Goal: Task Accomplishment & Management: Manage account settings

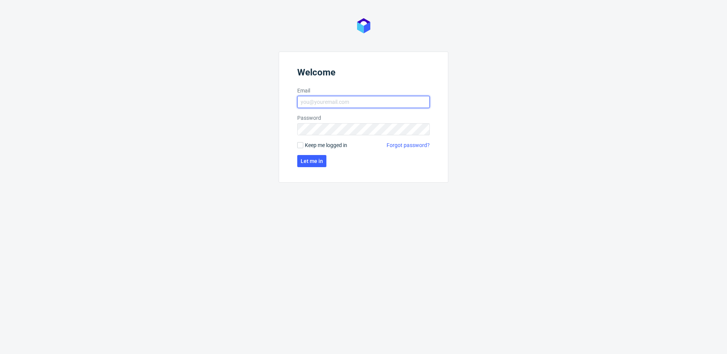
type input "krystian.gaza@packhelp.com"
click at [311, 146] on span "Keep me logged in" at bounding box center [326, 145] width 42 height 8
click at [303, 146] on input "Keep me logged in" at bounding box center [300, 145] width 6 height 6
checkbox input "true"
click at [307, 163] on span "Let me in" at bounding box center [312, 160] width 22 height 5
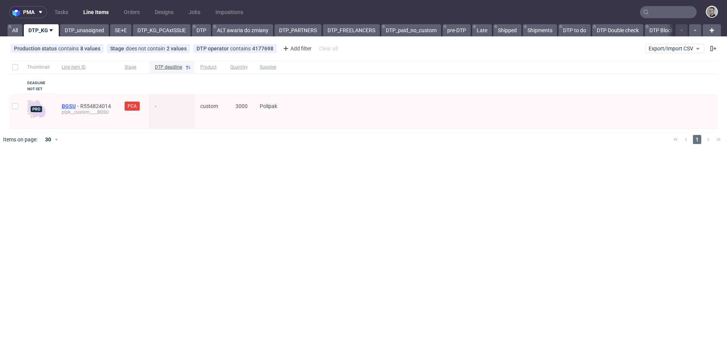
click at [66, 103] on span "BGSU" at bounding box center [71, 106] width 19 height 6
click at [87, 30] on link "DTP_unassigned" at bounding box center [84, 30] width 48 height 12
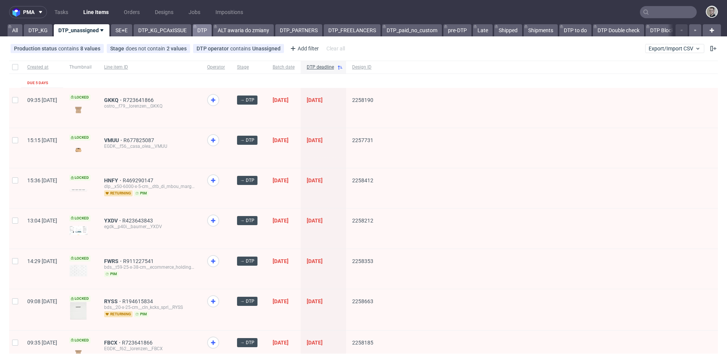
click at [204, 30] on link "DTP" at bounding box center [202, 30] width 19 height 12
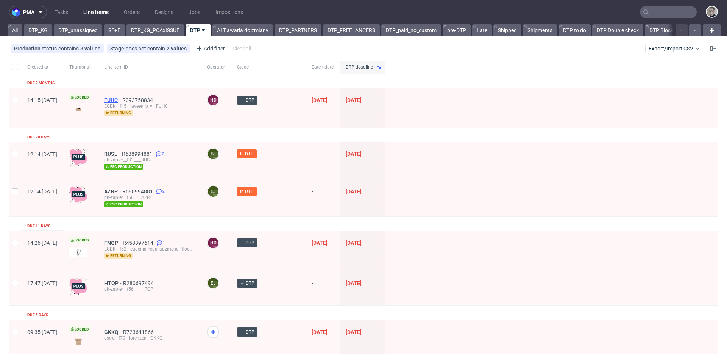
click at [122, 101] on span "FUHC" at bounding box center [113, 100] width 18 height 6
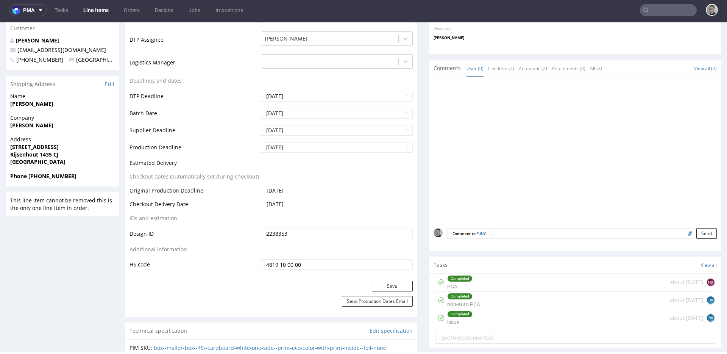
scroll to position [291, 0]
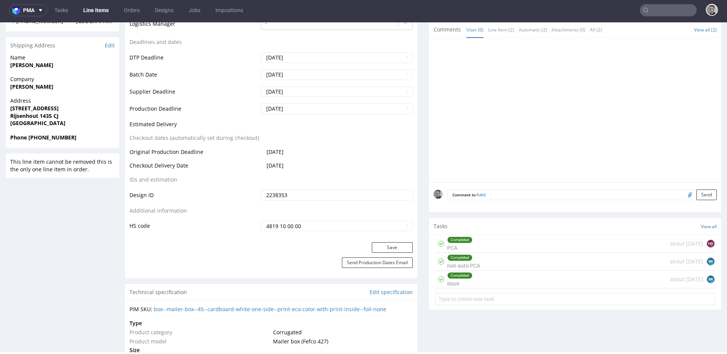
click at [466, 240] on div "Completed" at bounding box center [459, 240] width 25 height 6
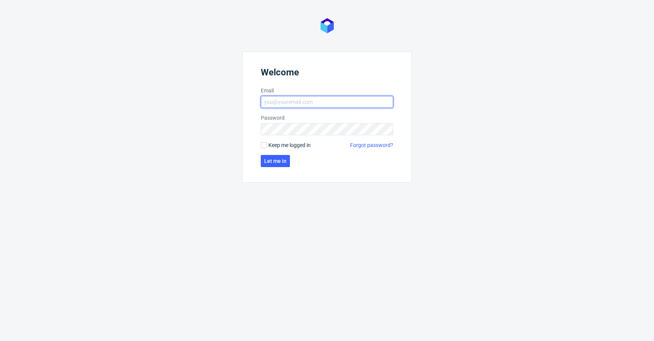
type input "[EMAIL_ADDRESS][DOMAIN_NAME]"
click at [273, 143] on span "Keep me logged in" at bounding box center [289, 145] width 42 height 8
click at [267, 143] on input "Keep me logged in" at bounding box center [264, 145] width 6 height 6
checkbox input "true"
click at [276, 159] on span "Let me in" at bounding box center [275, 160] width 22 height 5
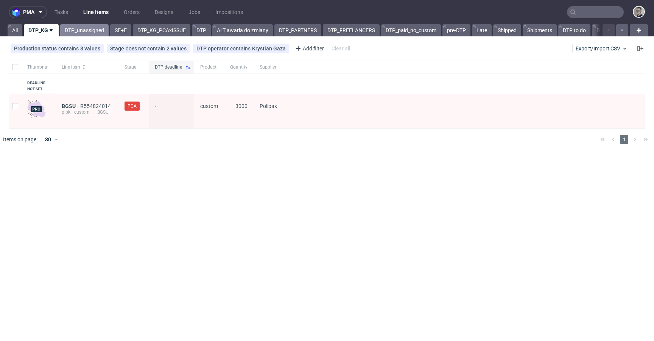
click at [90, 31] on link "DTP_unassigned" at bounding box center [84, 30] width 48 height 12
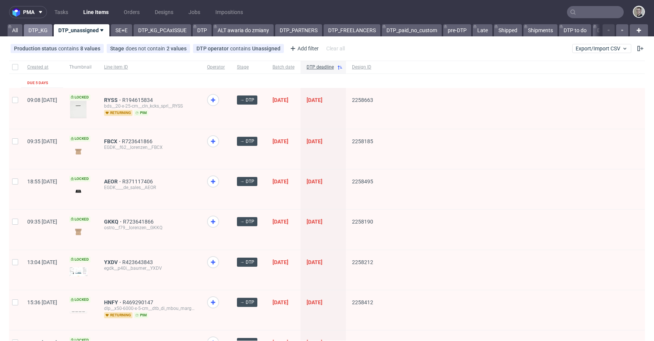
click at [28, 26] on link "DTP_KG" at bounding box center [38, 30] width 28 height 12
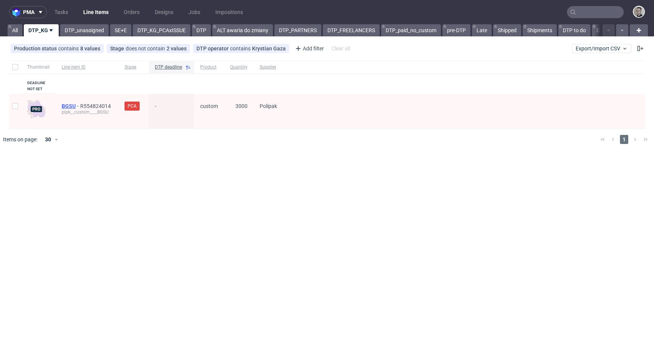
click at [64, 104] on span "BGSU" at bounding box center [71, 106] width 19 height 6
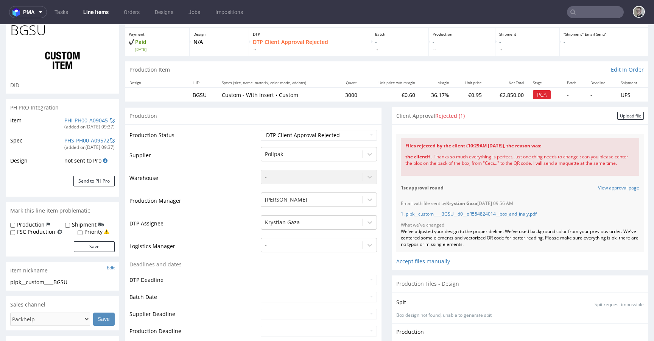
scroll to position [39, 0]
click at [562, 161] on div "the client Hi, Thanks so much everything is perfect. Just one thing needs to ch…" at bounding box center [519, 159] width 229 height 22
drag, startPoint x: 615, startPoint y: 161, endPoint x: 619, endPoint y: 162, distance: 4.7
click at [618, 161] on div "the client Hi, Thanks so much everything is perfect. Just one thing needs to ch…" at bounding box center [519, 159] width 229 height 22
click at [555, 159] on div "the client Hi, Thanks so much everything is perfect. Just one thing needs to ch…" at bounding box center [519, 159] width 229 height 22
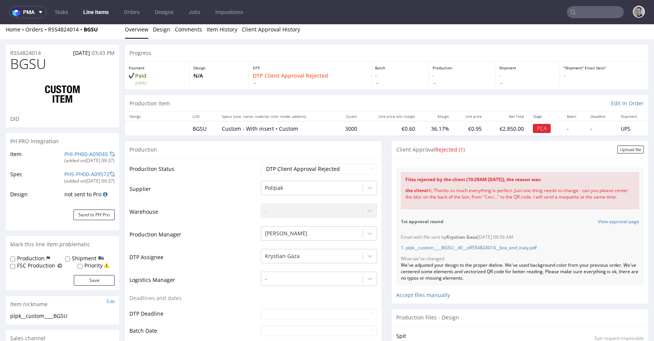
scroll to position [0, 0]
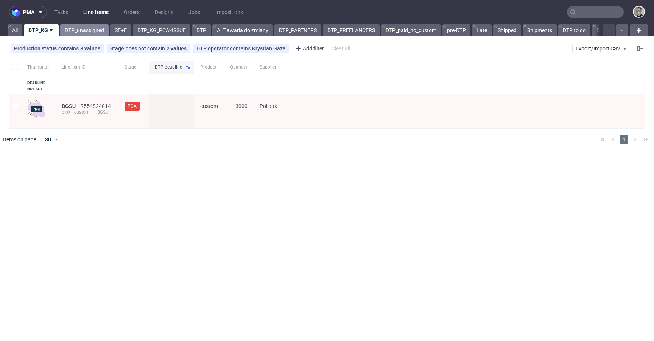
click at [72, 26] on link "DTP_unassigned" at bounding box center [84, 30] width 48 height 12
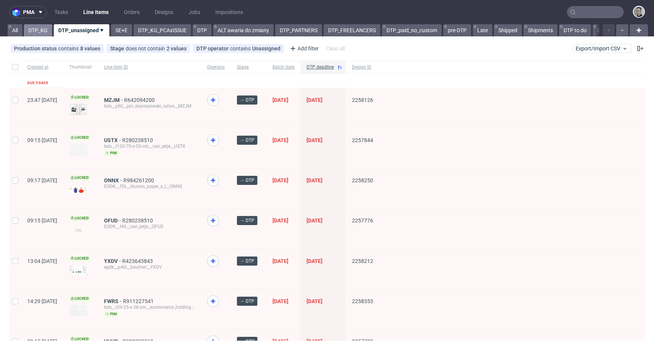
click at [45, 34] on link "DTP_KG" at bounding box center [38, 30] width 28 height 12
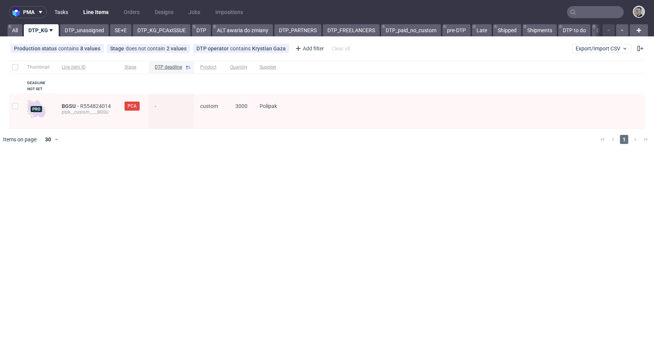
click at [65, 9] on link "Tasks" at bounding box center [61, 12] width 23 height 12
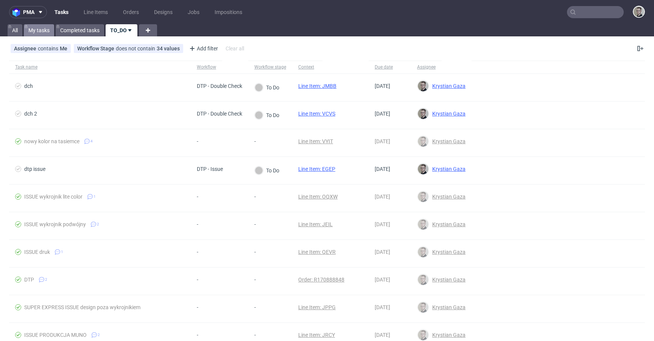
click at [39, 32] on link "My tasks" at bounding box center [39, 30] width 30 height 12
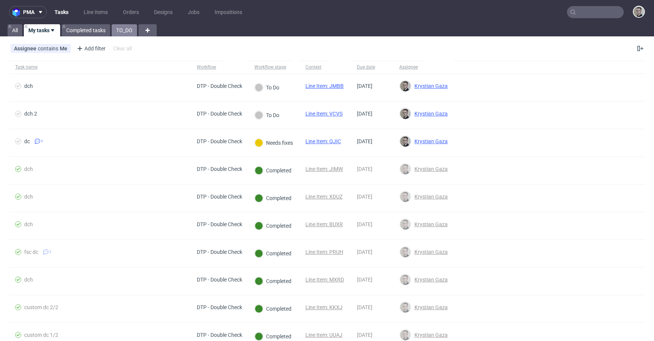
click at [127, 32] on link "TO_DO" at bounding box center [124, 30] width 25 height 12
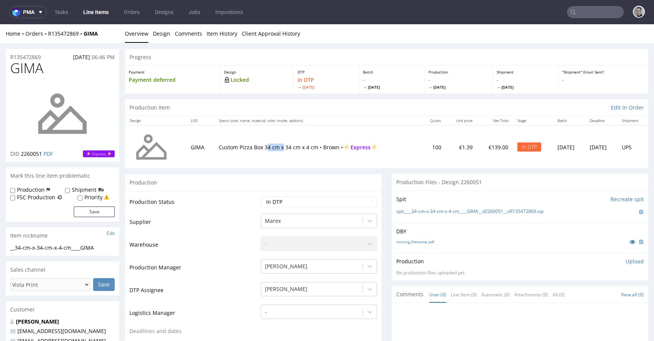
drag, startPoint x: 260, startPoint y: 148, endPoint x: 356, endPoint y: 157, distance: 96.5
click at [306, 149] on p "Custom Pizza Box 34 cm x 34 cm x 4 cm • Brown • Express" at bounding box center [318, 147] width 198 height 8
click at [313, 156] on td "Custom Pizza Box 34 cm x 34 cm x 4 cm • Brown • Express" at bounding box center [317, 146] width 207 height 43
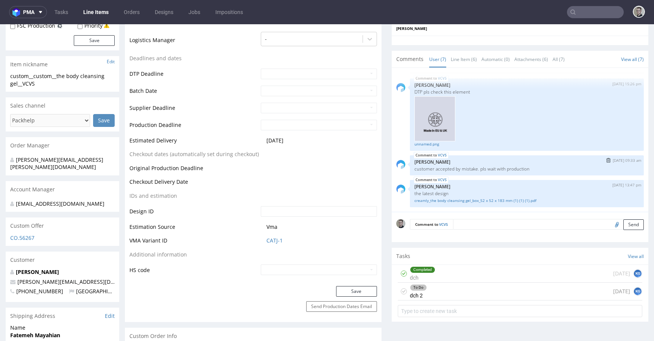
scroll to position [131, 0]
click at [468, 297] on div "To Do dch 2 today KG" at bounding box center [520, 291] width 245 height 18
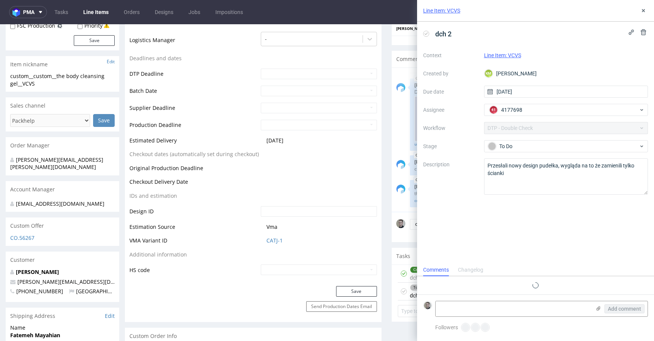
scroll to position [6, 0]
click at [643, 10] on use at bounding box center [643, 10] width 3 height 3
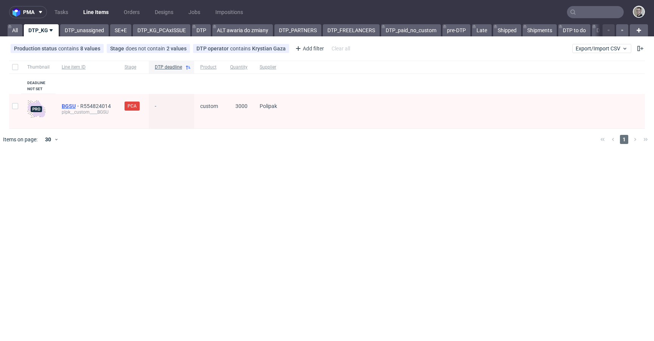
click at [65, 103] on span "BGSU" at bounding box center [71, 106] width 19 height 6
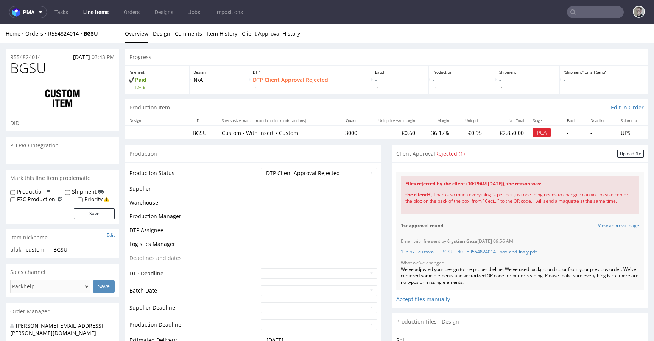
scroll to position [21, 0]
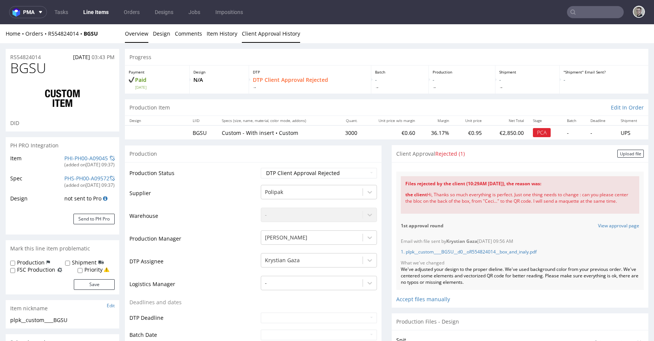
click at [294, 41] on link "Client Approval History" at bounding box center [271, 33] width 58 height 19
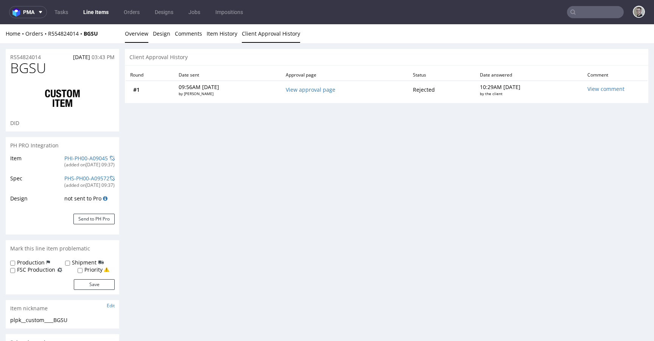
click at [145, 32] on link "Overview" at bounding box center [136, 33] width 23 height 19
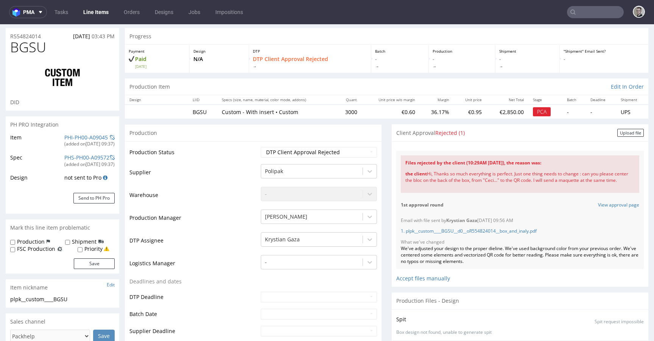
scroll to position [0, 0]
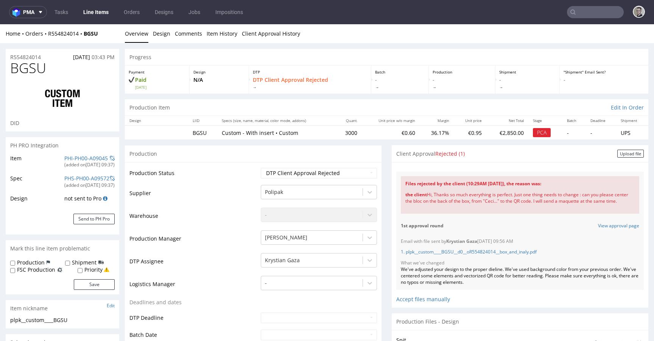
drag, startPoint x: 435, startPoint y: 210, endPoint x: 393, endPoint y: 192, distance: 44.9
click at [396, 193] on div "Files rejected by the client (10:29AM [DATE]), the reason was: the client Hi, T…" at bounding box center [520, 194] width 248 height 46
copy div "the client Hi, Thanks so much everything is perfect. Just one thing needs to ch…"
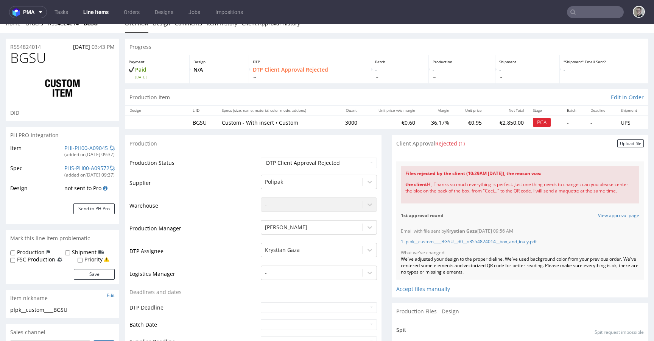
scroll to position [364, 0]
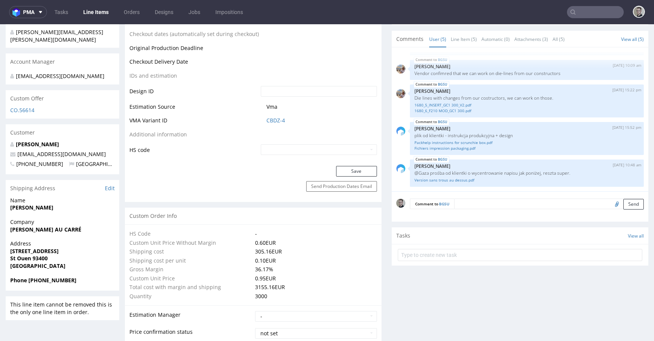
click at [471, 209] on textarea at bounding box center [549, 203] width 190 height 11
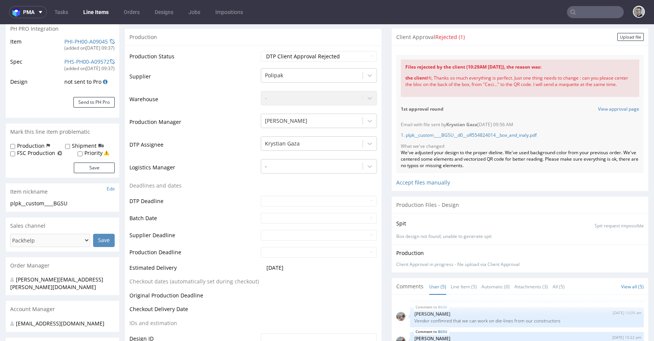
scroll to position [0, 0]
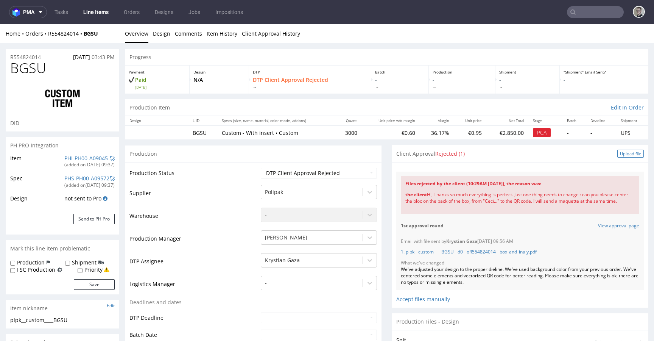
click at [617, 151] on div "Upload file" at bounding box center [630, 154] width 27 height 8
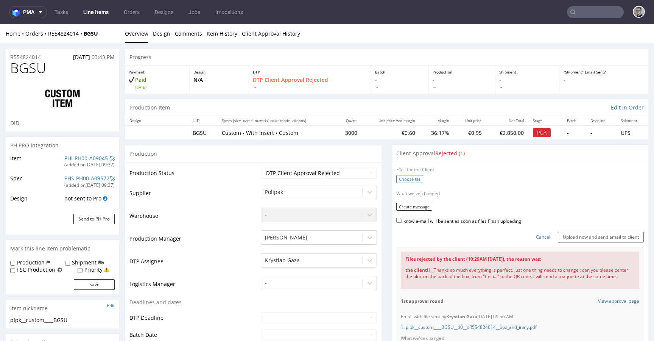
click at [404, 177] on label "Choose file" at bounding box center [409, 179] width 27 height 8
click at [0, 24] on input "Choose file" at bounding box center [0, 24] width 0 height 0
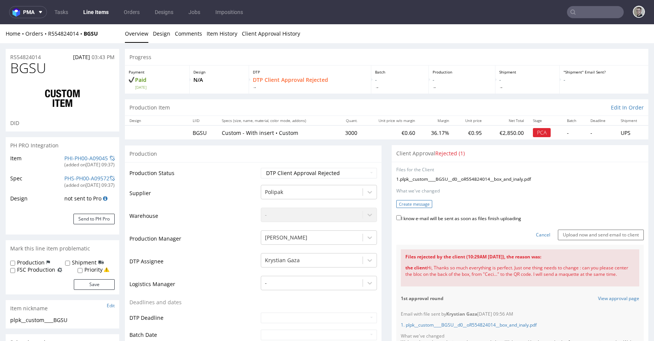
click at [418, 207] on button "Create message" at bounding box center [414, 204] width 36 height 8
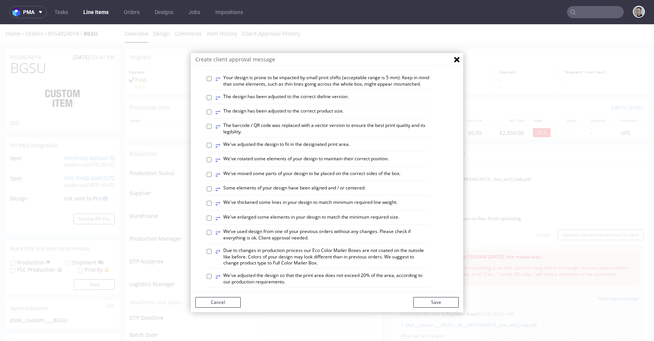
scroll to position [439, 0]
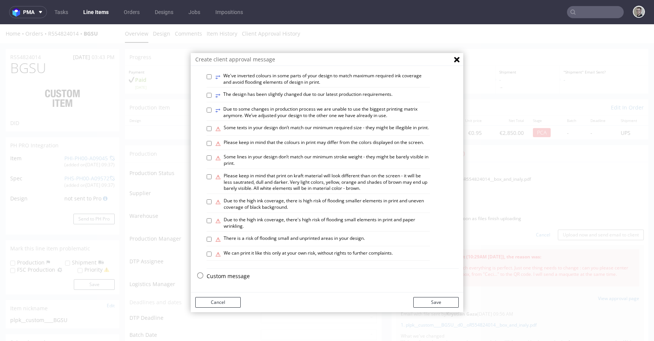
click at [231, 279] on p "Custom message" at bounding box center [333, 276] width 252 height 8
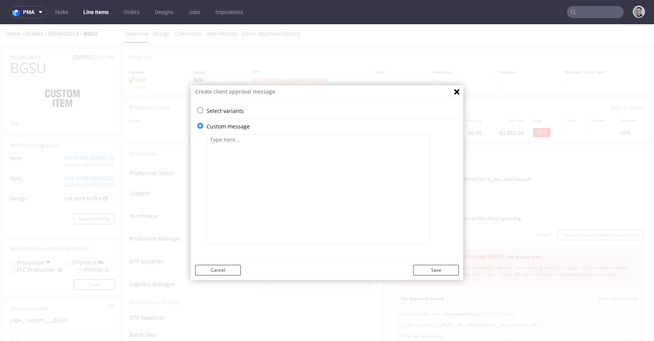
click at [282, 200] on textarea at bounding box center [318, 189] width 223 height 110
type textarea "We've centered text and QR code on the back. All previous adjustments still app…"
click at [446, 267] on button "Save" at bounding box center [435, 270] width 45 height 11
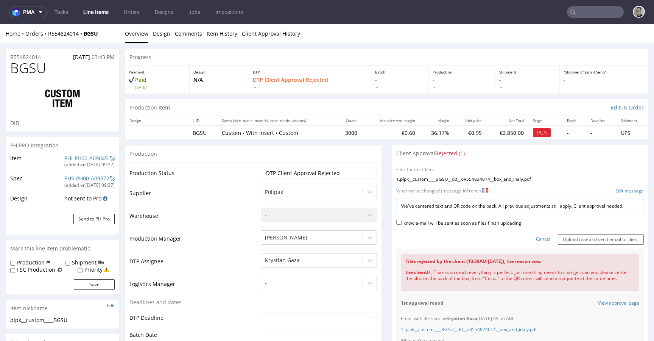
click at [503, 223] on label "I know e-mail will be sent as soon as files finish uploading" at bounding box center [458, 222] width 125 height 8
click at [401, 223] on input "I know e-mail will be sent as soon as files finish uploading" at bounding box center [398, 222] width 5 height 5
checkbox input "true"
click at [580, 240] on input "Upload now and send email to client" at bounding box center [601, 239] width 86 height 11
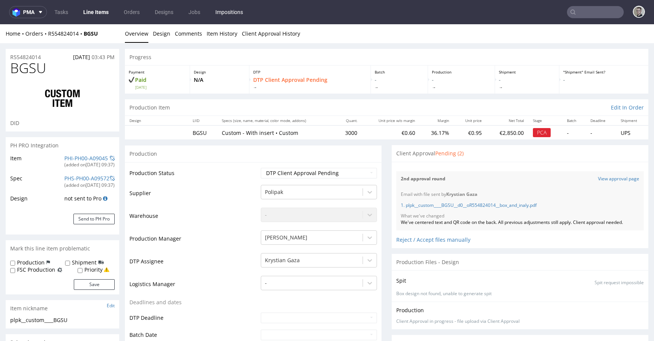
scroll to position [21, 0]
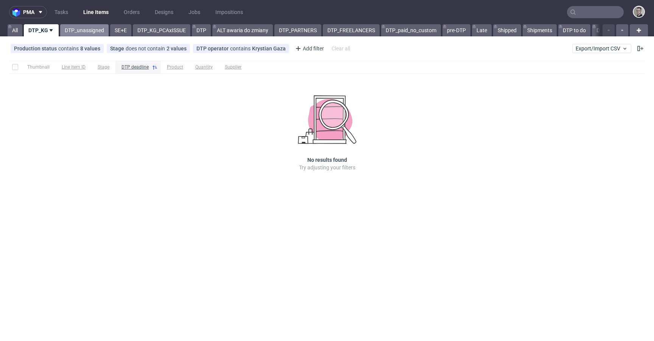
click at [90, 25] on link "DTP_unassigned" at bounding box center [84, 30] width 48 height 12
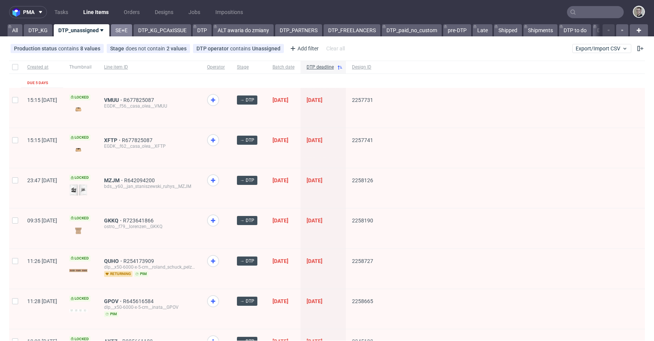
click at [126, 33] on link "SE+E" at bounding box center [121, 30] width 21 height 12
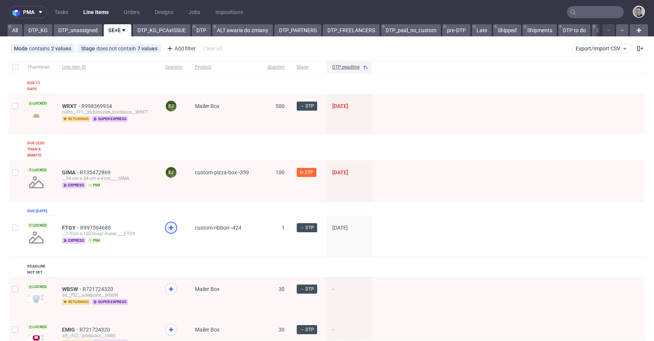
click at [170, 232] on icon at bounding box center [171, 227] width 9 height 9
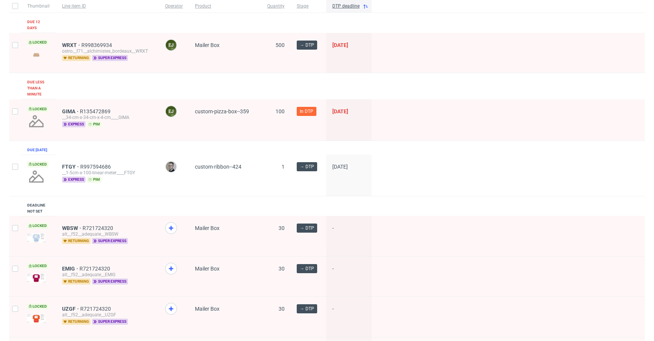
scroll to position [61, 0]
click at [72, 169] on span "FTGY" at bounding box center [71, 166] width 18 height 6
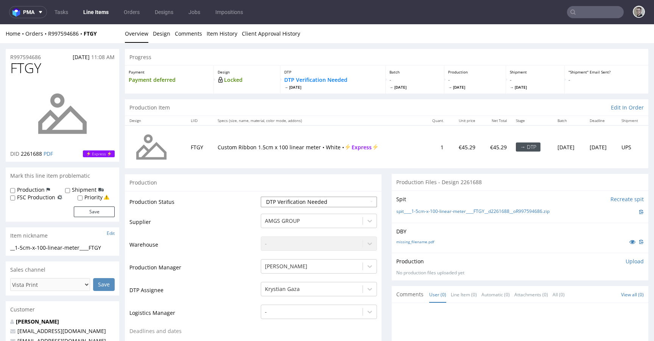
click at [312, 204] on select "Waiting for Artwork Waiting for Diecut Waiting for Mockup Waiting for DTP Waiti…" at bounding box center [319, 201] width 116 height 11
select select "dtp_in_process"
click at [261, 196] on select "Waiting for Artwork Waiting for Diecut Waiting for Mockup Waiting for DTP Waiti…" at bounding box center [319, 201] width 116 height 11
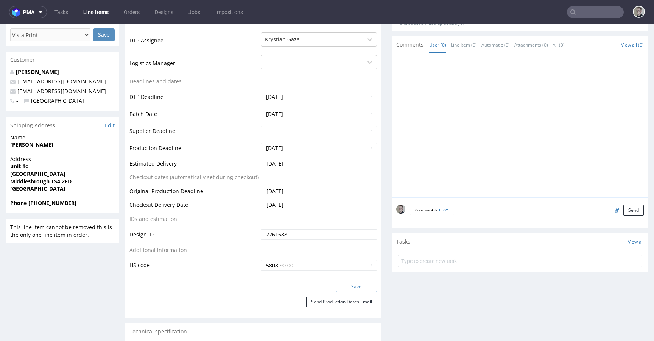
click at [349, 282] on button "Save" at bounding box center [356, 286] width 41 height 11
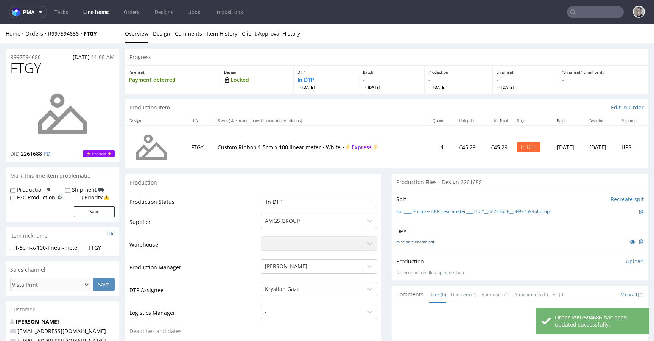
click at [404, 242] on link "missing_filename.pdf" at bounding box center [415, 241] width 38 height 5
click at [452, 212] on link "spit____1-5cm-x-100-linear-meter____FTGY__d2261688__oR997594686.zip" at bounding box center [472, 211] width 153 height 6
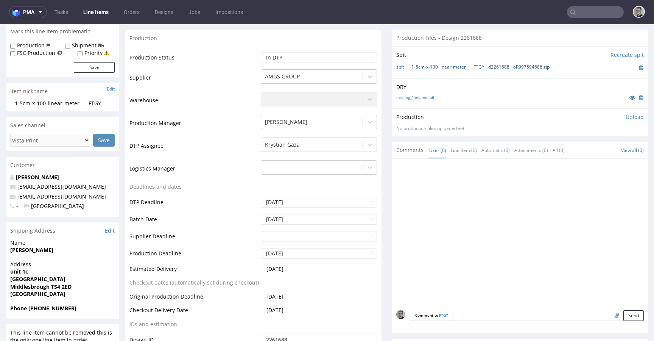
scroll to position [221, 0]
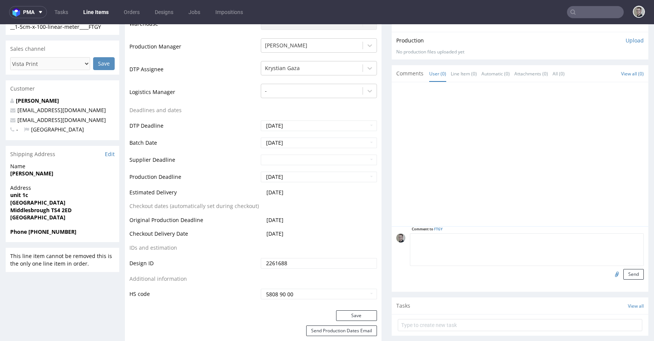
click at [494, 239] on textarea at bounding box center [527, 249] width 234 height 33
paste textarea "ISSUE: Texts in the design are smaller than minimal 2mm height and some white l…"
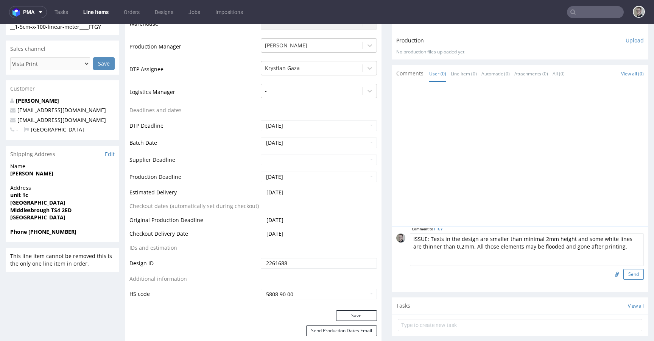
type textarea "ISSUE: Texts in the design are smaller than minimal 2mm height and some white l…"
click at [624, 271] on button "Send" at bounding box center [634, 274] width 20 height 11
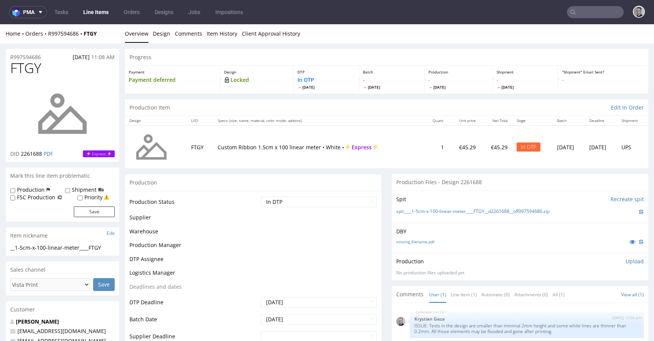
scroll to position [0, 0]
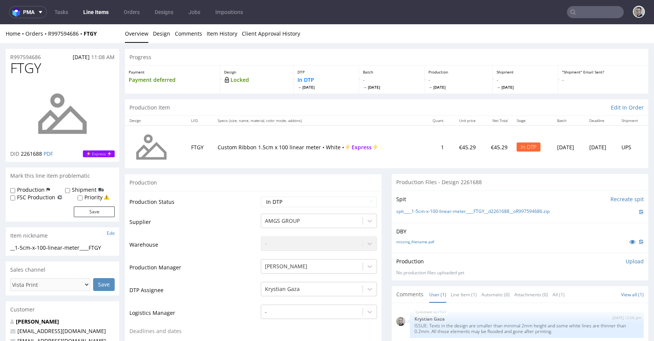
click at [626, 262] on p "Upload" at bounding box center [635, 261] width 18 height 8
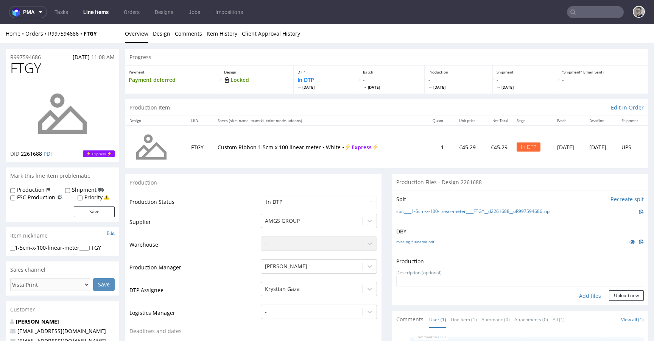
click at [572, 293] on div "Add files" at bounding box center [590, 295] width 38 height 11
type input "C:\fakepath\__1-5cm-x-100-linear-meter____FTGY__d2261688__oR997594686__latest__…"
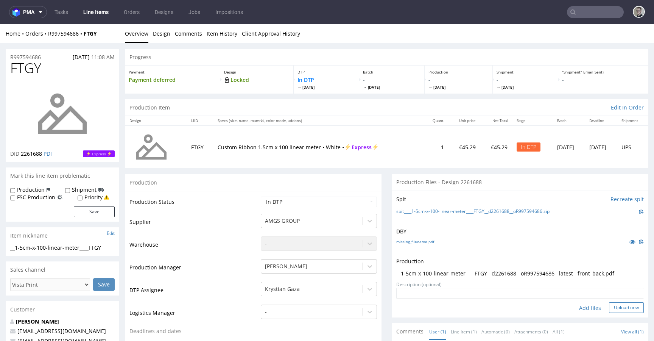
click at [622, 306] on button "Upload now" at bounding box center [626, 307] width 35 height 11
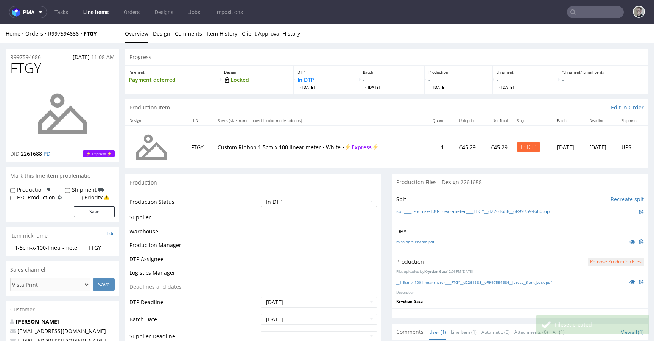
click at [328, 205] on select "Waiting for Artwork Waiting for Diecut Waiting for Mockup Waiting for DTP Waiti…" at bounding box center [319, 201] width 116 height 11
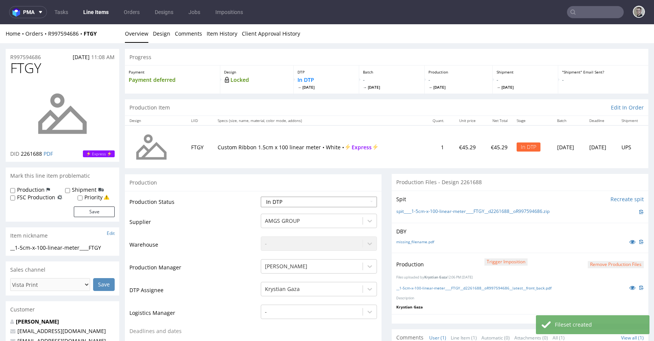
select select "dtp_production_ready"
click at [261, 196] on select "Waiting for Artwork Waiting for Diecut Waiting for Mockup Waiting for DTP Waiti…" at bounding box center [319, 201] width 116 height 11
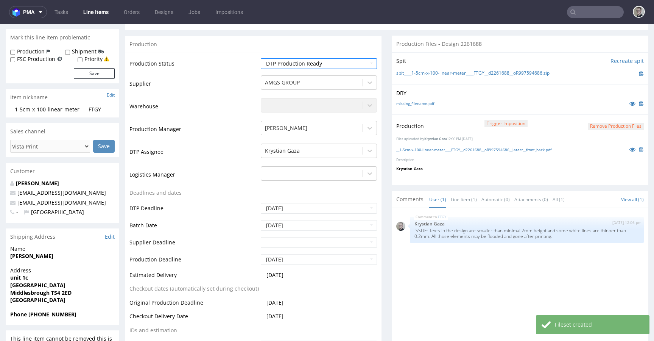
scroll to position [303, 0]
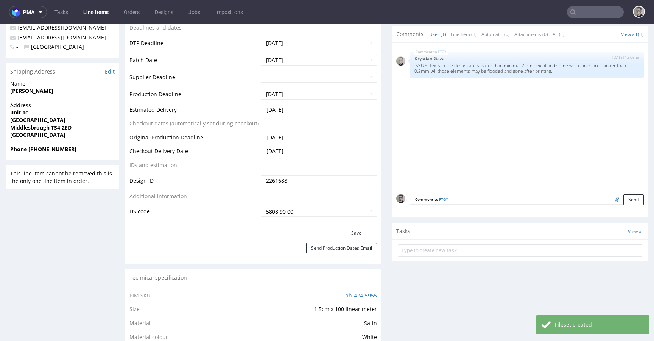
click at [343, 226] on div "Production Status Waiting for Artwork Waiting for Diecut Waiting for Mockup Wai…" at bounding box center [253, 58] width 257 height 340
click at [343, 232] on button "Save" at bounding box center [356, 233] width 41 height 11
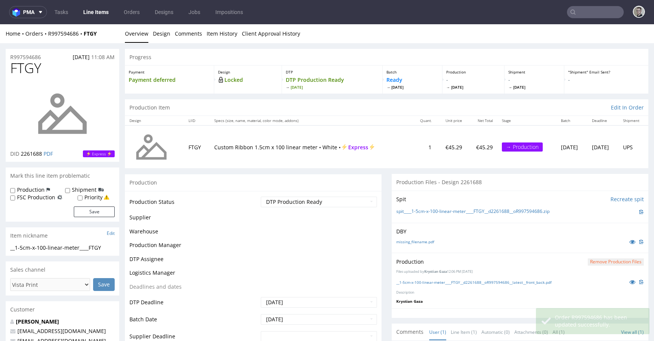
scroll to position [0, 0]
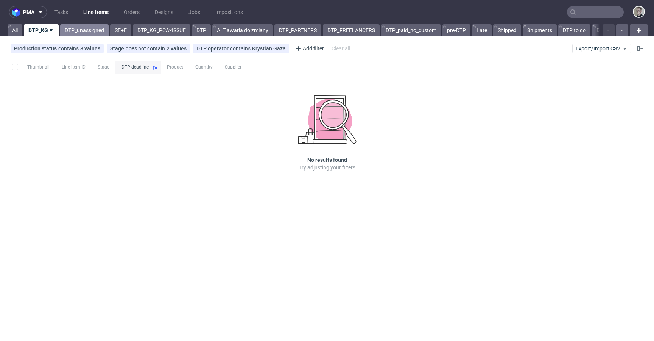
click at [91, 30] on link "DTP_unassigned" at bounding box center [84, 30] width 48 height 12
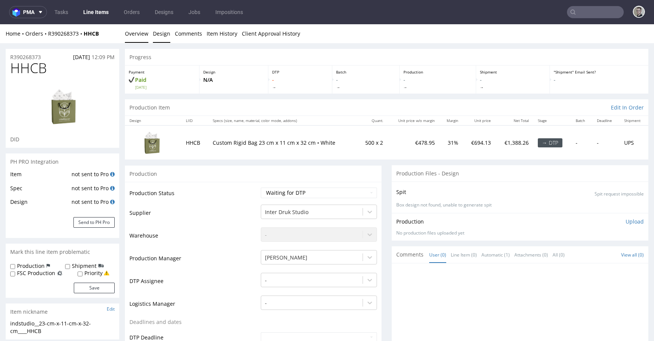
click at [160, 39] on link "Design" at bounding box center [161, 33] width 17 height 19
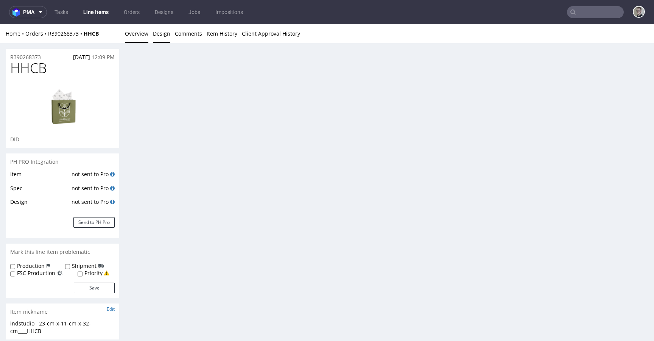
click at [141, 35] on link "Overview" at bounding box center [136, 33] width 23 height 19
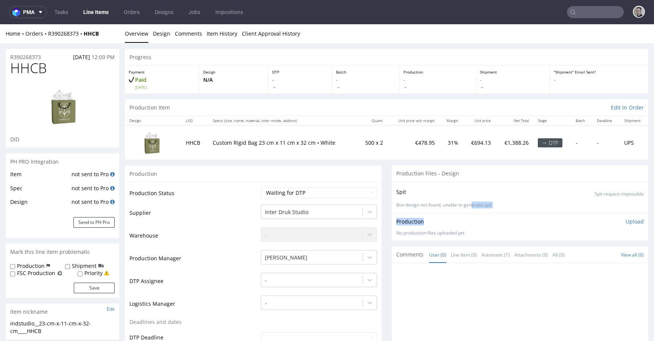
drag, startPoint x: 474, startPoint y: 207, endPoint x: 485, endPoint y: 223, distance: 19.0
click at [484, 219] on section "Production Files - Design Spit Spit request impossible Box design not found, un…" at bounding box center [520, 203] width 257 height 76
click at [486, 223] on div "Production Upload" at bounding box center [520, 222] width 248 height 8
click at [246, 151] on td "Custom Rigid Bag 23 cm x 11 cm x 32 cm • White" at bounding box center [282, 142] width 149 height 34
click at [287, 176] on div "Production" at bounding box center [253, 173] width 257 height 17
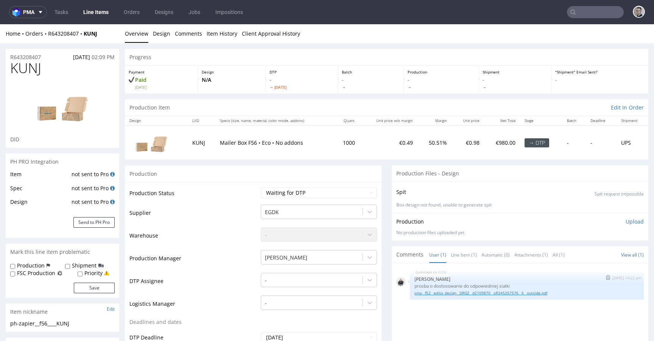
click at [444, 293] on link "sma__f52__edita_design__DRGZ__d2109870__oR345267576__6__outside.pdf" at bounding box center [527, 293] width 225 height 6
click at [286, 279] on div "-" at bounding box center [319, 278] width 116 height 11
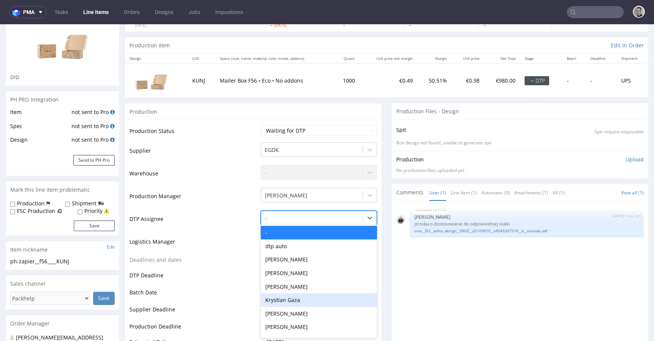
click at [287, 297] on div "Krystian Gaza" at bounding box center [319, 300] width 116 height 14
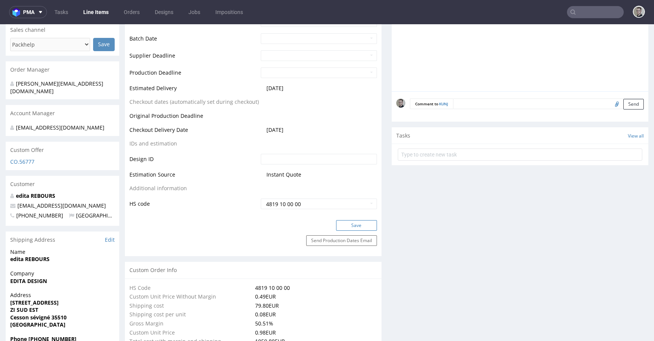
click at [364, 226] on button "Save" at bounding box center [356, 225] width 41 height 11
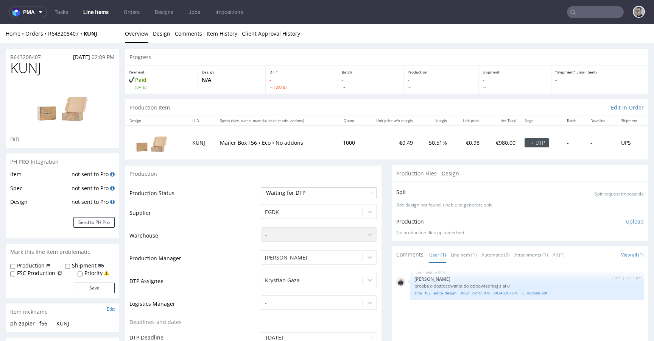
click at [296, 189] on select "Waiting for Artwork Waiting for Diecut Waiting for Mockup Waiting for DTP Waiti…" at bounding box center [319, 192] width 116 height 11
click at [261, 187] on select "Waiting for Artwork Waiting for Diecut Waiting for Mockup Waiting for DTP Waiti…" at bounding box center [319, 192] width 116 height 11
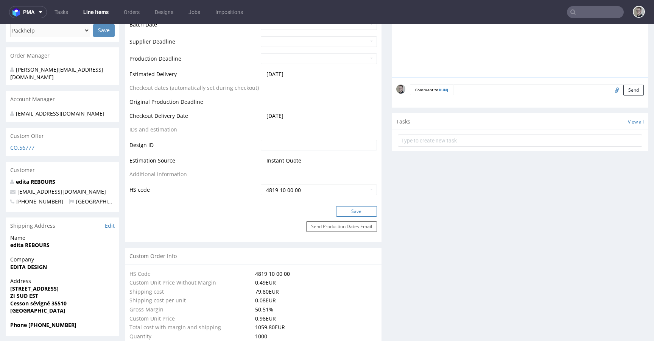
click at [356, 210] on button "Save" at bounding box center [356, 211] width 41 height 11
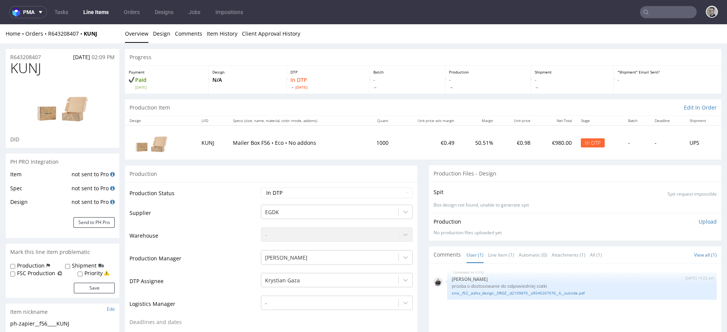
click at [30, 321] on div "ph-zapier__f56____KUNJ" at bounding box center [62, 324] width 104 height 8
copy div "ph-zapier__f56____KUNJ Update"
drag, startPoint x: 38, startPoint y: 55, endPoint x: -10, endPoint y: 53, distance: 47.7
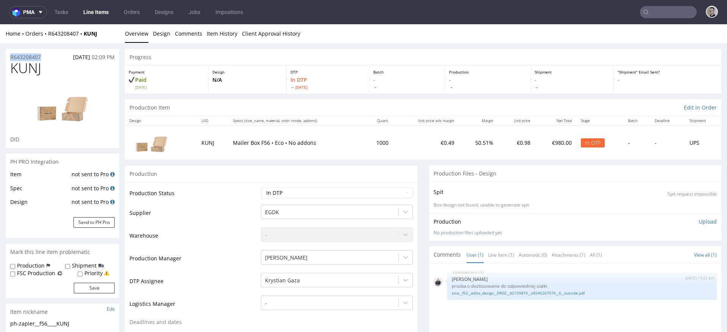
copy p "R643208407"
click at [282, 192] on select "Waiting for Artwork Waiting for Diecut Waiting for Mockup Waiting for DTP Waiti…" at bounding box center [337, 192] width 152 height 11
select select "dtp_ca_needed"
click at [261, 187] on select "Waiting for Artwork Waiting for Diecut Waiting for Mockup Waiting for DTP Waiti…" at bounding box center [337, 192] width 152 height 11
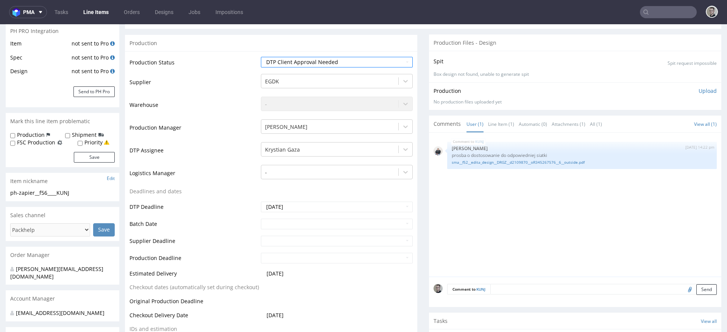
scroll to position [243, 0]
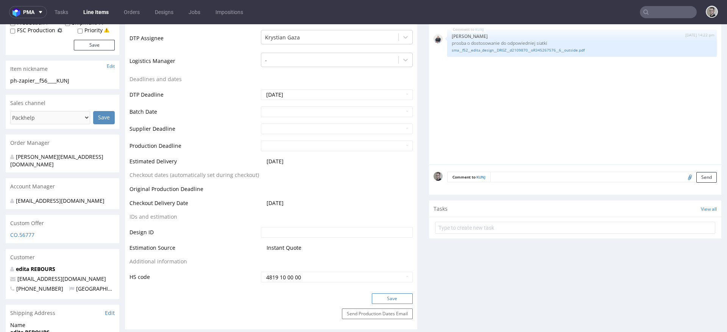
click at [398, 301] on button "Save" at bounding box center [392, 298] width 41 height 11
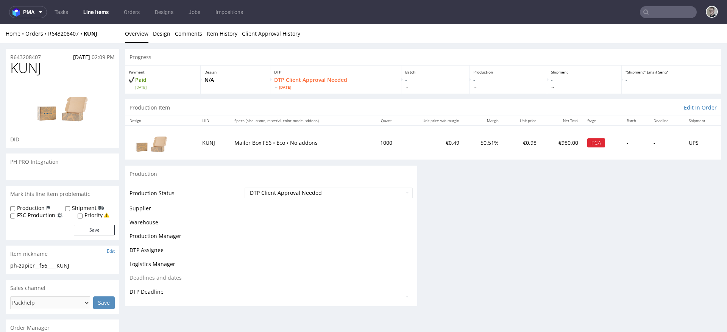
scroll to position [0, 0]
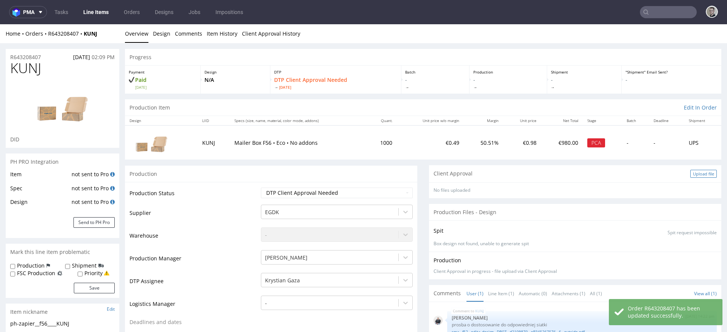
click at [654, 173] on div "Upload file" at bounding box center [703, 174] width 27 height 8
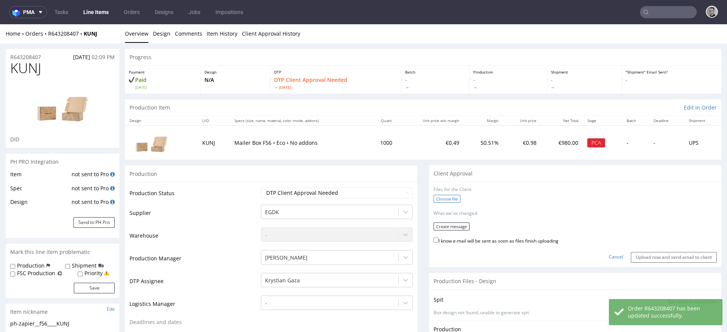
click at [447, 196] on label "Choose file" at bounding box center [446, 199] width 27 height 8
click at [0, 24] on input "Choose file" at bounding box center [0, 24] width 0 height 0
click at [458, 220] on button "Create message" at bounding box center [451, 224] width 36 height 8
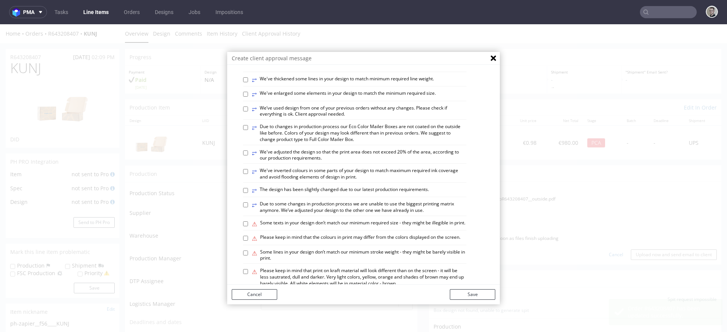
scroll to position [282, 0]
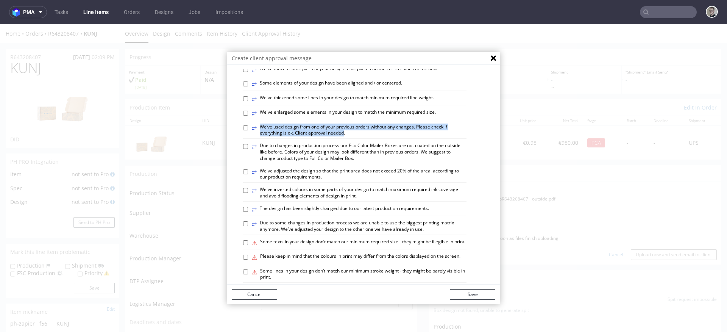
click at [342, 137] on label "⥂ We’ve used design from one of your previous orders without any changes. Pleas…" at bounding box center [359, 130] width 215 height 13
copy label "⥂ We’ve used design from one of your previous orders without any changes. Pleas…"
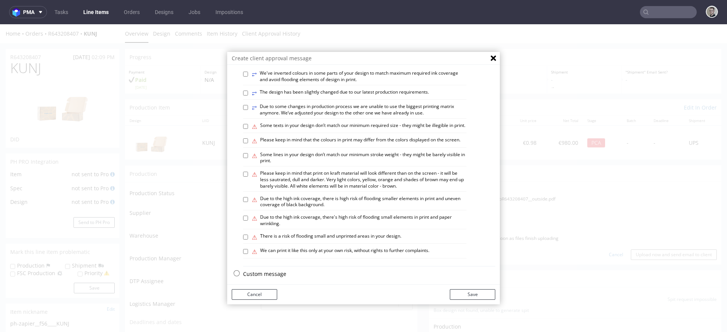
scroll to position [446, 0]
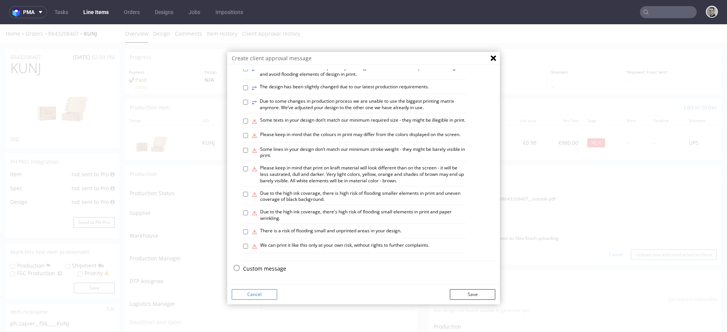
click at [263, 266] on p "Custom message" at bounding box center [369, 269] width 252 height 8
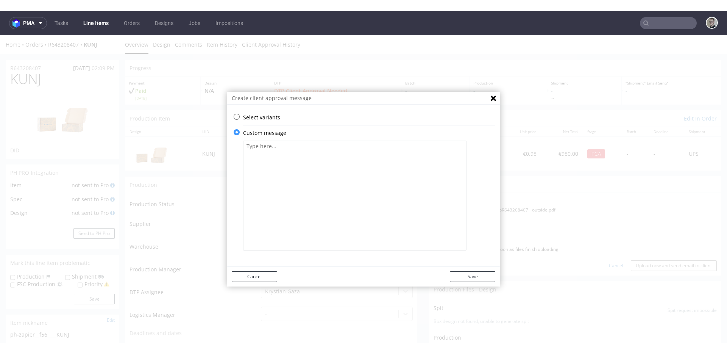
scroll to position [0, 0]
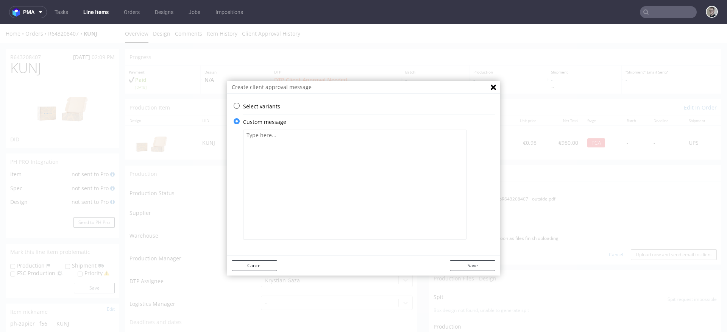
click at [298, 160] on textarea at bounding box center [354, 184] width 223 height 110
paste textarea "We’ve used design from one of your previous orders without any changes. Please …"
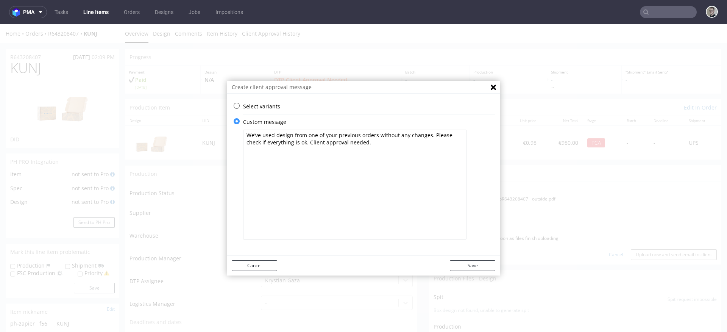
drag, startPoint x: 422, startPoint y: 135, endPoint x: 373, endPoint y: 136, distance: 48.8
click at [373, 136] on textarea "We’ve used design from one of your previous orders without any changes. Please …" at bounding box center [354, 184] width 223 height 110
type textarea "We’ve used design from one of your previous orders and just removed FSC Label. …"
click at [480, 263] on button "Save" at bounding box center [472, 265] width 45 height 11
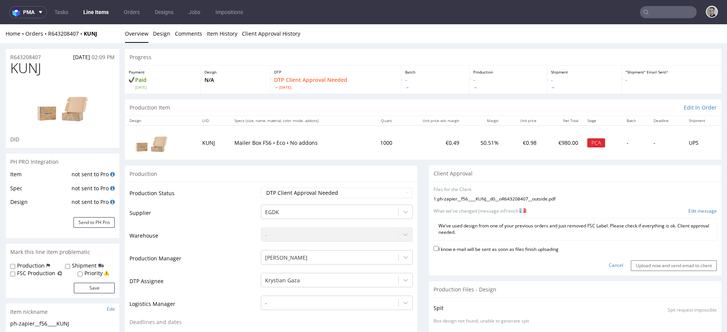
drag, startPoint x: 533, startPoint y: 245, endPoint x: 594, endPoint y: 248, distance: 60.7
click at [533, 245] on label "I know e-mail will be sent as soon as files finish uploading" at bounding box center [495, 248] width 125 height 8
click at [438, 246] on input "I know e-mail will be sent as soon as files finish uploading" at bounding box center [435, 248] width 5 height 5
checkbox input "true"
click at [654, 262] on input "Upload now and send email to client" at bounding box center [674, 265] width 86 height 11
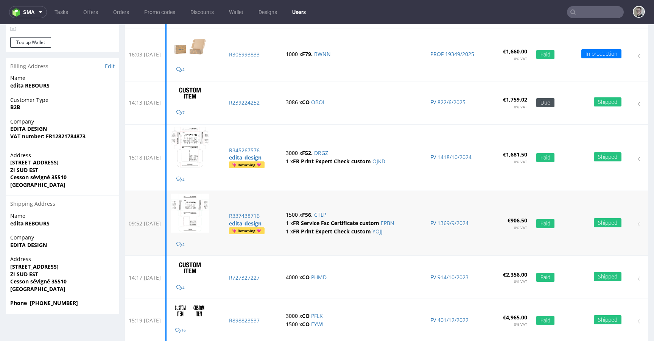
scroll to position [174, 0]
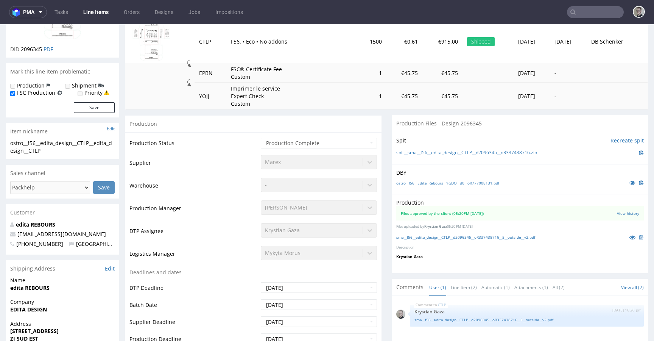
scroll to position [107, 0]
click at [466, 282] on link "Line Item (2)" at bounding box center [464, 286] width 26 height 16
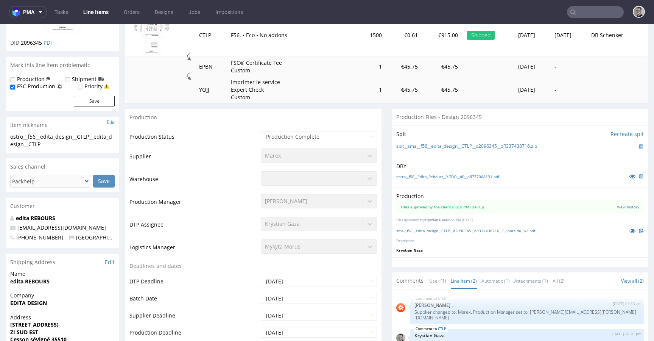
scroll to position [168, 0]
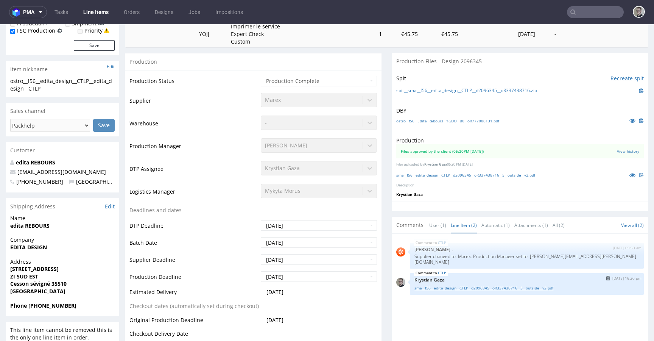
click at [472, 285] on link "sma__f56__edita_design__CTLP__d2096345__oR337438716__5__outside__v2.pdf" at bounding box center [527, 288] width 225 height 6
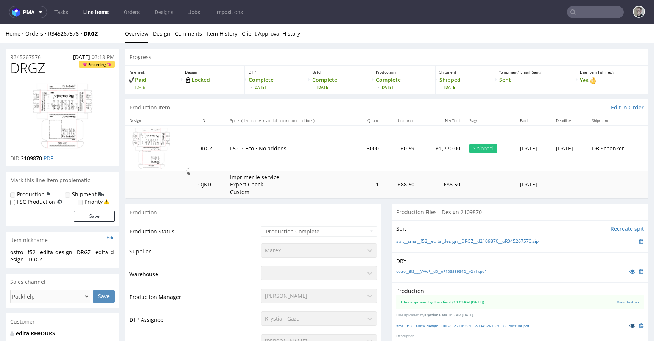
click at [630, 327] on icon at bounding box center [633, 325] width 6 height 5
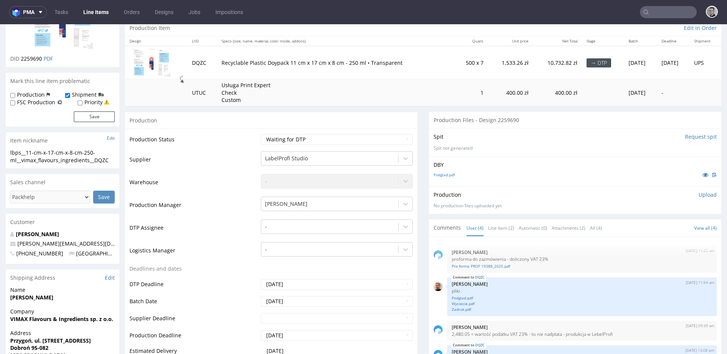
scroll to position [120, 0]
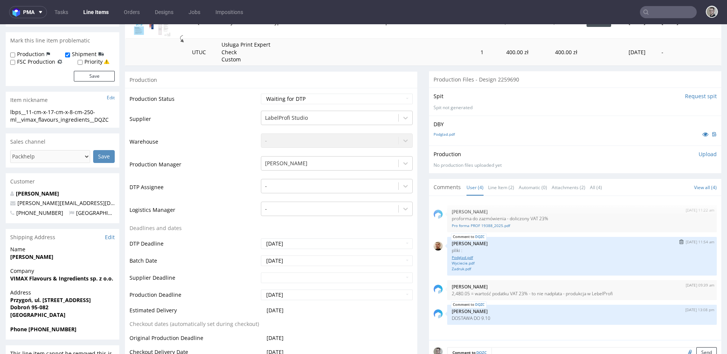
click at [462, 257] on link "Podglad.pdf" at bounding box center [582, 257] width 260 height 6
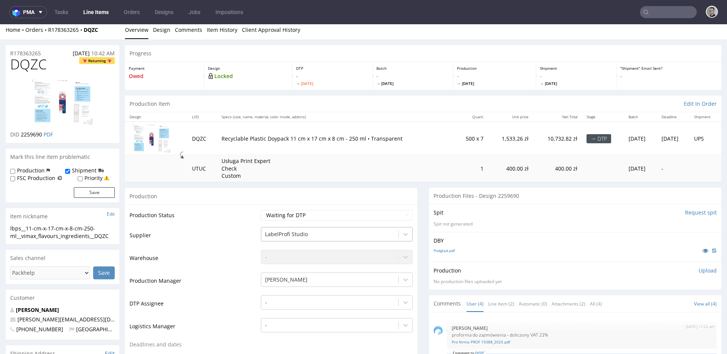
scroll to position [0, 0]
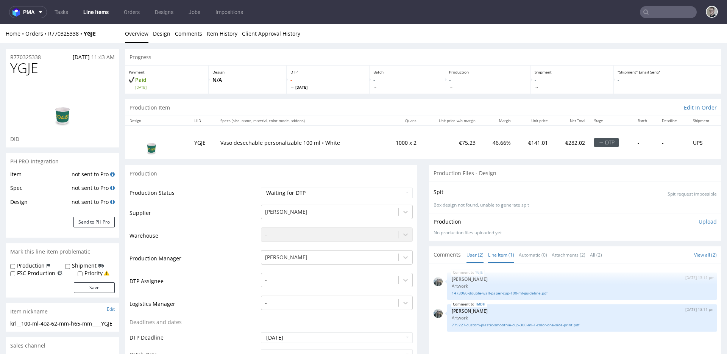
click at [490, 254] on link "Line Item (1)" at bounding box center [501, 254] width 26 height 16
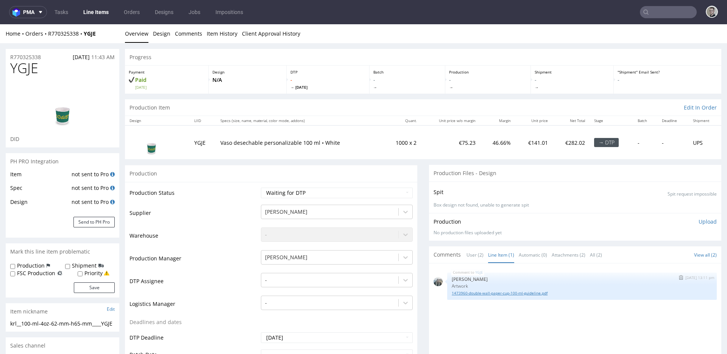
click at [502, 293] on link "1473960-double-wall-paper-cup-100-ml-guideline.pdf" at bounding box center [582, 293] width 260 height 6
drag, startPoint x: 250, startPoint y: 143, endPoint x: 382, endPoint y: 151, distance: 132.3
click at [378, 150] on tr "YGJE Vaso desechable personalizable 100 ml • White 1000 x 2 €75.23 46.66% €141.…" at bounding box center [423, 142] width 596 height 34
click at [382, 151] on td "1000 x 2" at bounding box center [401, 142] width 39 height 34
click at [499, 291] on link "1473960-double-wall-paper-cup-100-ml-guideline.pdf" at bounding box center [582, 293] width 260 height 6
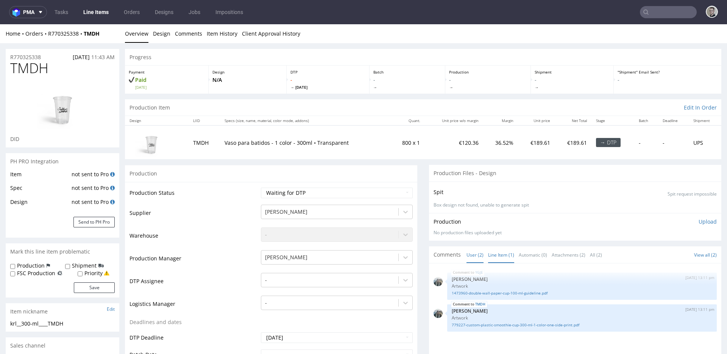
click at [493, 257] on link "Line Item (1)" at bounding box center [501, 254] width 26 height 16
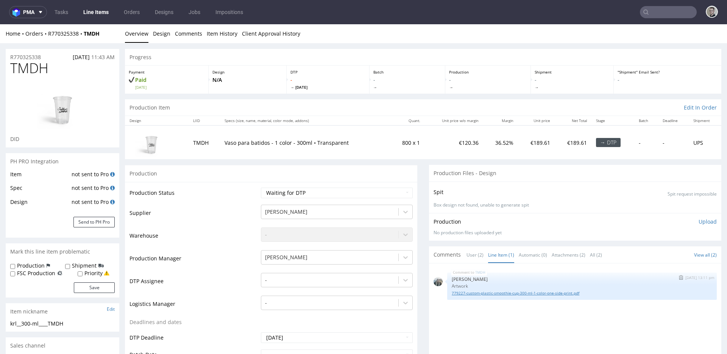
click at [482, 292] on link "779227-custom-plastic-smoothie-cup-300-ml-1-color-one-side-print.pdf" at bounding box center [582, 293] width 260 height 6
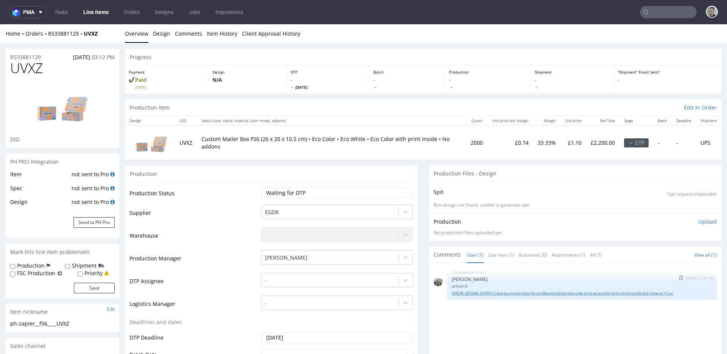
click at [499, 293] on link "NAERE DESIGN 6099912-box-eu-mailer-box-56-cardboard-white-one-side-print-eco-co…" at bounding box center [582, 293] width 260 height 6
click at [418, 140] on p "Custom Mailer Box F56 (26 x 20 x 10.5 cm) • Eco Color • Eco White • Eco Color w…" at bounding box center [331, 142] width 260 height 15
click at [421, 143] on p "Custom Mailer Box F56 (26 x 20 x 10.5 cm) • Eco Color • Eco White • Eco Color w…" at bounding box center [331, 142] width 260 height 15
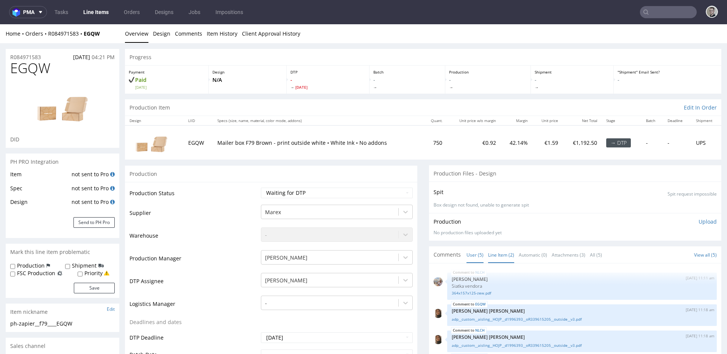
click at [506, 252] on link "Line Item (2)" at bounding box center [501, 254] width 26 height 16
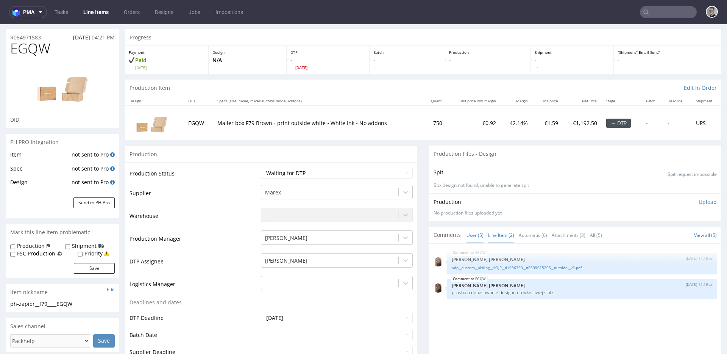
scroll to position [62, 0]
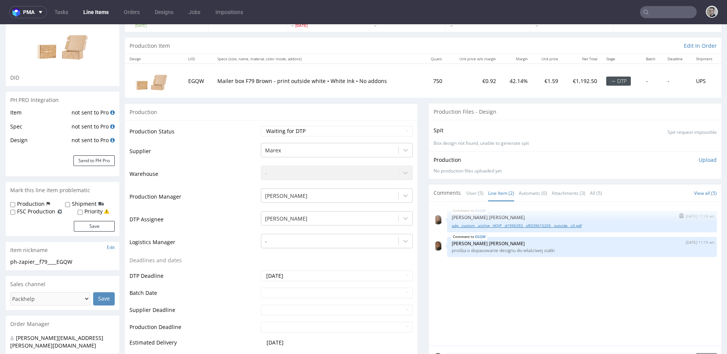
click at [494, 226] on link "adp__custom__aisling__HOJP__d1996393__oR339615205__outside__v3.pdf" at bounding box center [582, 226] width 260 height 6
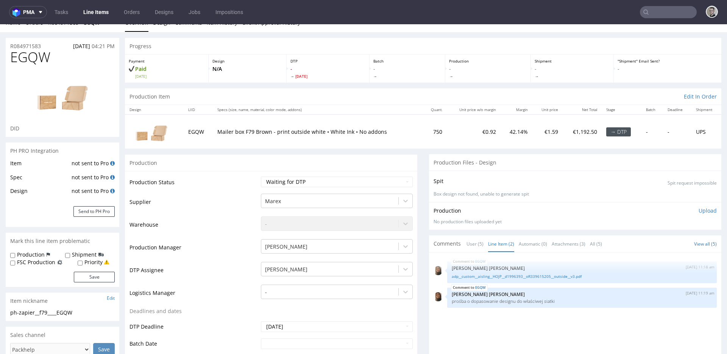
scroll to position [0, 0]
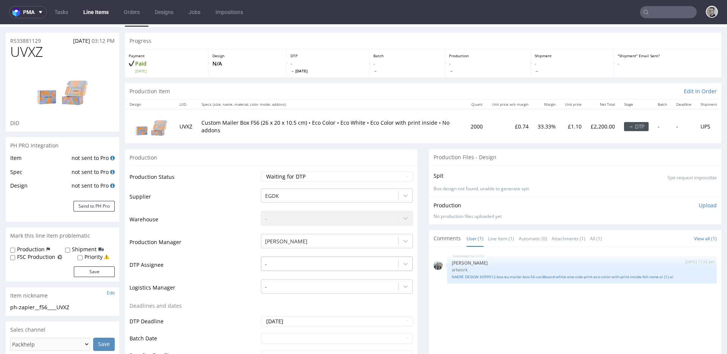
click at [317, 267] on div "-" at bounding box center [337, 261] width 152 height 11
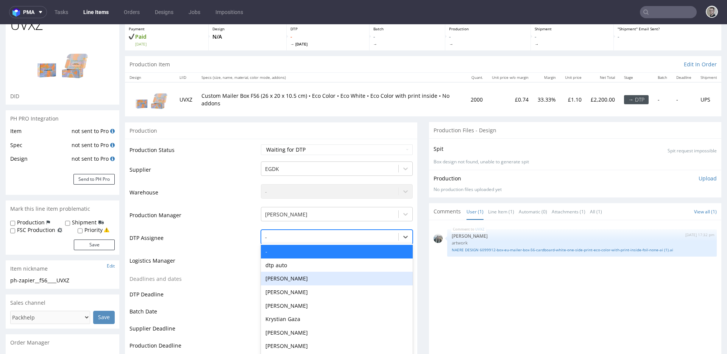
scroll to position [49, 0]
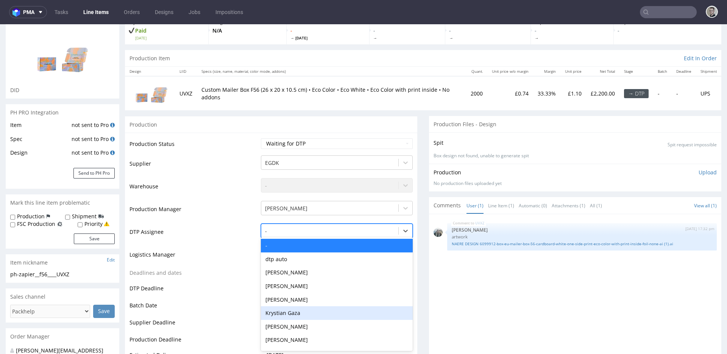
click at [299, 310] on div "Krystian Gaza" at bounding box center [337, 313] width 152 height 14
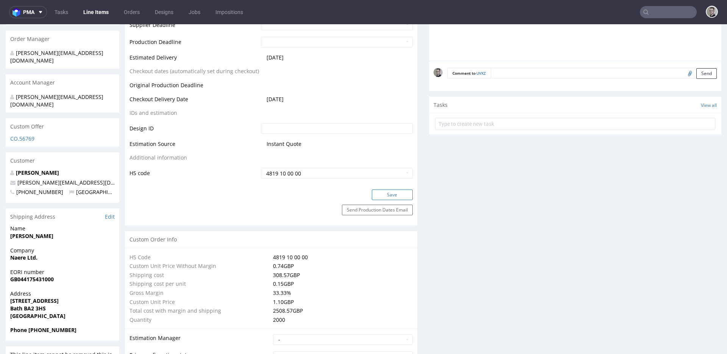
click at [385, 198] on button "Save" at bounding box center [392, 194] width 41 height 11
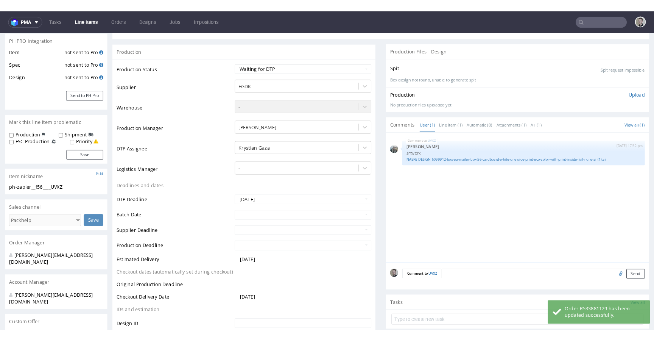
scroll to position [0, 0]
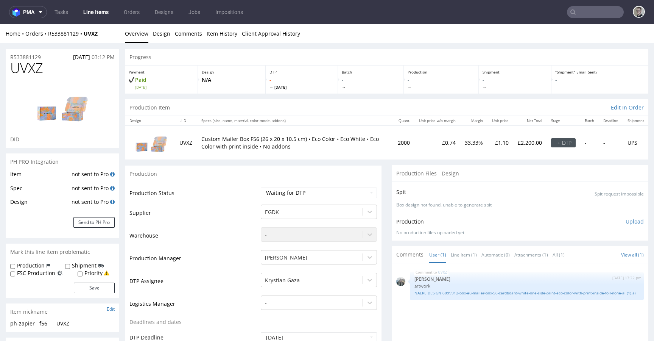
click at [59, 323] on div "ph-zapier__f56____UVXZ" at bounding box center [62, 324] width 104 height 8
click at [59, 322] on div "ph-zapier__f56____UVXZ" at bounding box center [62, 324] width 104 height 8
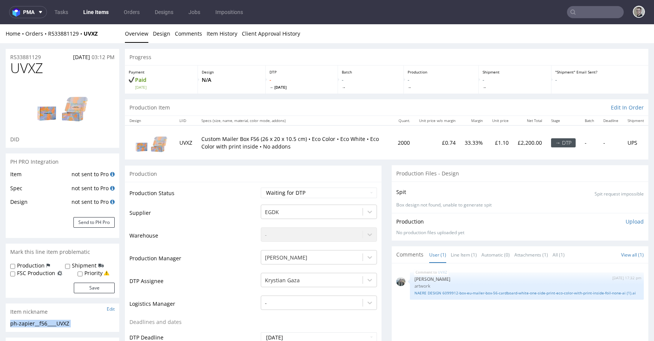
click at [59, 322] on div "ph-zapier__f56____UVXZ" at bounding box center [62, 324] width 104 height 8
drag, startPoint x: 47, startPoint y: 57, endPoint x: 0, endPoint y: 59, distance: 47.3
copy p "R533881129"
click at [514, 293] on link "NAERE DESIGN 6099912-box-eu-mailer-box-56-cardboard-white-one-side-print-eco-co…" at bounding box center [527, 293] width 225 height 6
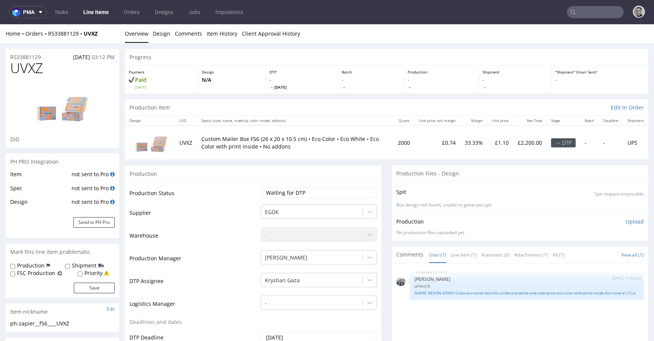
click at [32, 66] on span "UVXZ" at bounding box center [26, 68] width 33 height 15
copy span "UVXZ"
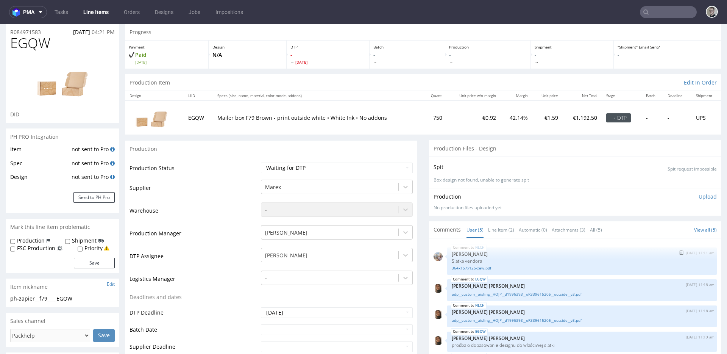
scroll to position [57, 0]
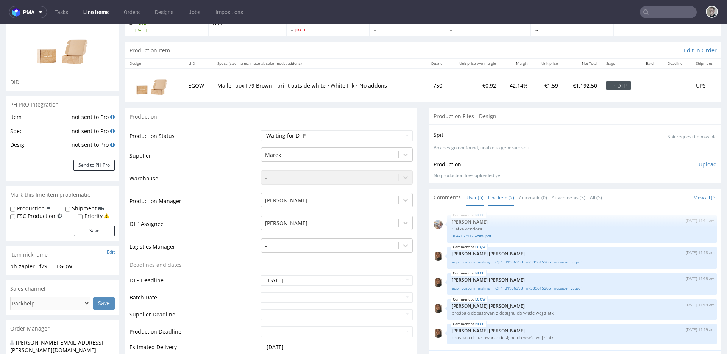
click at [499, 196] on link "Line Item (2)" at bounding box center [501, 197] width 26 height 16
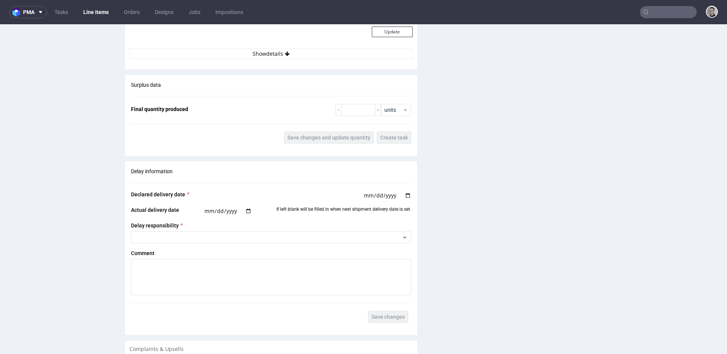
scroll to position [1199, 0]
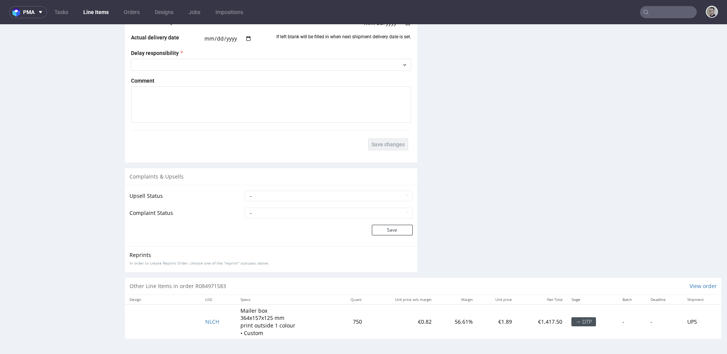
click at [210, 318] on td "NLCH" at bounding box center [218, 321] width 35 height 34
click at [209, 321] on span "NLCH" at bounding box center [212, 321] width 14 height 7
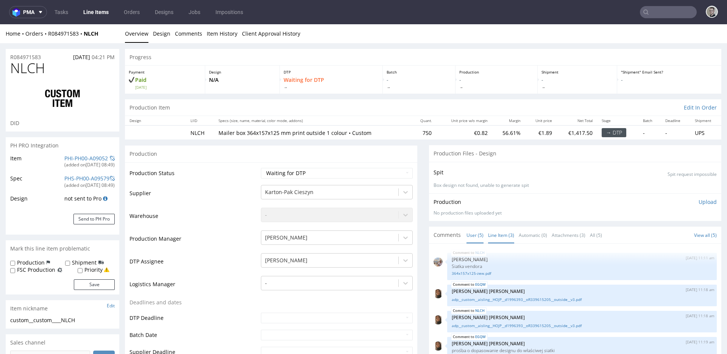
click at [503, 232] on link "Line Item (3)" at bounding box center [501, 235] width 26 height 16
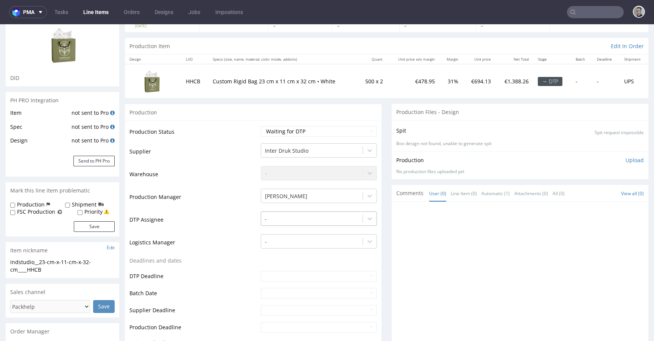
click at [292, 222] on div "-" at bounding box center [319, 216] width 116 height 11
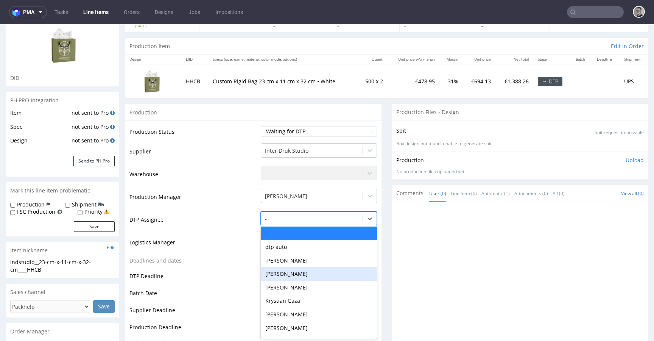
scroll to position [62, 0]
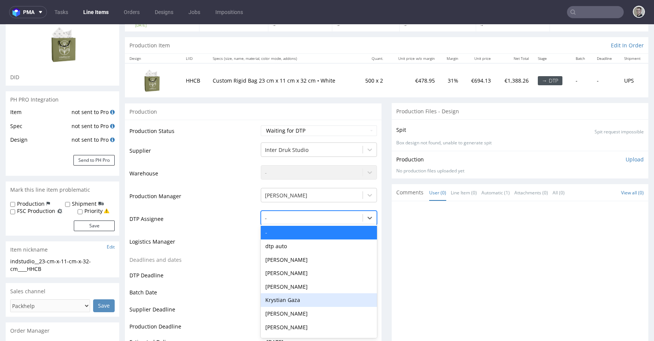
click at [295, 294] on div "Krystian Gaza" at bounding box center [319, 300] width 116 height 14
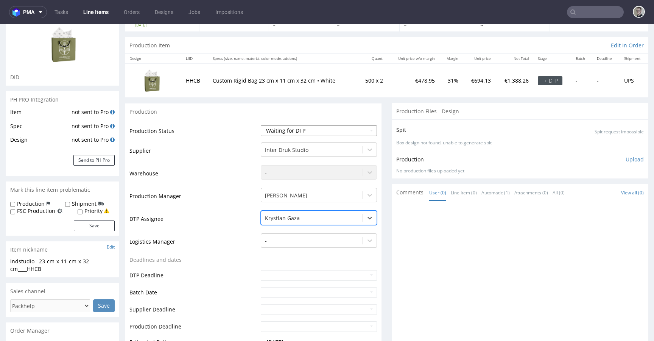
click at [312, 129] on select "Waiting for Artwork Waiting for Diecut Waiting for Mockup Waiting for DTP Waiti…" at bounding box center [319, 130] width 116 height 11
select select "pre_dtp_waiting_for_artwork"
click at [261, 125] on select "Waiting for Artwork Waiting for Diecut Waiting for Mockup Waiting for DTP Waiti…" at bounding box center [319, 130] width 116 height 11
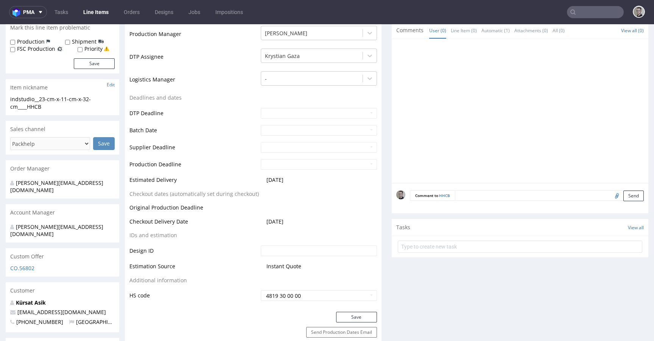
scroll to position [279, 0]
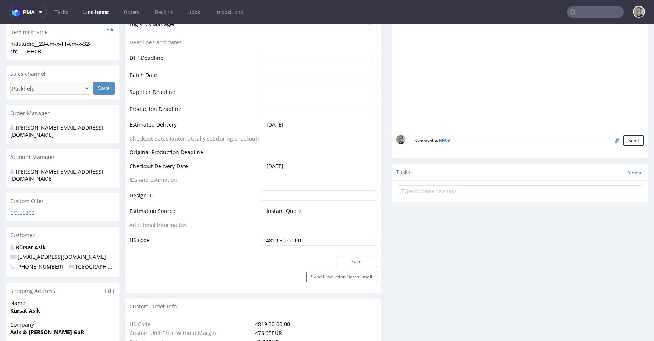
click at [365, 257] on button "Save" at bounding box center [356, 261] width 41 height 11
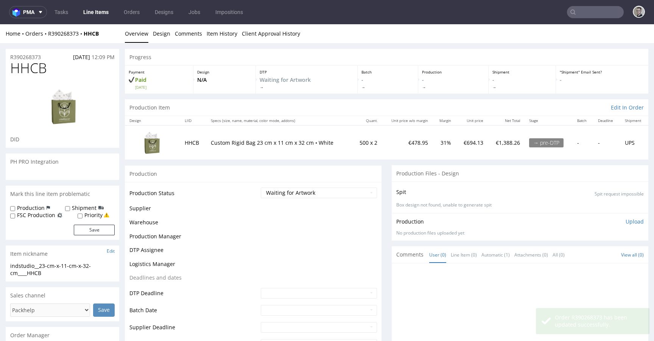
scroll to position [0, 0]
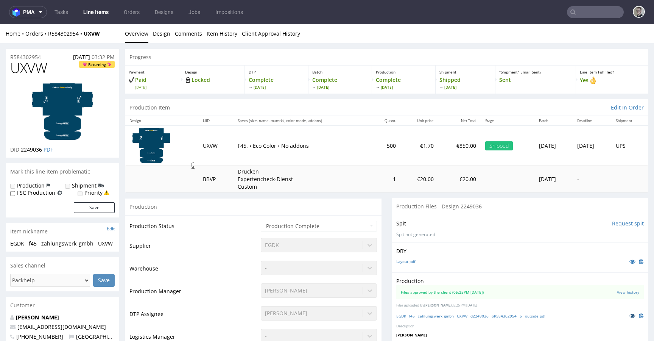
click at [630, 318] on icon at bounding box center [633, 315] width 6 height 5
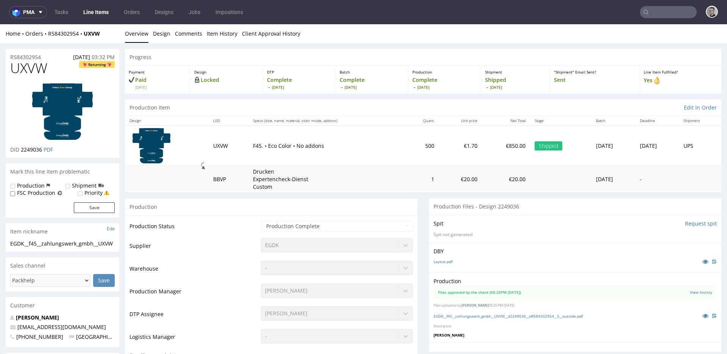
click at [474, 254] on p "DBY" at bounding box center [574, 251] width 283 height 8
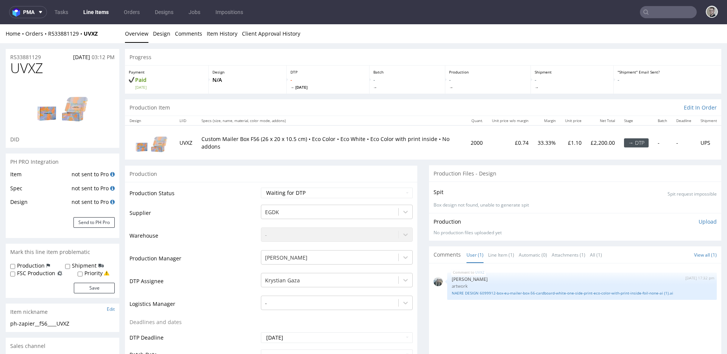
click at [376, 179] on div "Production" at bounding box center [271, 173] width 292 height 17
click at [326, 189] on select "Waiting for Artwork Waiting for Diecut Waiting for Mockup Waiting for DTP Waiti…" at bounding box center [337, 192] width 152 height 11
select select "dtp_in_process"
click at [261, 187] on select "Waiting for Artwork Waiting for Diecut Waiting for Mockup Waiting for DTP Waiti…" at bounding box center [337, 192] width 152 height 11
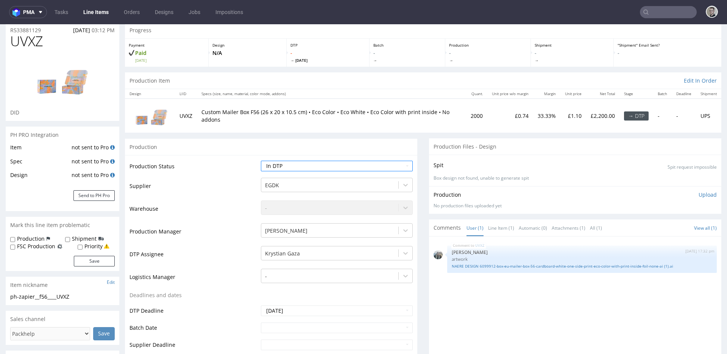
scroll to position [241, 0]
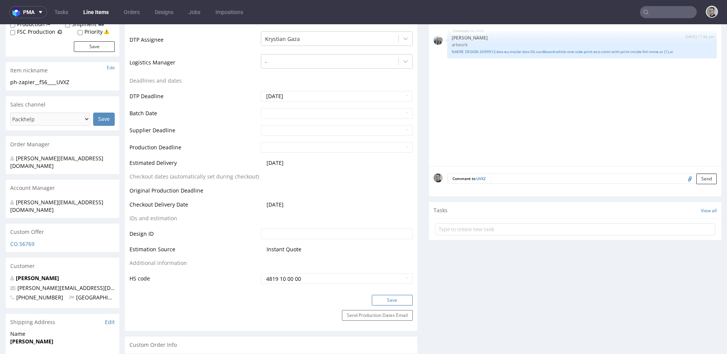
click at [388, 298] on button "Save" at bounding box center [392, 300] width 41 height 11
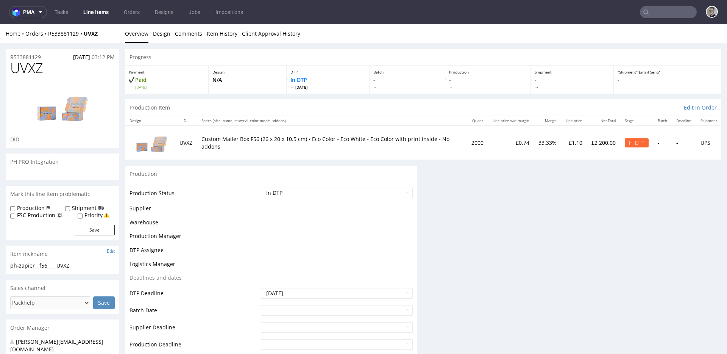
scroll to position [0, 0]
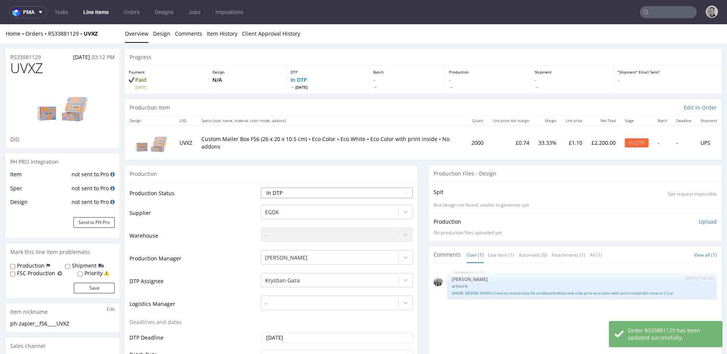
click at [302, 189] on select "Waiting for Artwork Waiting for Diecut Waiting for Mockup Waiting for DTP Waiti…" at bounding box center [337, 192] width 152 height 11
click at [261, 187] on select "Waiting for Artwork Waiting for Diecut Waiting for Mockup Waiting for DTP Waiti…" at bounding box center [337, 192] width 152 height 11
click at [323, 192] on select "Waiting for Artwork Waiting for Diecut Waiting for Mockup Waiting for DTP Waiti…" at bounding box center [337, 192] width 152 height 11
select select "dtp_ca_needed"
click at [261, 187] on select "Waiting for Artwork Waiting for Diecut Waiting for Mockup Waiting for DTP Waiti…" at bounding box center [337, 192] width 152 height 11
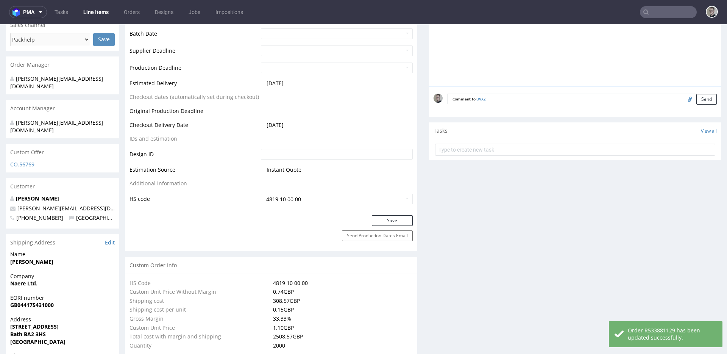
scroll to position [326, 0]
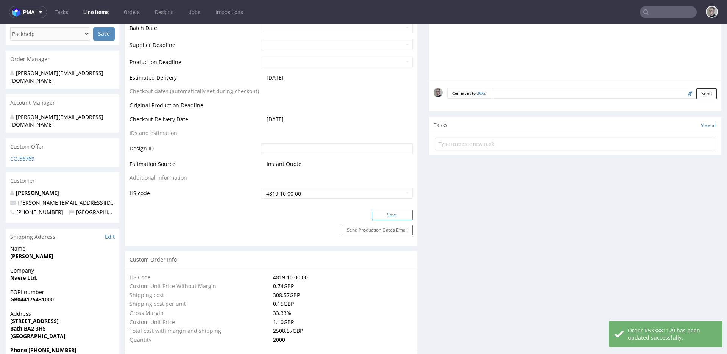
click at [401, 217] on button "Save" at bounding box center [392, 214] width 41 height 11
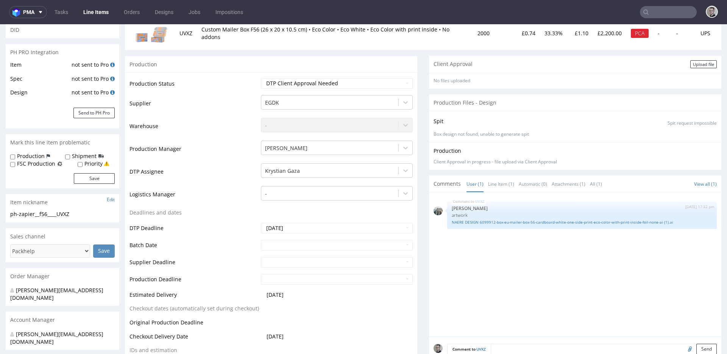
scroll to position [252, 0]
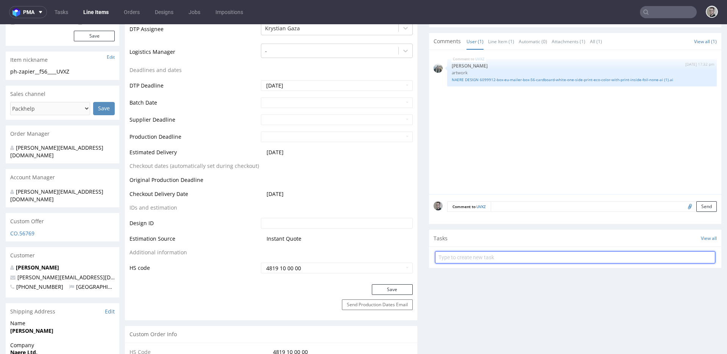
click at [499, 256] on input "text" at bounding box center [575, 257] width 280 height 12
type input "non-auto ca"
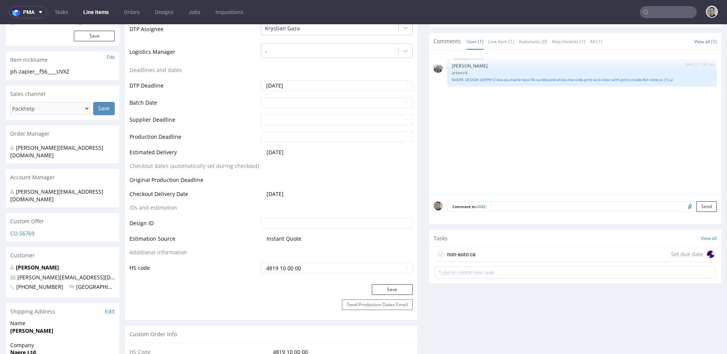
click at [606, 252] on div "non-auto ca Set due date" at bounding box center [575, 253] width 280 height 15
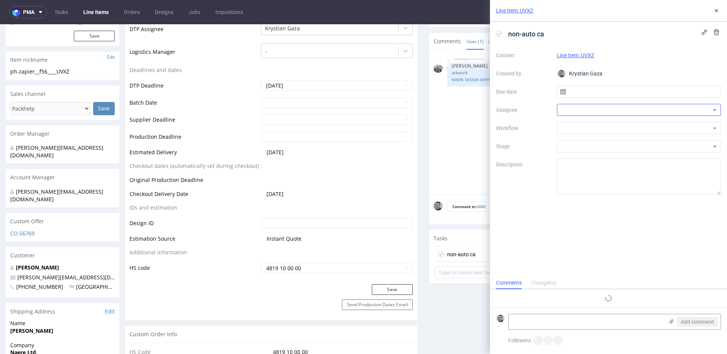
scroll to position [6, 0]
click at [641, 97] on input "text" at bounding box center [639, 92] width 164 height 12
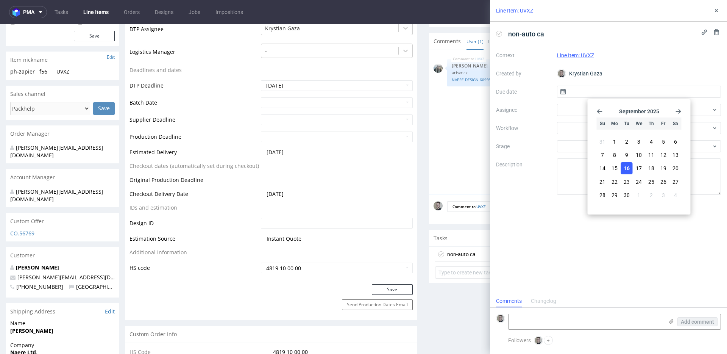
click at [624, 166] on span "16" at bounding box center [627, 168] width 6 height 8
type input "[DATE]"
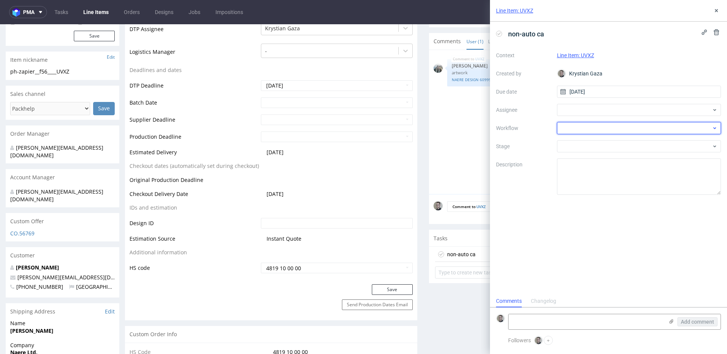
click at [612, 124] on div at bounding box center [639, 128] width 164 height 12
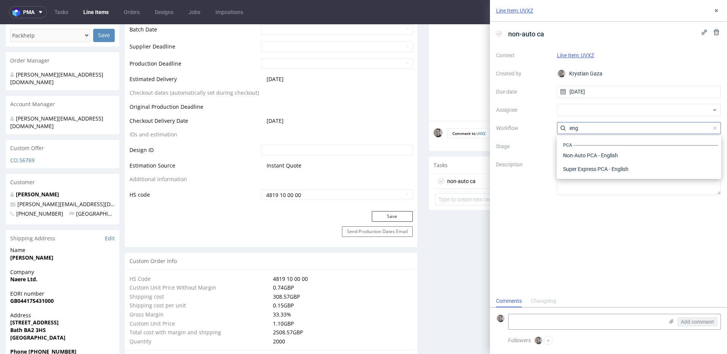
scroll to position [0, 0]
type input "eng"
click at [612, 151] on div "Non-Auto PCA - English" at bounding box center [639, 155] width 158 height 14
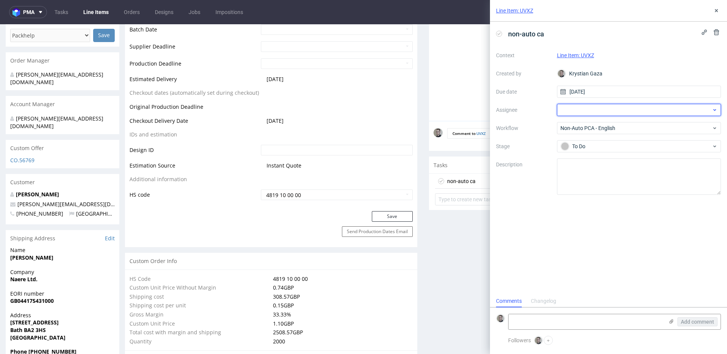
click at [602, 105] on div at bounding box center [639, 110] width 164 height 12
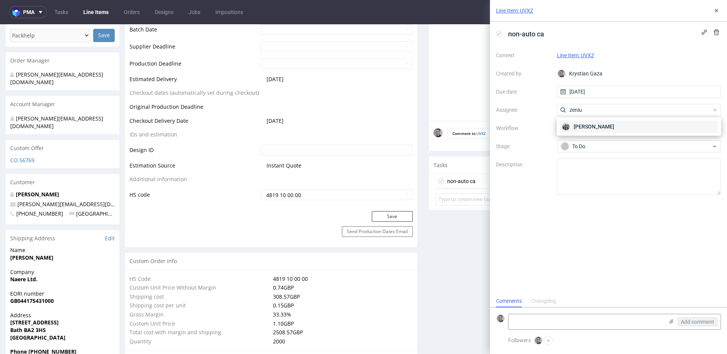
type input "zeniu"
click at [606, 125] on span "Zeniuk Magdalena" at bounding box center [594, 127] width 41 height 8
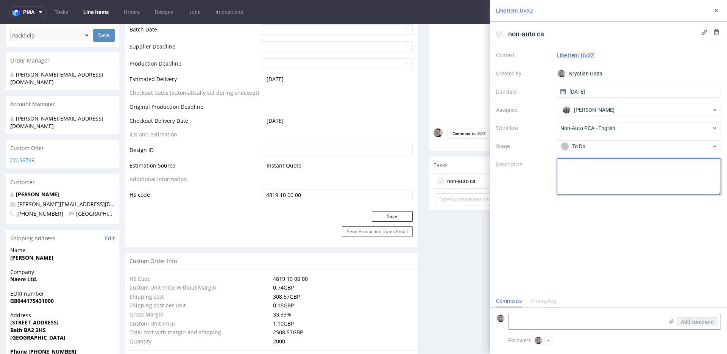
click at [619, 171] on textarea at bounding box center [639, 176] width 164 height 36
type textarea "We've adjusted your design to the proper dieline, centered elements and added b…"
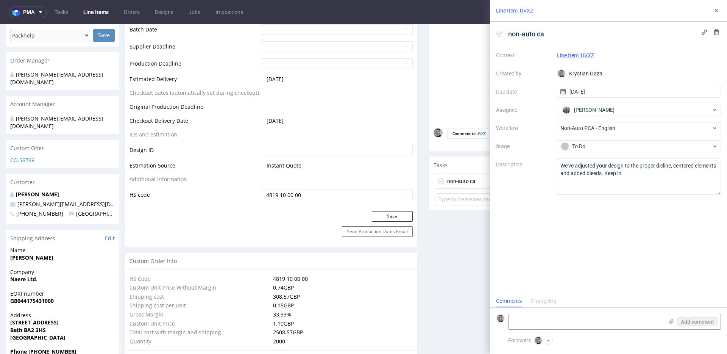
click at [439, 124] on div "Comment to UVXZ Send" at bounding box center [575, 136] width 292 height 30
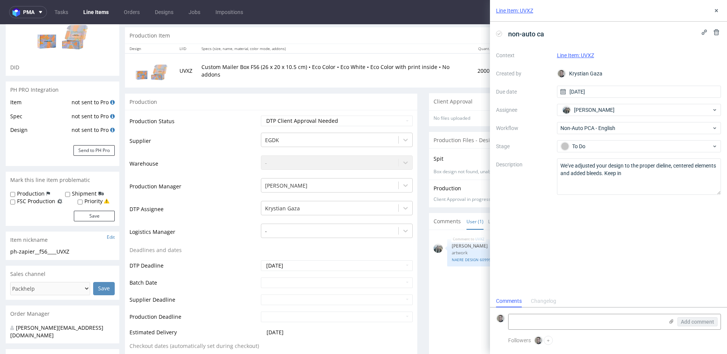
scroll to position [69, 0]
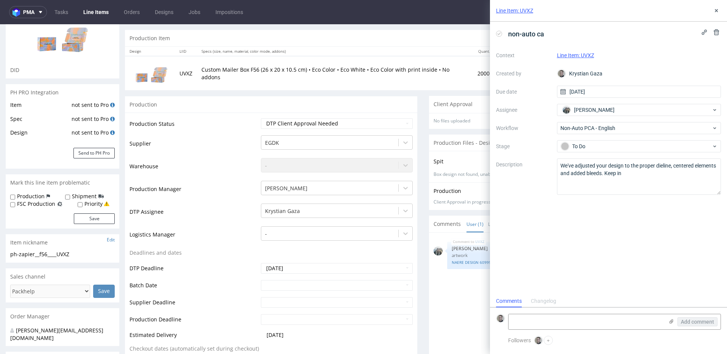
click at [460, 160] on div "Spit Spit request impossible" at bounding box center [574, 161] width 283 height 11
click at [717, 11] on use at bounding box center [716, 10] width 3 height 3
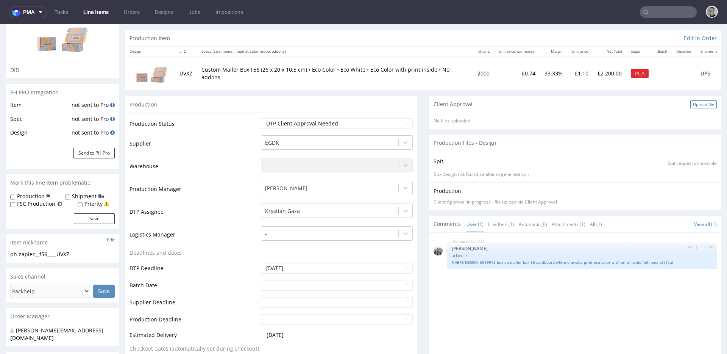
click at [694, 104] on div "Upload file" at bounding box center [703, 104] width 27 height 8
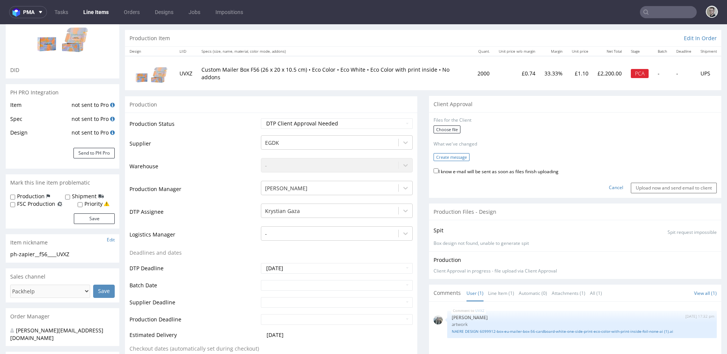
click at [457, 156] on button "Create message" at bounding box center [451, 157] width 36 height 8
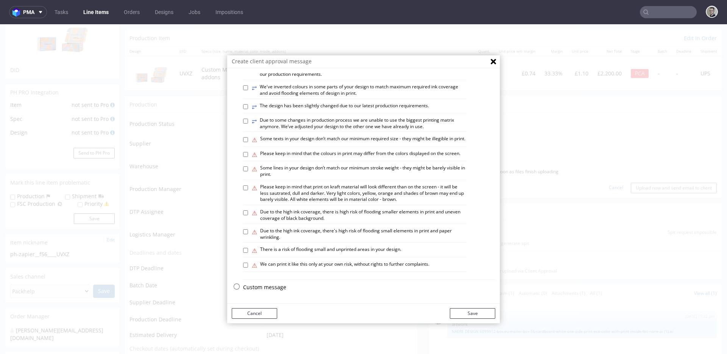
scroll to position [430, 0]
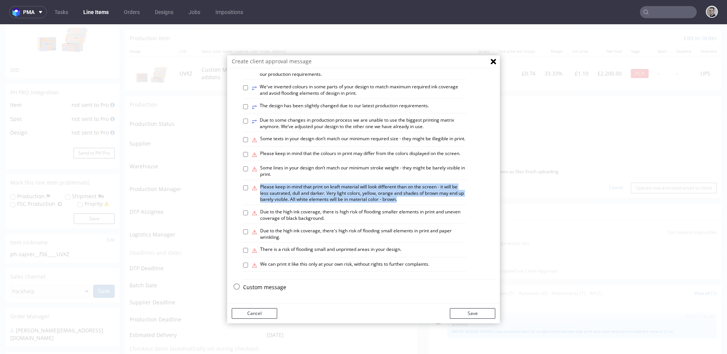
drag, startPoint x: 420, startPoint y: 199, endPoint x: 413, endPoint y: 200, distance: 7.6
click at [413, 200] on label "⚠ Please keep in mind that print on kraft material will look different than on …" at bounding box center [359, 193] width 215 height 19
copy label "⚠ Please keep in mind that print on kraft material will look different than on …"
click at [660, 198] on div "Create client approval message Select variants ⥂ Some graphic elements had to b…" at bounding box center [363, 188] width 727 height 329
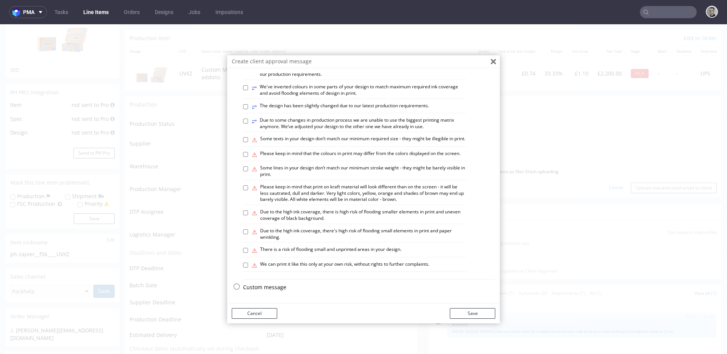
click at [491, 64] on button "Close" at bounding box center [493, 61] width 13 height 13
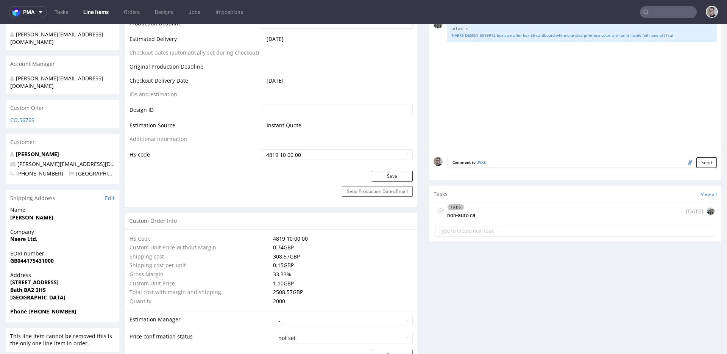
scroll to position [495, 0]
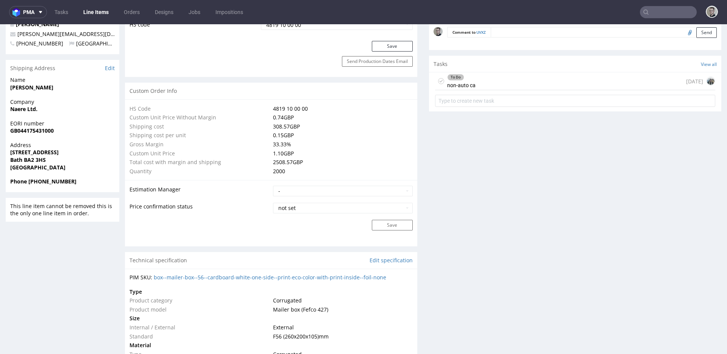
click at [500, 81] on div "To Do non-auto ca today" at bounding box center [575, 81] width 280 height 18
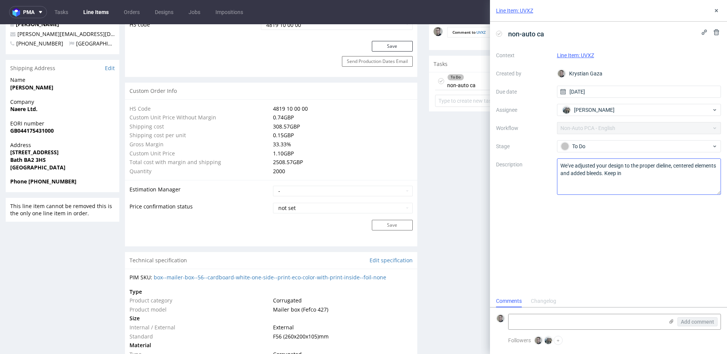
scroll to position [6, 0]
drag, startPoint x: 652, startPoint y: 173, endPoint x: 629, endPoint y: 170, distance: 23.3
click at [629, 170] on textarea "We've adjusted your design to the proper dieline, centered elements and added b…" at bounding box center [639, 176] width 164 height 36
paste textarea "Please keep in mind that print on kraft material will look different than on th…"
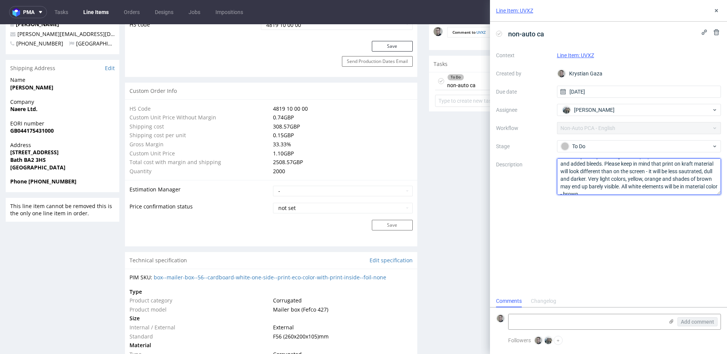
scroll to position [16, 0]
click at [584, 171] on textarea "We've adjusted your design to the proper dieline, centered elements and added b…" at bounding box center [639, 176] width 164 height 36
type textarea "We've adjusted your design to the proper dieline, centered elements and added b…"
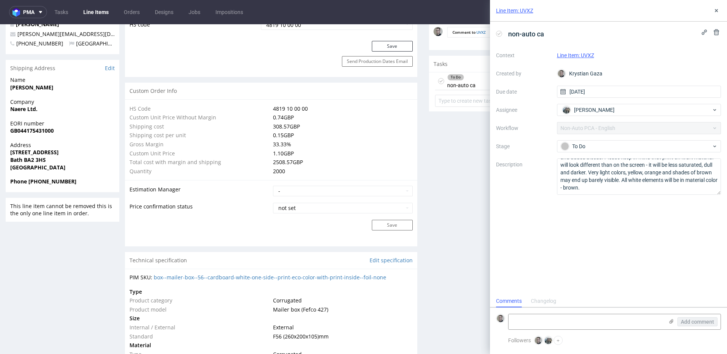
click at [625, 257] on div "non-auto ca Context Line Item: UVXZ Created by Krystian Gaza Due date 16/09/202…" at bounding box center [608, 158] width 237 height 273
click at [670, 321] on use at bounding box center [671, 321] width 4 height 5
click at [0, 0] on input "file" at bounding box center [0, 0] width 0 height 0
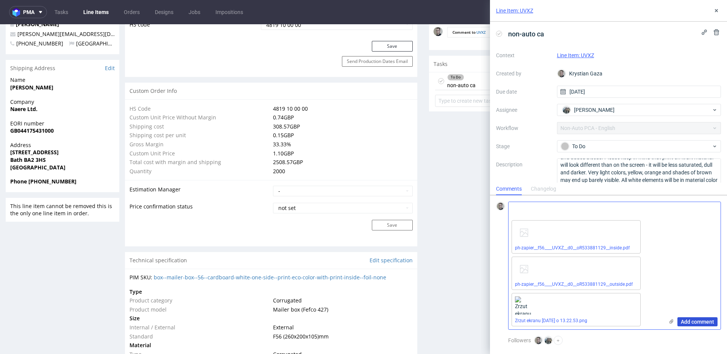
click at [689, 321] on span "Add comment" at bounding box center [697, 321] width 33 height 5
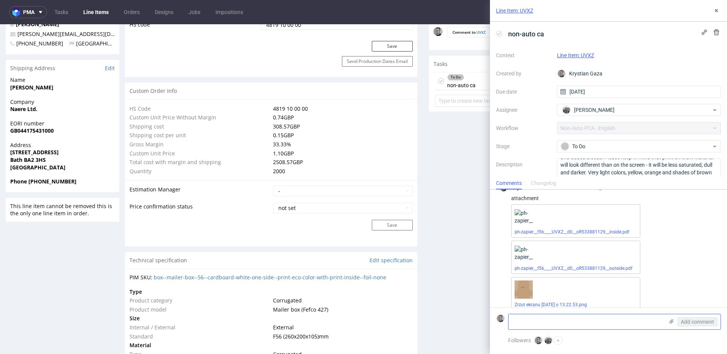
scroll to position [22, 0]
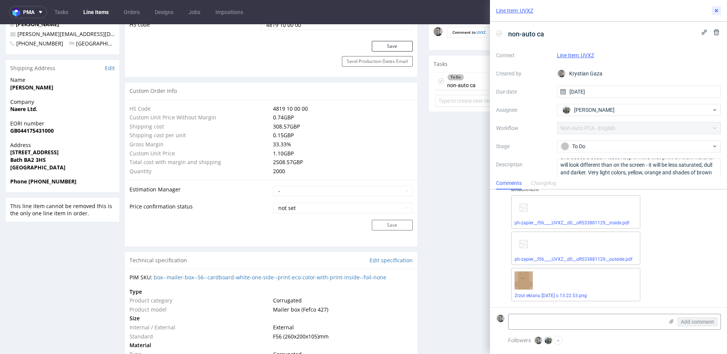
click at [720, 8] on button at bounding box center [716, 10] width 9 height 9
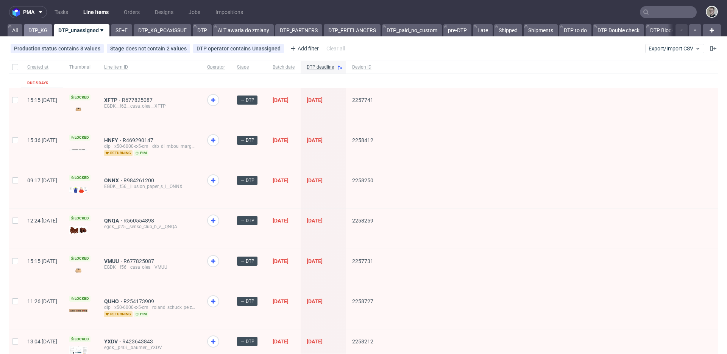
click at [41, 29] on link "DTP_KG" at bounding box center [38, 30] width 28 height 12
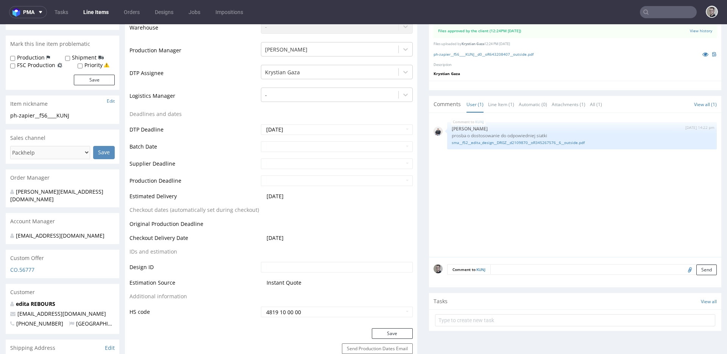
scroll to position [211, 0]
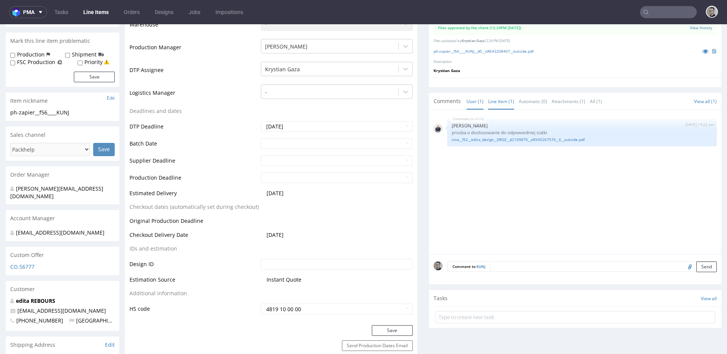
click at [491, 98] on link "Line Item (1)" at bounding box center [501, 101] width 26 height 16
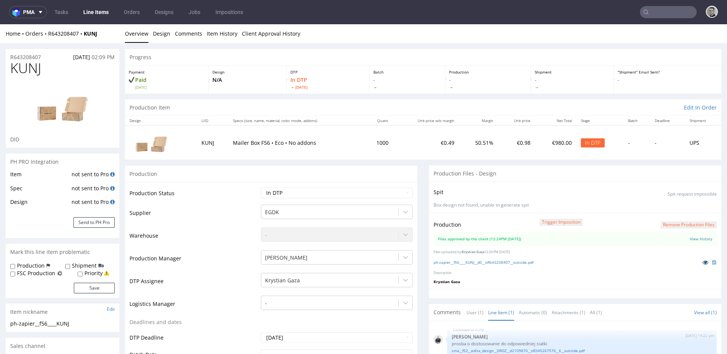
click at [702, 262] on icon at bounding box center [705, 261] width 6 height 5
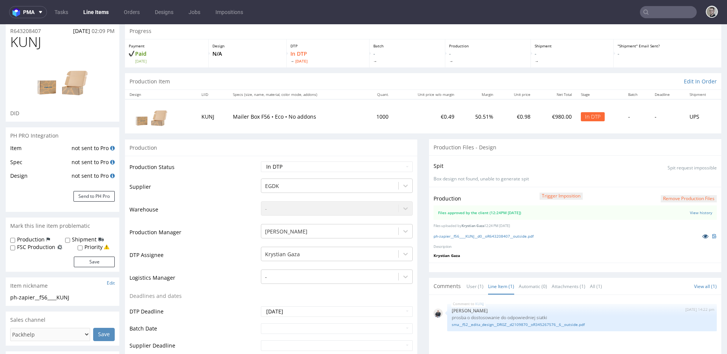
scroll to position [61, 0]
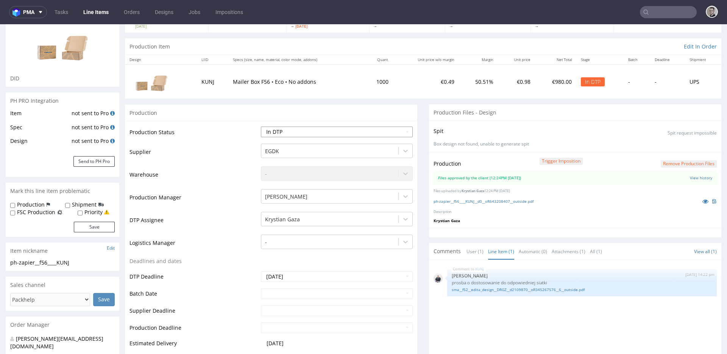
click at [312, 132] on select "Waiting for Artwork Waiting for Diecut Waiting for Mockup Waiting for DTP Waiti…" at bounding box center [337, 131] width 152 height 11
select select "dtp_production_ready"
click at [261, 126] on select "Waiting for Artwork Waiting for Diecut Waiting for Mockup Waiting for DTP Waiti…" at bounding box center [337, 131] width 152 height 11
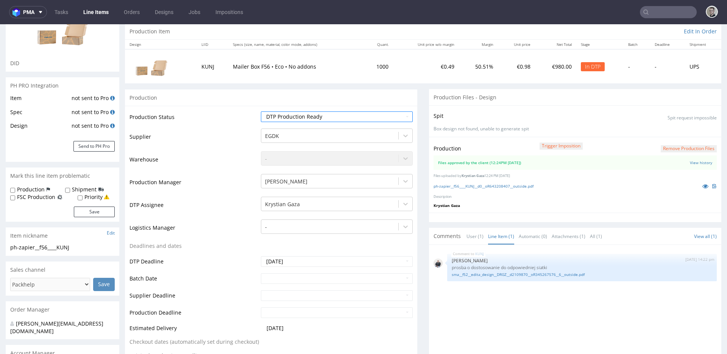
scroll to position [273, 0]
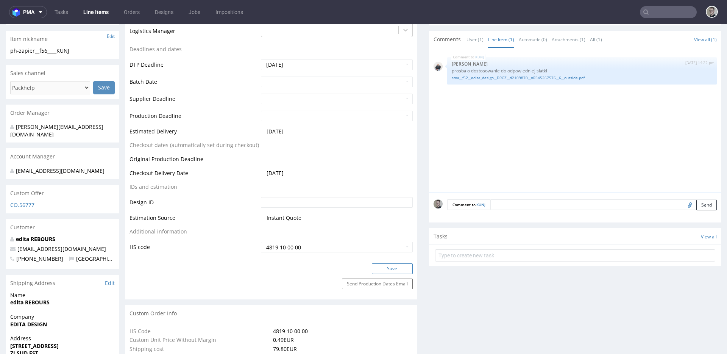
click at [390, 267] on button "Save" at bounding box center [392, 268] width 41 height 11
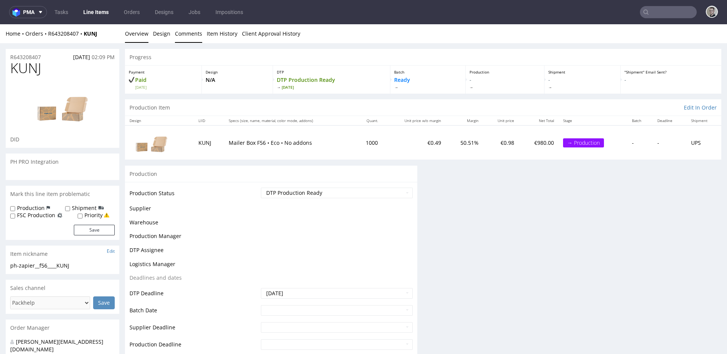
scroll to position [0, 0]
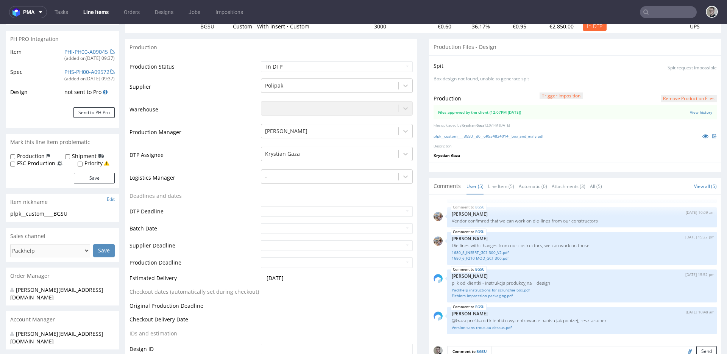
scroll to position [168, 0]
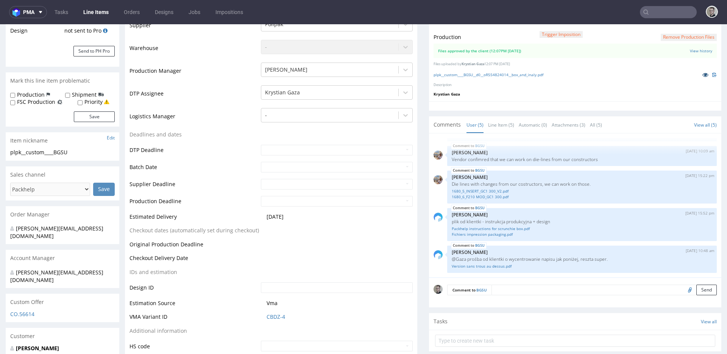
click at [702, 75] on icon at bounding box center [705, 74] width 6 height 5
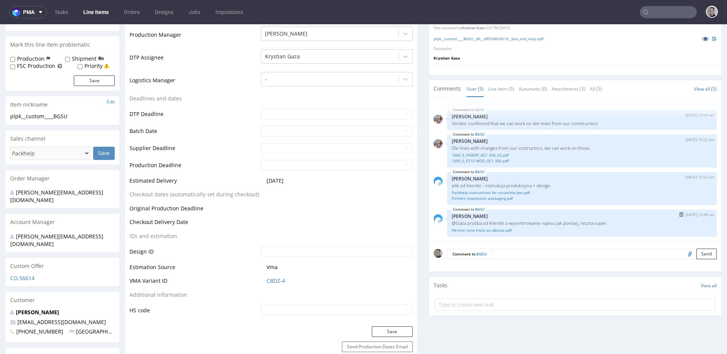
scroll to position [265, 0]
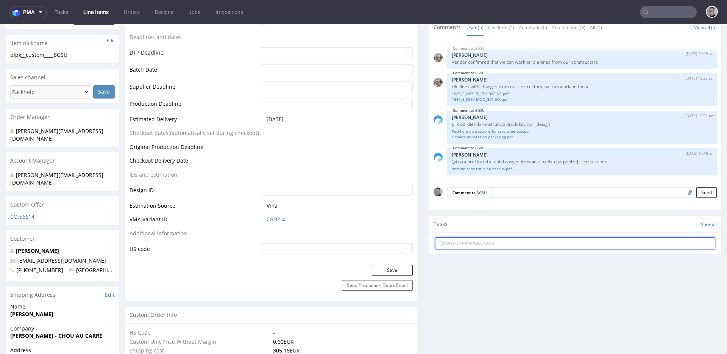
click at [492, 245] on input "text" at bounding box center [575, 243] width 280 height 12
type input "custom dc"
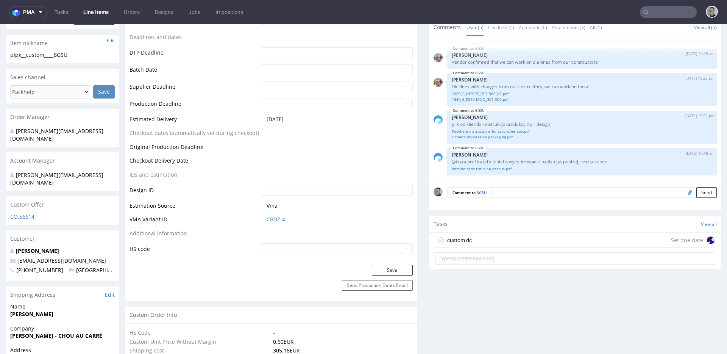
click at [493, 243] on div "custom dc Set due date" at bounding box center [575, 239] width 280 height 15
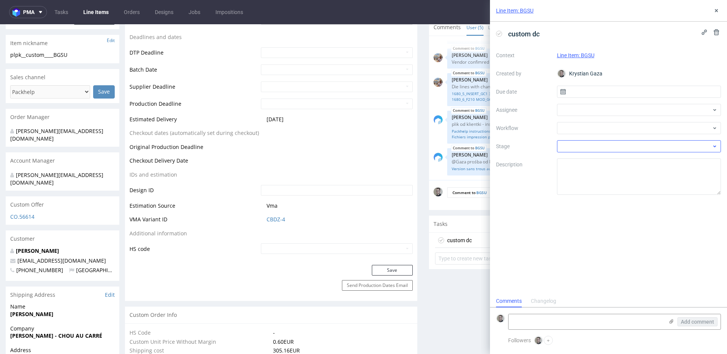
scroll to position [6, 0]
click at [640, 89] on input "text" at bounding box center [639, 92] width 164 height 12
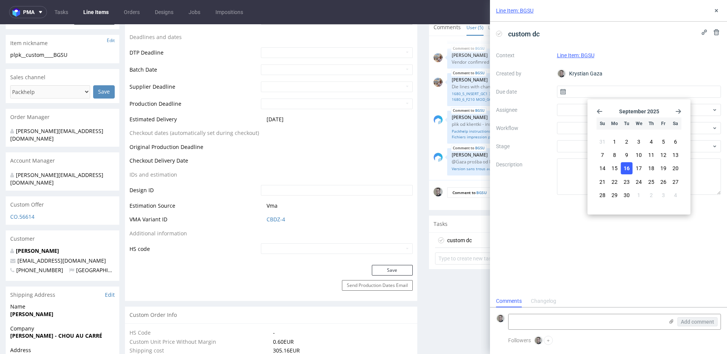
click at [631, 170] on button "16" at bounding box center [627, 168] width 12 height 12
type input "16/09/2025"
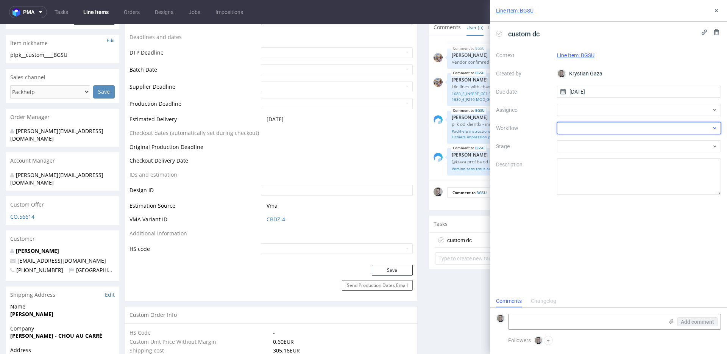
click at [596, 130] on div at bounding box center [639, 128] width 164 height 12
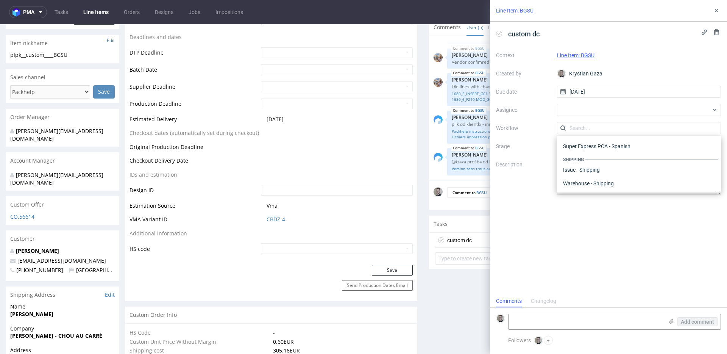
scroll to position [0, 0]
click at [603, 155] on div "DTP - Double Check" at bounding box center [639, 155] width 158 height 14
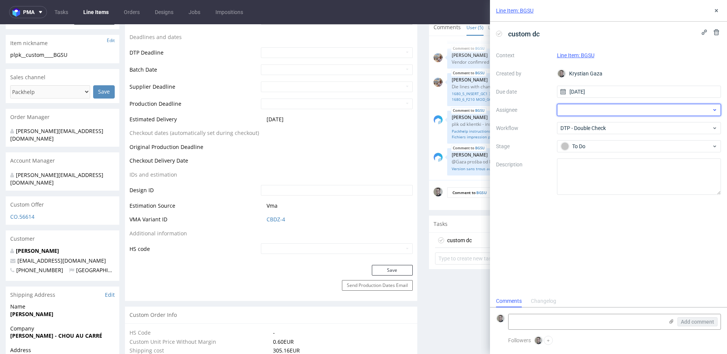
click at [595, 111] on div at bounding box center [639, 110] width 164 height 12
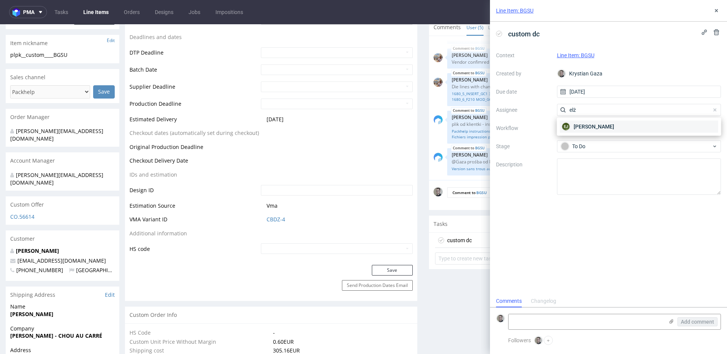
type input "elż"
click at [583, 128] on span "Elżbieta Jelińska" at bounding box center [594, 127] width 41 height 8
click at [718, 9] on icon at bounding box center [716, 11] width 6 height 6
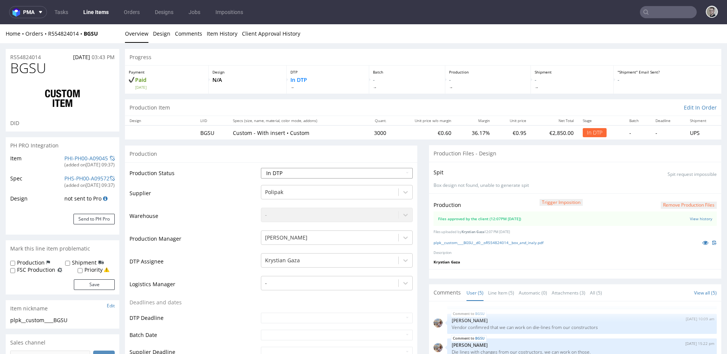
click at [294, 173] on select "Waiting for Artwork Waiting for Diecut Waiting for Mockup Waiting for DTP Waiti…" at bounding box center [337, 173] width 152 height 11
select select "dtp_waiting_for_double_check"
click at [261, 168] on select "Waiting for Artwork Waiting for Diecut Waiting for Mockup Waiting for DTP Waiti…" at bounding box center [337, 173] width 152 height 11
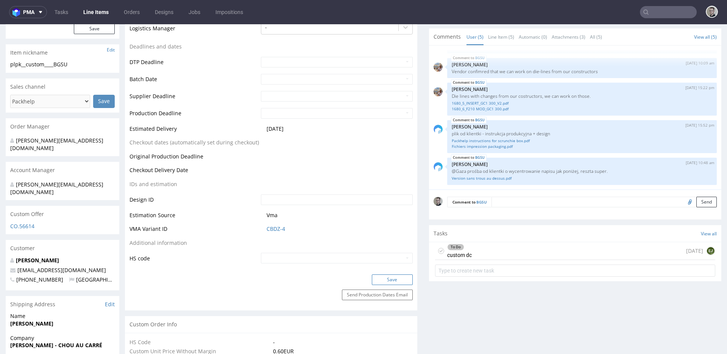
click at [388, 275] on button "Save" at bounding box center [392, 279] width 41 height 11
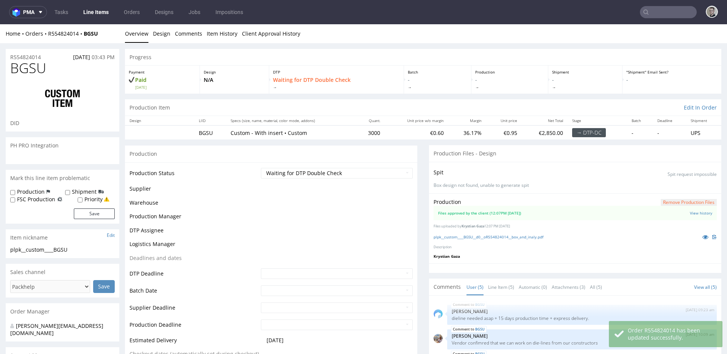
scroll to position [21, 0]
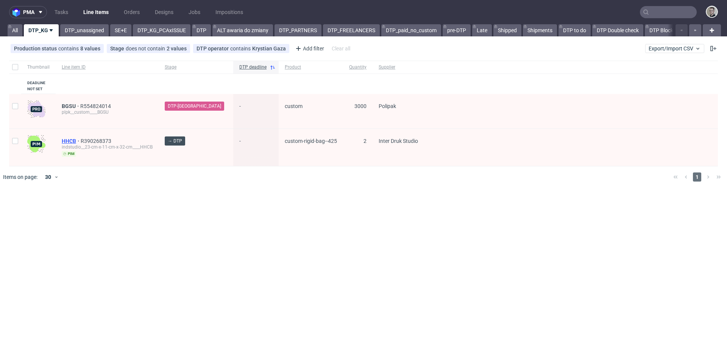
click at [70, 139] on span "HHCB" at bounding box center [71, 141] width 19 height 6
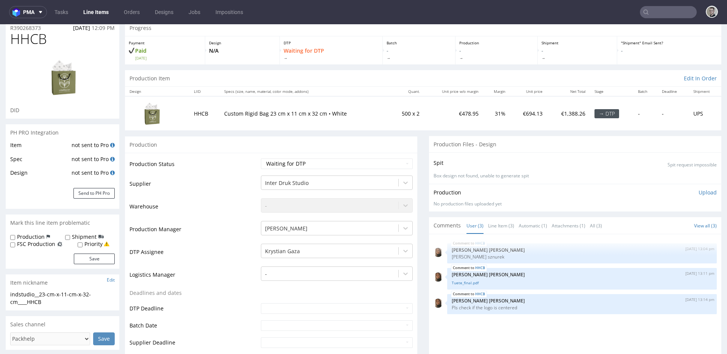
scroll to position [62, 0]
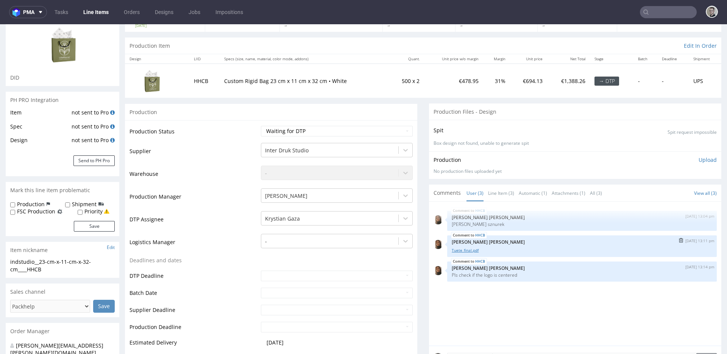
click at [464, 249] on link "Tuete_final.pdf" at bounding box center [582, 250] width 260 height 6
click at [316, 104] on div "Production" at bounding box center [271, 111] width 292 height 17
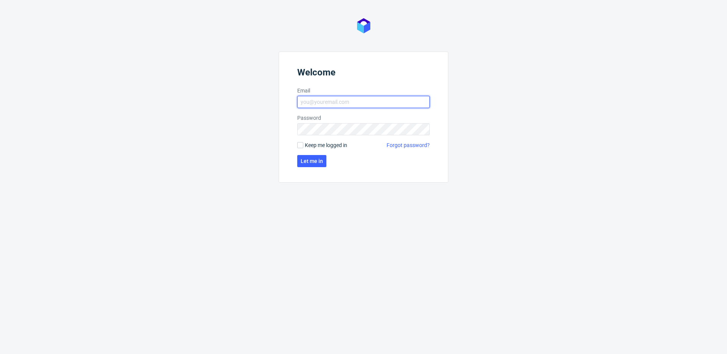
type input "[EMAIL_ADDRESS][DOMAIN_NAME]"
drag, startPoint x: 323, startPoint y: 146, endPoint x: 320, endPoint y: 149, distance: 4.3
click at [323, 146] on span "Keep me logged in" at bounding box center [326, 145] width 42 height 8
click at [303, 146] on input "Keep me logged in" at bounding box center [300, 145] width 6 height 6
checkbox input "true"
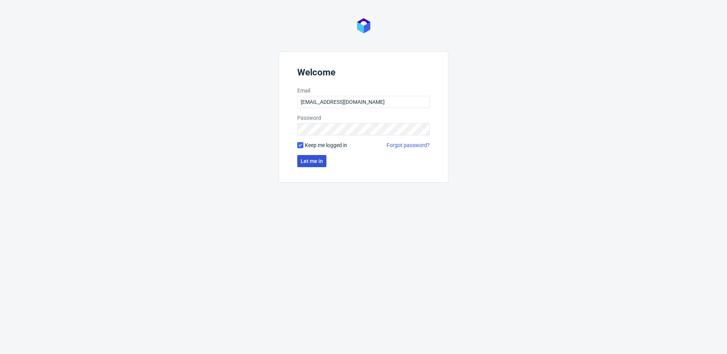
click at [313, 159] on span "Let me in" at bounding box center [312, 160] width 22 height 5
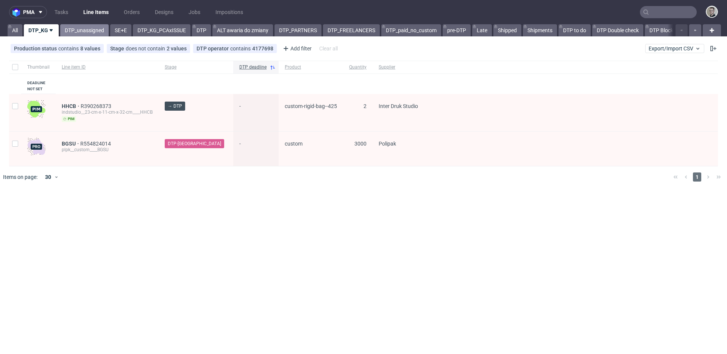
click at [85, 27] on link "DTP_unassigned" at bounding box center [84, 30] width 48 height 12
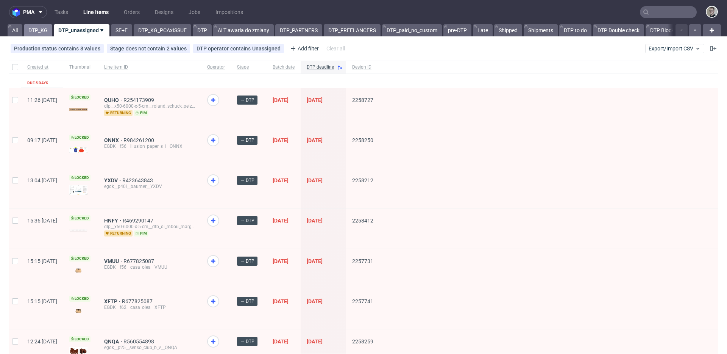
click at [40, 30] on link "DTP_KG" at bounding box center [38, 30] width 28 height 12
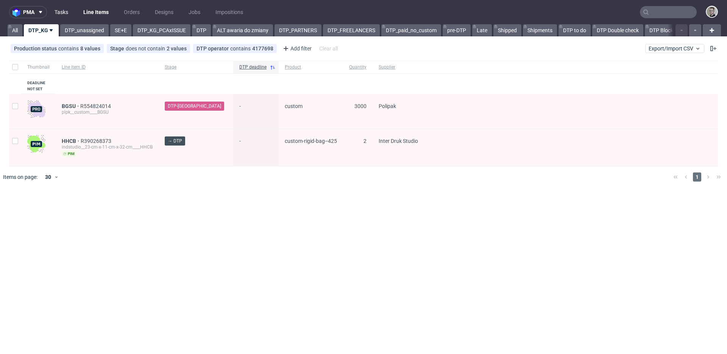
click at [58, 12] on link "Tasks" at bounding box center [61, 12] width 23 height 12
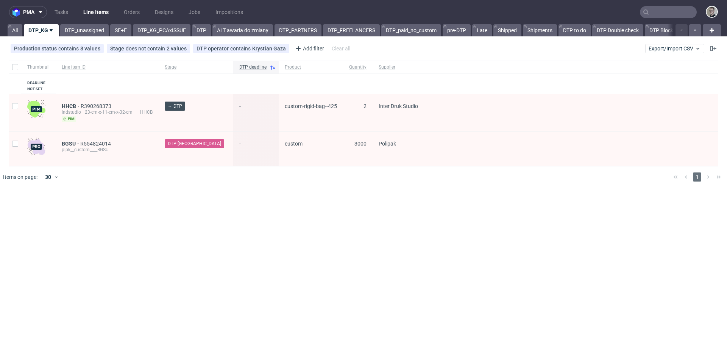
click at [207, 173] on div at bounding box center [374, 176] width 585 height 21
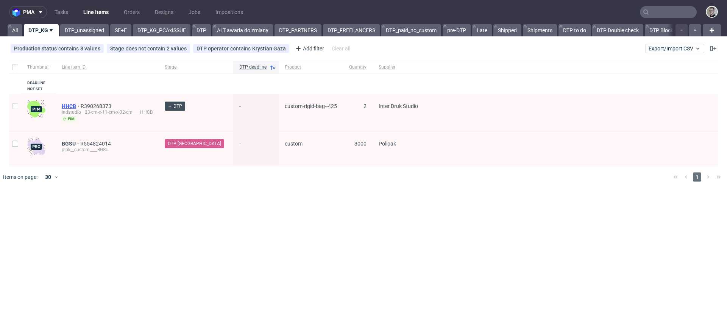
click at [65, 105] on span "HHCB" at bounding box center [71, 106] width 19 height 6
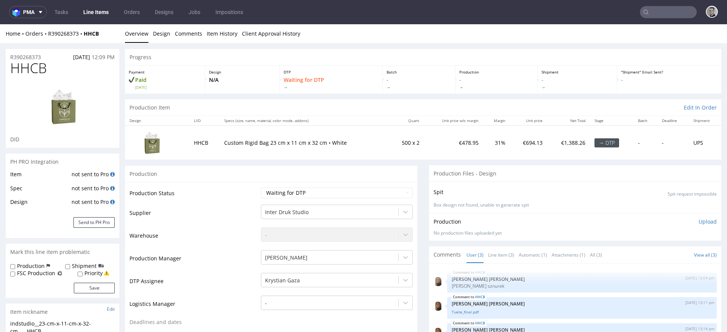
click at [31, 125] on div at bounding box center [62, 106] width 104 height 58
click at [73, 114] on img at bounding box center [62, 106] width 61 height 46
click at [150, 145] on img at bounding box center [152, 142] width 38 height 29
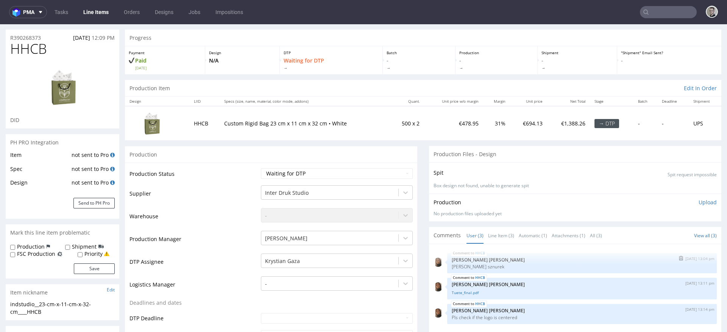
scroll to position [53, 0]
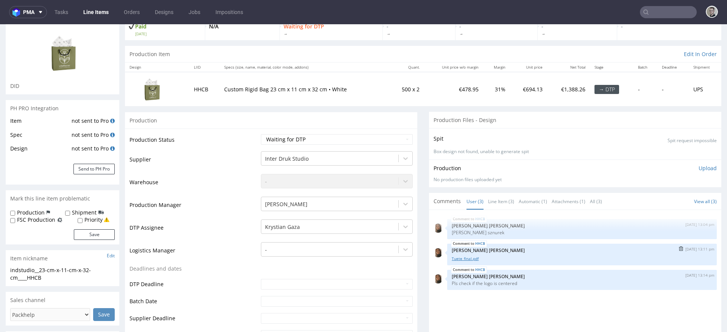
click at [452, 257] on link "Tuete_final.pdf" at bounding box center [582, 259] width 260 height 6
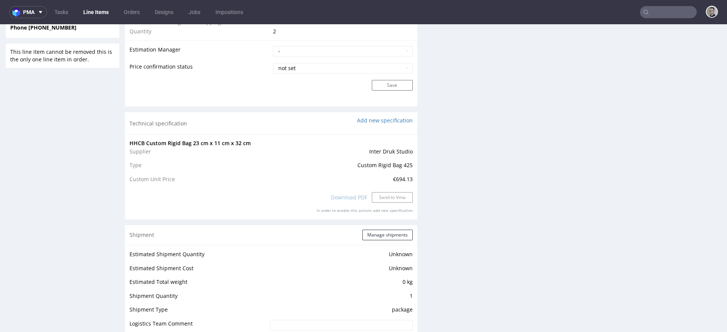
scroll to position [635, 0]
click at [382, 150] on div "HHCB Custom Rigid Bag 23 cm x 11 cm x 32 cm Supplier Inter Druk Studio Type Cus…" at bounding box center [271, 176] width 292 height 85
drag, startPoint x: 368, startPoint y: 152, endPoint x: 407, endPoint y: 172, distance: 44.5
click at [383, 158] on td "Inter Druk Studio" at bounding box center [328, 154] width 170 height 14
click at [399, 162] on span "Custom Rigid Bag 425" at bounding box center [384, 164] width 55 height 7
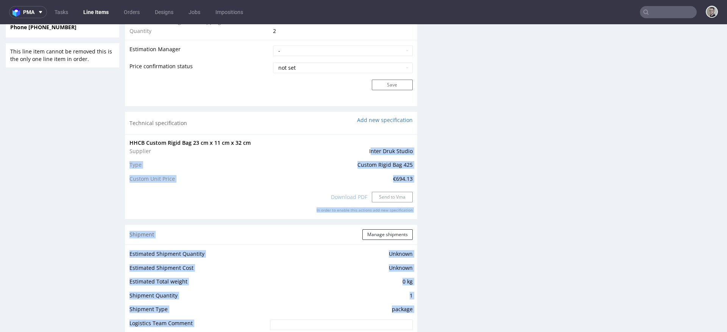
drag, startPoint x: 366, startPoint y: 150, endPoint x: 475, endPoint y: 187, distance: 114.6
click at [474, 190] on div "Progress Payment Paid Mon 15 Sep Design N/A DTP Waiting for DTP Batch - Product…" at bounding box center [423, 119] width 596 height 1410
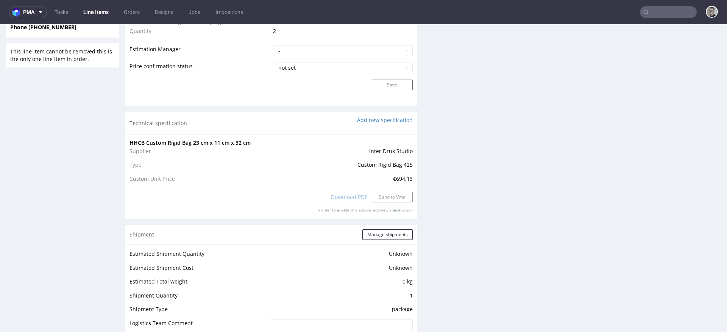
drag, startPoint x: 469, startPoint y: 178, endPoint x: 461, endPoint y: 188, distance: 12.7
click at [469, 178] on div "Production Files - Design Spit Spit request impossible Box design not found, un…" at bounding box center [575, 146] width 292 height 1232
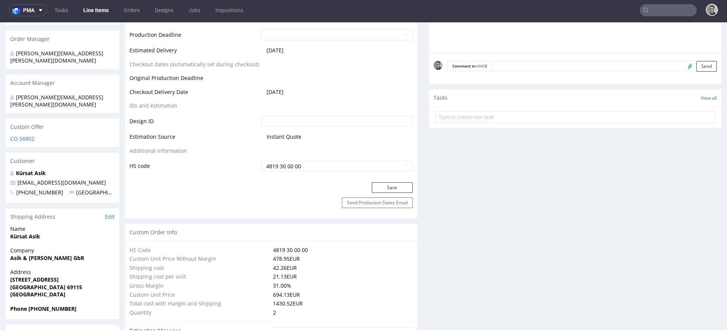
scroll to position [0, 0]
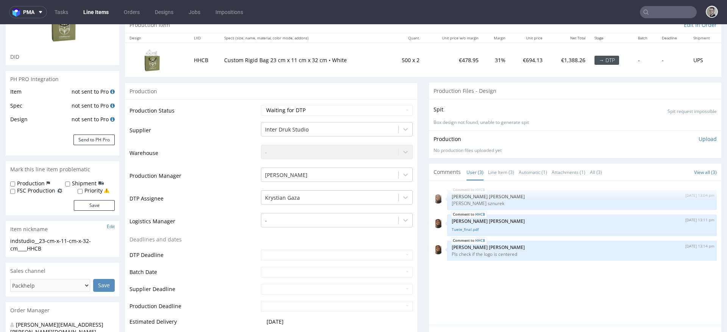
scroll to position [79, 0]
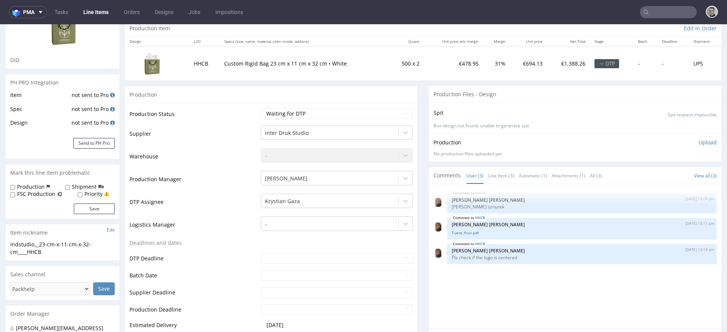
click at [38, 253] on div "indstudio__23-cm-x-11-cm-x-32-cm____HHCB" at bounding box center [62, 247] width 104 height 15
click at [39, 251] on div "indstudio__23-cm-x-11-cm-x-32-cm____HHCB" at bounding box center [62, 247] width 104 height 15
click at [37, 246] on div "indstudio__23-cm-x-11-cm-x-32-cm____HHCB" at bounding box center [62, 247] width 104 height 15
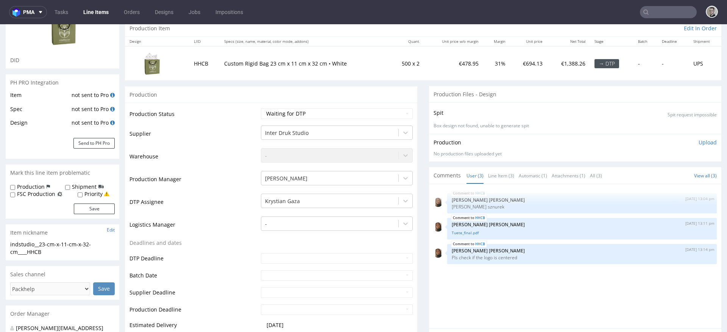
click at [48, 247] on div "indstudio__23-cm-x-11-cm-x-32-cm____HHCB" at bounding box center [62, 247] width 104 height 15
click at [27, 245] on div "indstudio__23-cm-x-11-cm-x-32-cm____HHCB" at bounding box center [62, 247] width 104 height 15
click at [26, 245] on div "indstudio__23-cm-x-11-cm-x-32-cm____HHCB" at bounding box center [62, 247] width 104 height 15
click at [50, 245] on div "indstudio__23-cm-x-11-cm-x-32-cm____HHCB" at bounding box center [62, 247] width 104 height 15
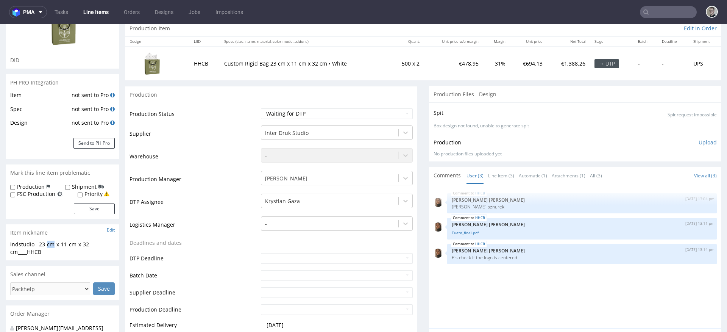
click at [50, 245] on div "indstudio__23-cm-x-11-cm-x-32-cm____HHCB" at bounding box center [62, 247] width 104 height 15
copy div "indstudio__23-cm-x-11-cm-x-32-cm____HHCB Update"
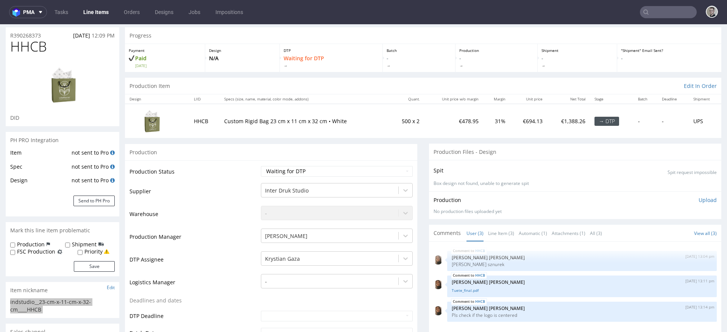
scroll to position [0, 0]
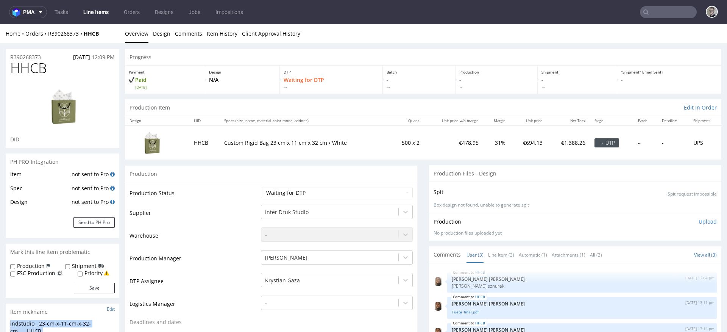
click at [43, 55] on div "R390268373 15.09.2025 12:09 PM" at bounding box center [63, 55] width 114 height 12
drag, startPoint x: 47, startPoint y: 54, endPoint x: 0, endPoint y: 59, distance: 46.9
copy p "R390268373"
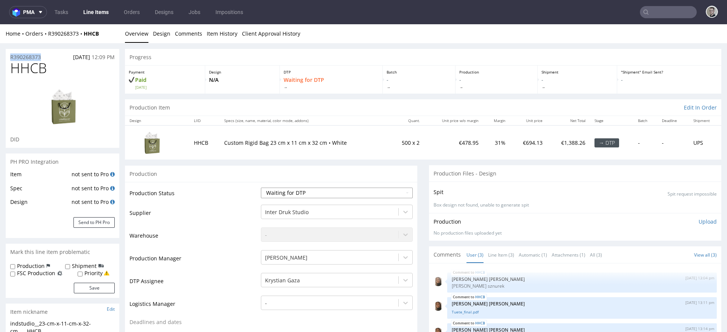
click at [333, 192] on select "Waiting for Artwork Waiting for Diecut Waiting for Mockup Waiting for DTP Waiti…" at bounding box center [337, 192] width 152 height 11
select select "dtp_in_process"
click at [261, 187] on select "Waiting for Artwork Waiting for Diecut Waiting for Mockup Waiting for DTP Waiti…" at bounding box center [337, 192] width 152 height 11
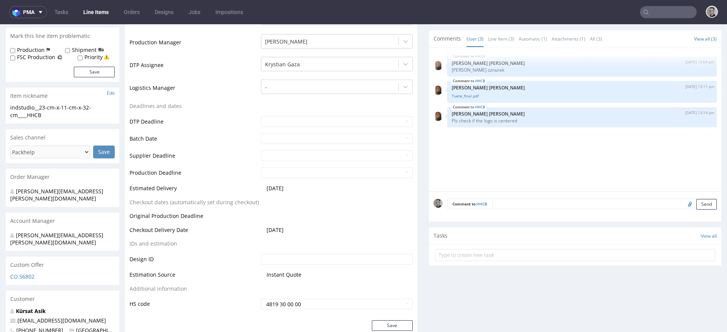
scroll to position [280, 0]
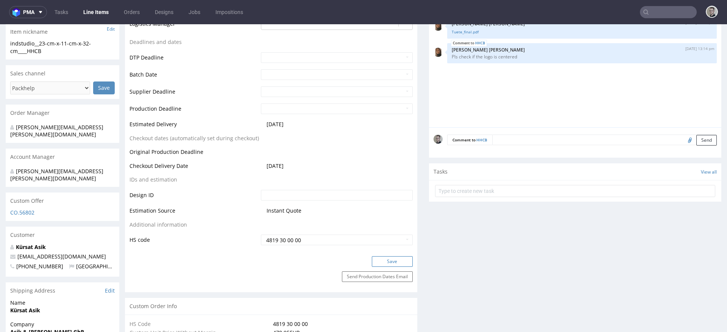
click at [397, 259] on button "Save" at bounding box center [392, 261] width 41 height 11
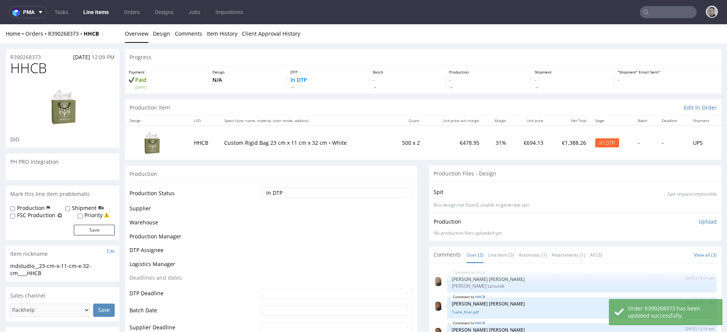
scroll to position [0, 0]
click at [325, 196] on select "Waiting for Artwork Waiting for Diecut Waiting for Mockup Waiting for DTP Waiti…" at bounding box center [337, 192] width 152 height 11
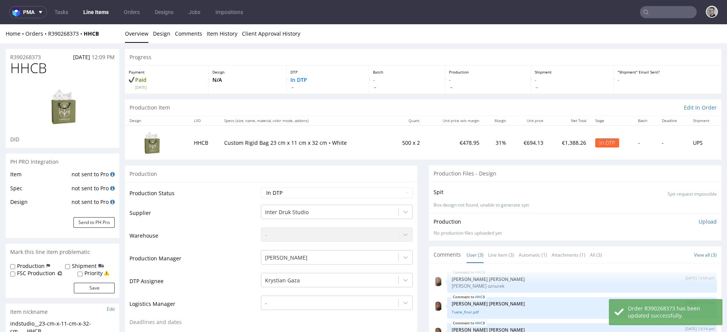
select select "dtp_ca_needed"
click at [261, 187] on select "Waiting for Artwork Waiting for Diecut Waiting for Mockup Waiting for DTP Waiti…" at bounding box center [337, 192] width 152 height 11
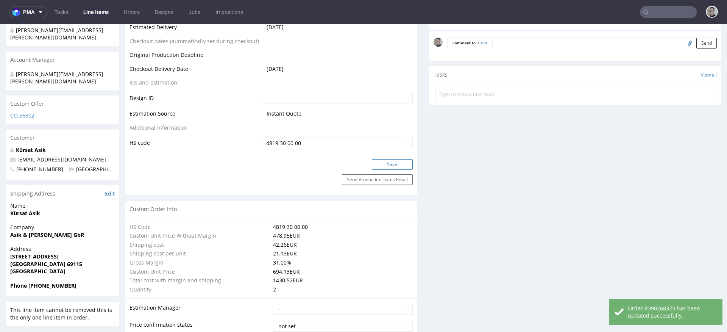
click at [391, 165] on button "Save" at bounding box center [392, 164] width 41 height 11
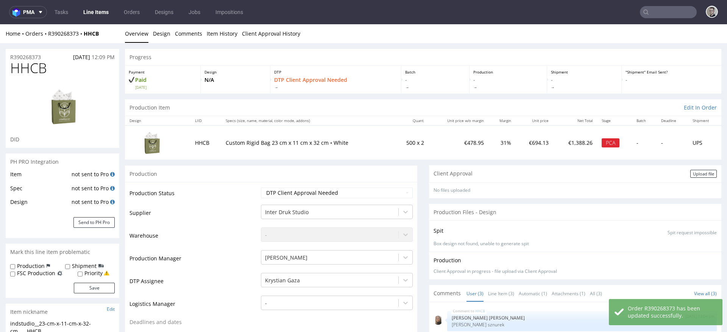
click at [692, 174] on div "Upload file" at bounding box center [703, 174] width 27 height 8
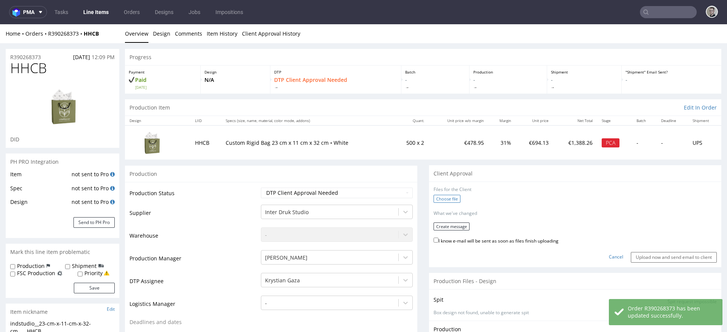
click at [444, 196] on label "Choose file" at bounding box center [446, 199] width 27 height 8
click at [0, 24] on input "Choose file" at bounding box center [0, 24] width 0 height 0
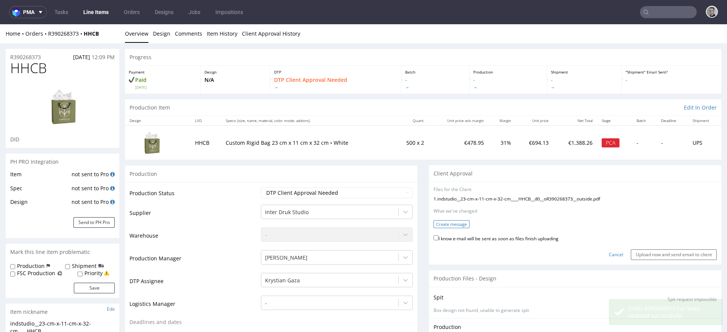
click at [456, 221] on button "Create message" at bounding box center [451, 224] width 36 height 8
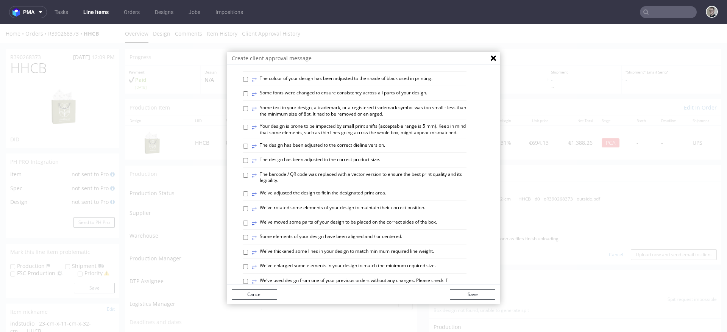
scroll to position [446, 0]
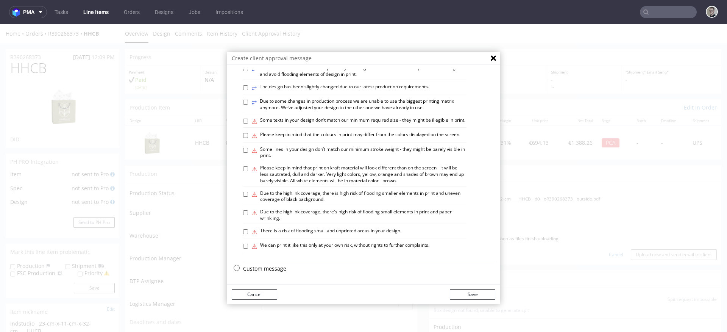
click at [272, 266] on p "Custom message" at bounding box center [369, 269] width 252 height 8
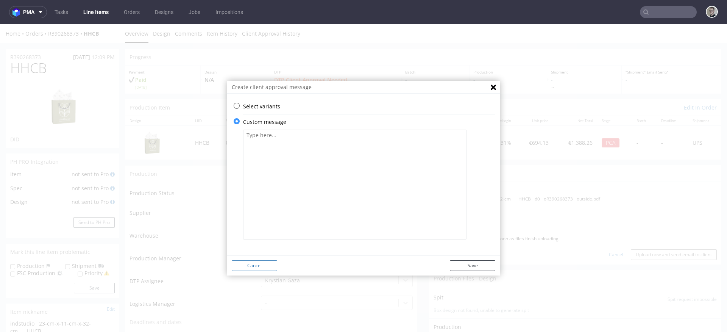
scroll to position [0, 0]
click at [256, 104] on p "Select variants" at bounding box center [369, 107] width 252 height 8
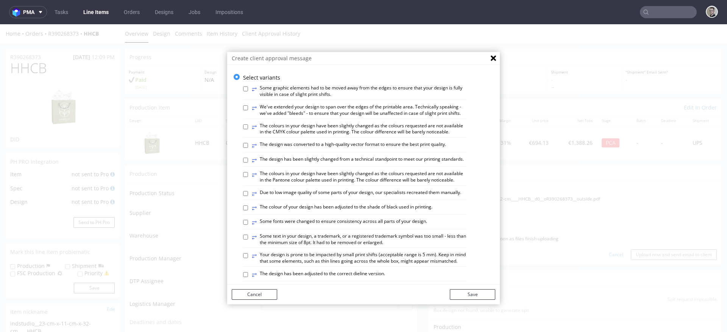
click at [332, 111] on label "⥂ We've extended your design to span over the edges of the printable area. Tech…" at bounding box center [359, 110] width 215 height 13
click at [248, 110] on input "⥂ We've extended your design to span over the edges of the printable area. Tech…" at bounding box center [245, 107] width 5 height 5
checkbox input "true"
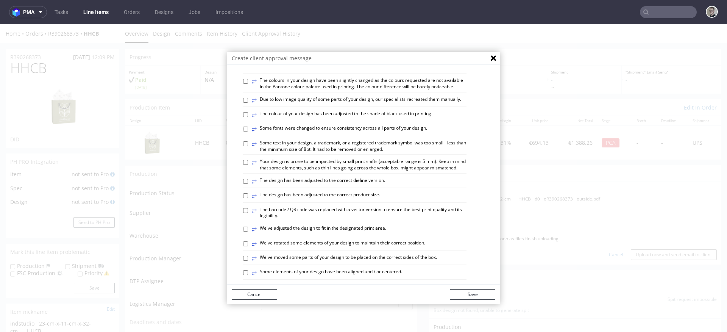
scroll to position [94, 0]
click at [361, 185] on label "⥂ The design has been adjusted to the correct dieline version." at bounding box center [318, 180] width 133 height 8
click at [248, 183] on input "⥂ The design has been adjusted to the correct dieline version." at bounding box center [245, 180] width 5 height 5
checkbox input "true"
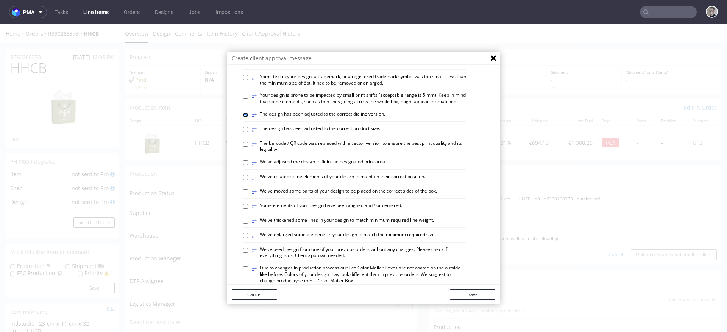
scroll to position [168, 0]
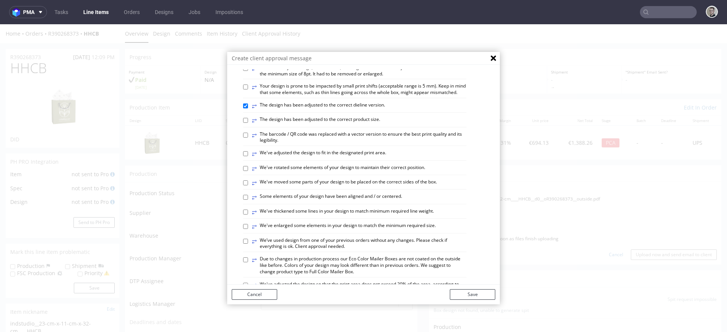
click at [379, 201] on label "⥂ Some elements of your design have been aligned and / or centered." at bounding box center [327, 197] width 150 height 8
click at [248, 200] on input "⥂ Some elements of your design have been aligned and / or centered." at bounding box center [245, 197] width 5 height 5
checkbox input "true"
click at [477, 293] on button "Save" at bounding box center [472, 294] width 45 height 11
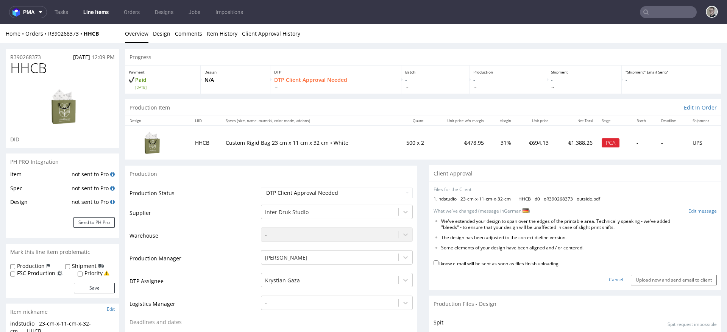
click at [544, 261] on label "I know e-mail will be sent as soon as files finish uploading" at bounding box center [495, 263] width 125 height 8
click at [438, 261] on input "I know e-mail will be sent as soon as files finish uploading" at bounding box center [435, 262] width 5 height 5
checkbox input "true"
click at [638, 276] on input "Upload now and send email to client" at bounding box center [674, 279] width 86 height 11
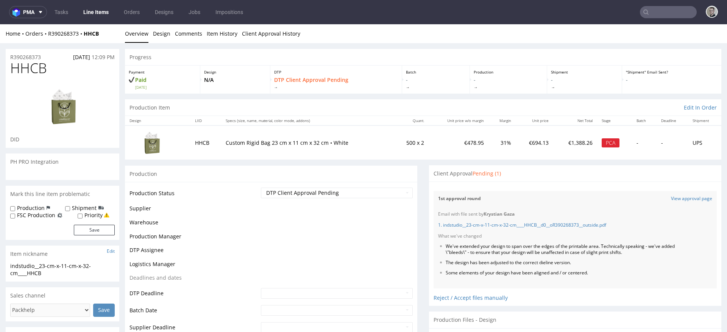
scroll to position [0, 0]
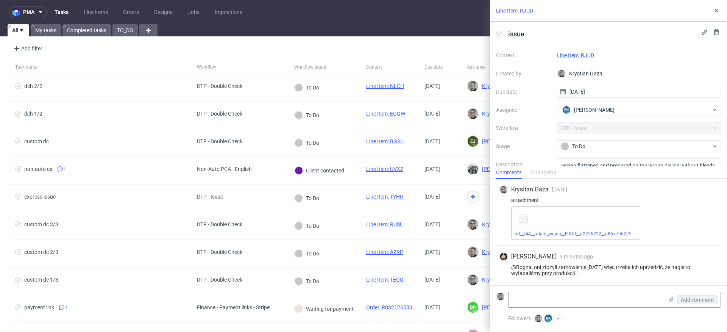
click at [579, 53] on link "Line Item: RJUD" at bounding box center [575, 55] width 37 height 6
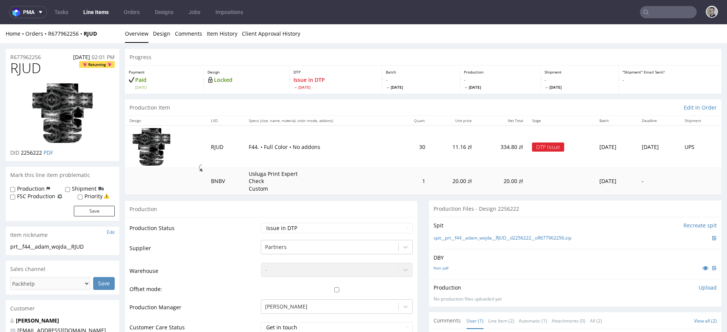
click at [396, 171] on td "1" at bounding box center [412, 181] width 33 height 27
click at [487, 215] on div "Production Files - Design 2256222" at bounding box center [575, 208] width 292 height 17
drag, startPoint x: 501, startPoint y: 210, endPoint x: 292, endPoint y: 209, distance: 209.4
click at [511, 212] on div "Production Files - Design 2256222" at bounding box center [575, 208] width 292 height 17
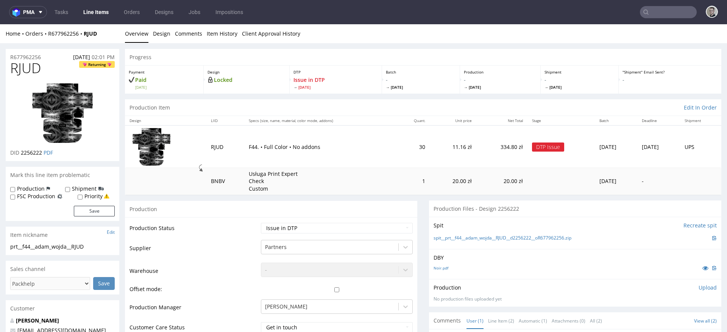
drag, startPoint x: 510, startPoint y: 211, endPoint x: 341, endPoint y: 215, distance: 168.9
click at [493, 227] on div "Spit Recreate spit" at bounding box center [574, 225] width 283 height 8
drag, startPoint x: 441, startPoint y: 226, endPoint x: 281, endPoint y: 186, distance: 164.3
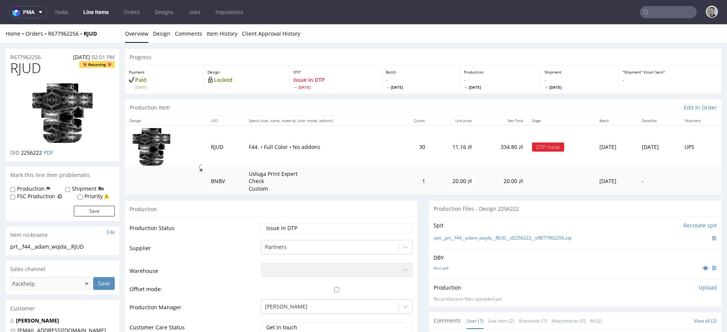
click at [474, 227] on div "Spit Recreate spit" at bounding box center [574, 225] width 283 height 8
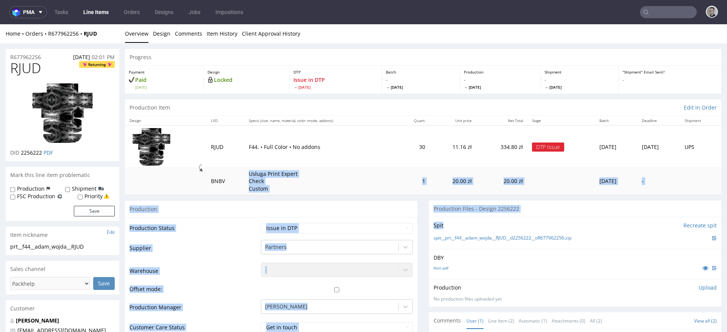
drag, startPoint x: 446, startPoint y: 222, endPoint x: 369, endPoint y: 169, distance: 93.4
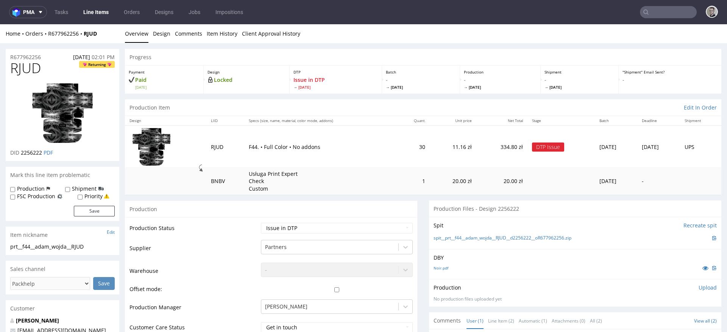
drag, startPoint x: 447, startPoint y: 205, endPoint x: 548, endPoint y: 224, distance: 103.1
click at [460, 210] on div "Production Files - Design 2256222" at bounding box center [575, 208] width 292 height 17
click at [525, 226] on div "Spit Recreate spit" at bounding box center [574, 225] width 283 height 8
drag, startPoint x: 419, startPoint y: 210, endPoint x: 396, endPoint y: 184, distance: 35.1
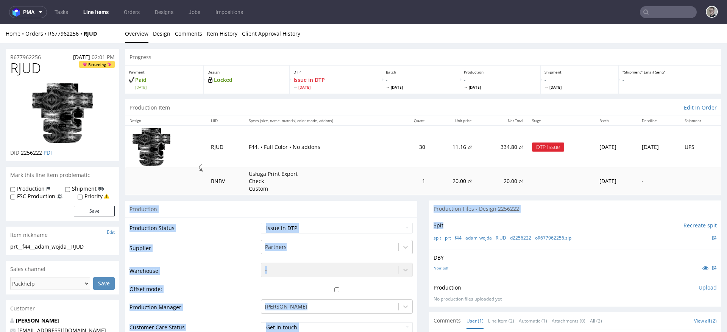
click at [535, 217] on div "Spit Recreate spit spit__prt__f44__adam_wojda__RJUD__d2256222__oR677962256.zip" at bounding box center [575, 233] width 292 height 32
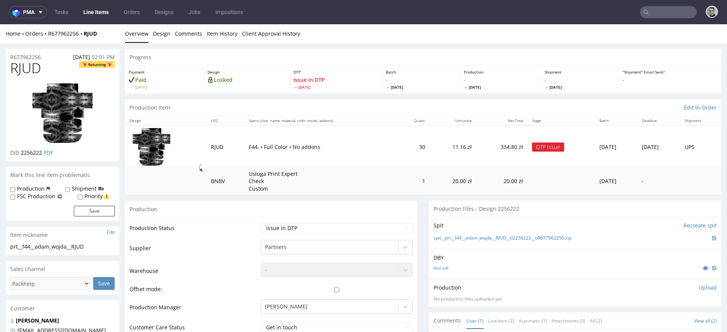
click at [508, 208] on div "Production Files - Design 2256222" at bounding box center [575, 208] width 292 height 17
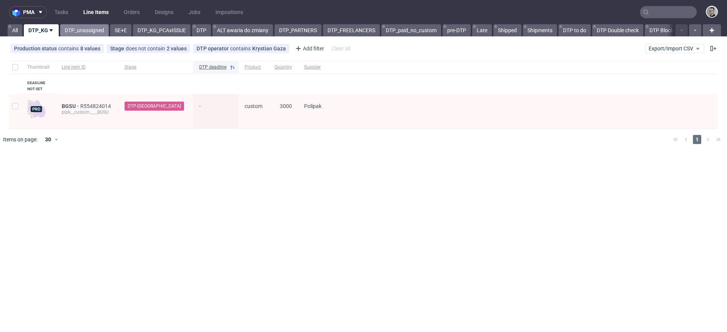
click at [77, 31] on link "DTP_unassigned" at bounding box center [84, 30] width 48 height 12
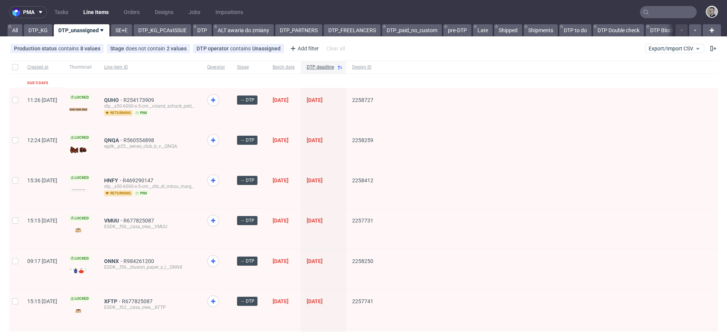
click at [655, 16] on input "text" at bounding box center [668, 12] width 57 height 12
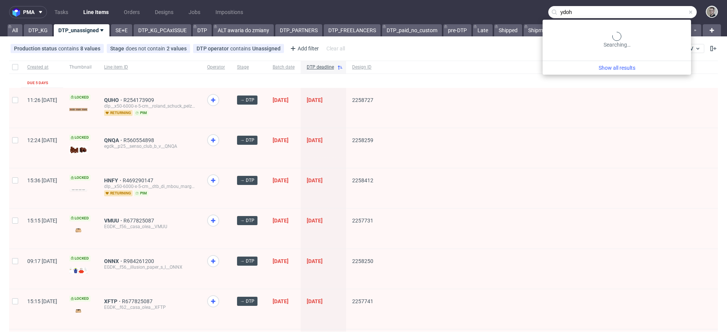
type input "ydoh"
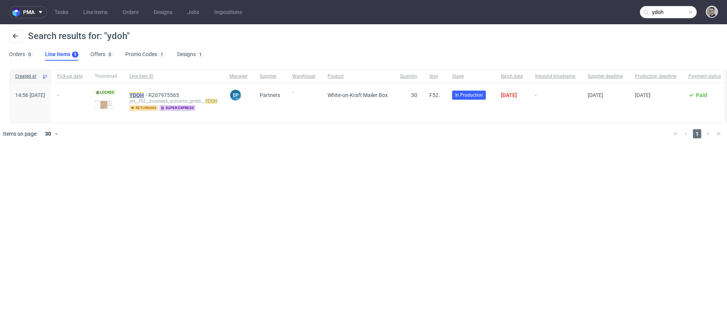
click at [144, 95] on mark "YDOH" at bounding box center [136, 95] width 14 height 6
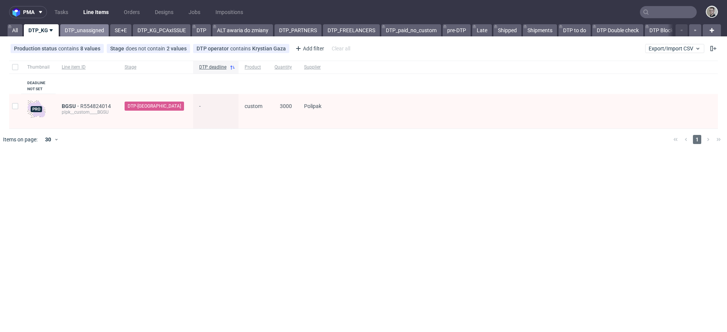
click at [86, 32] on link "DTP_unassigned" at bounding box center [84, 30] width 48 height 12
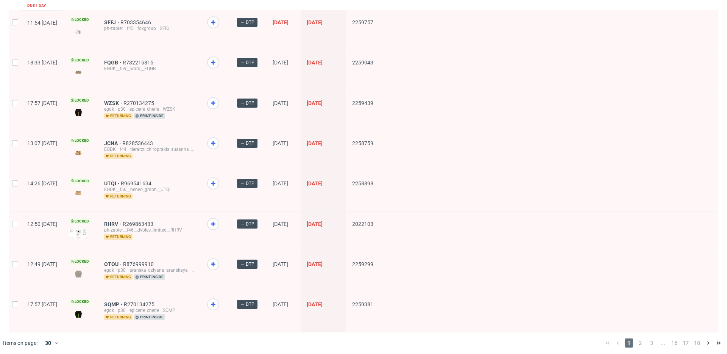
scroll to position [997, 0]
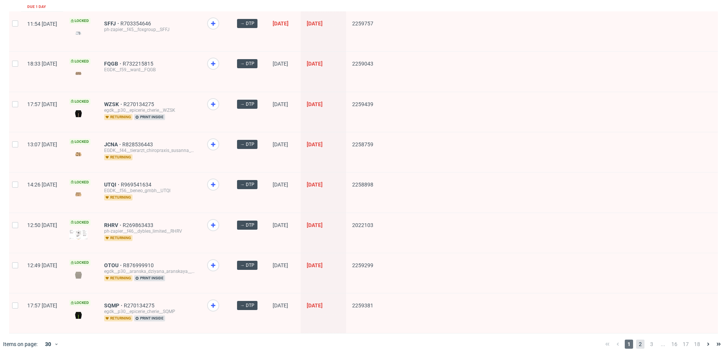
click at [636, 331] on span "2" at bounding box center [640, 343] width 8 height 9
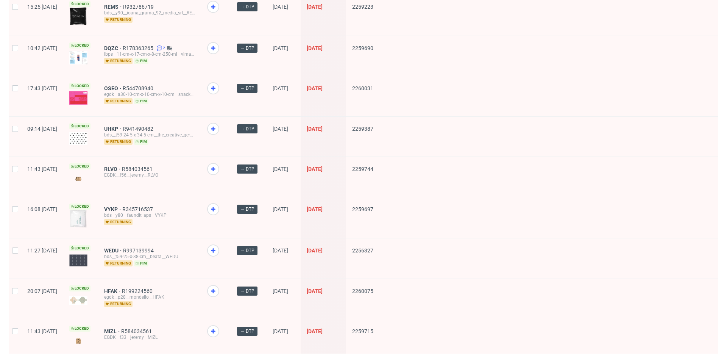
scroll to position [983, 0]
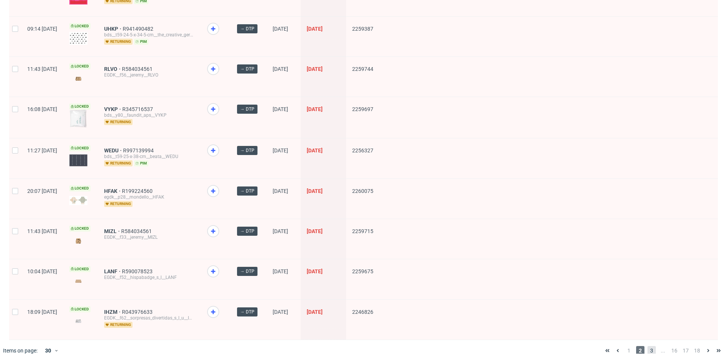
click at [647, 331] on span "3" at bounding box center [651, 350] width 8 height 9
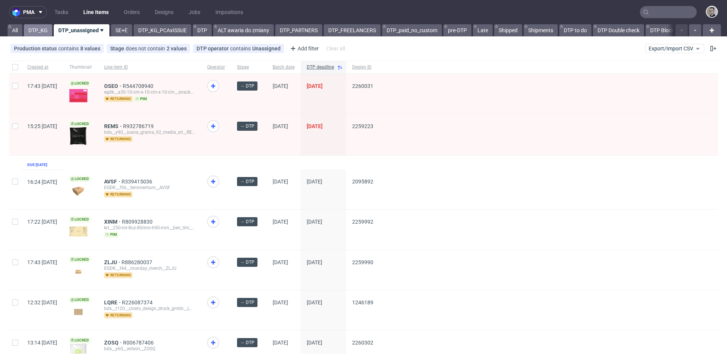
click at [41, 31] on link "DTP_KG" at bounding box center [38, 30] width 28 height 12
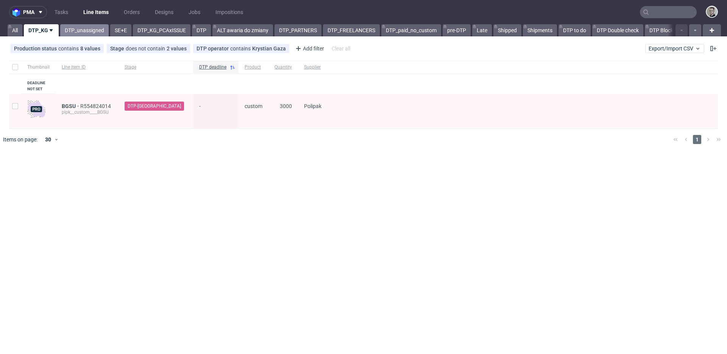
click at [89, 31] on link "DTP_unassigned" at bounding box center [84, 30] width 48 height 12
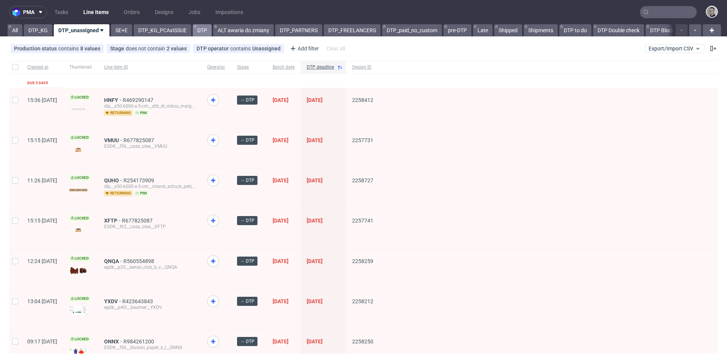
click at [204, 32] on link "DTP" at bounding box center [202, 30] width 19 height 12
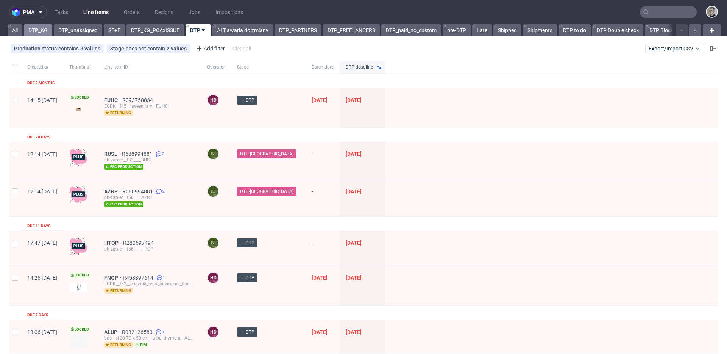
click at [44, 31] on link "DTP_KG" at bounding box center [38, 30] width 28 height 12
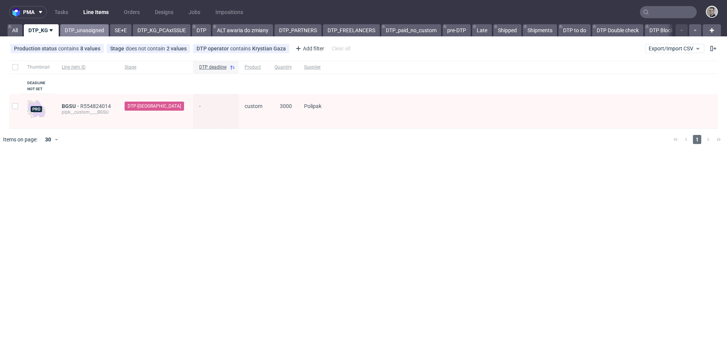
click at [84, 31] on link "DTP_unassigned" at bounding box center [84, 30] width 48 height 12
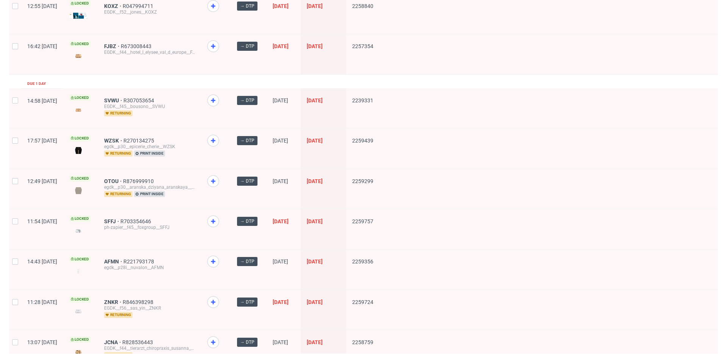
scroll to position [997, 0]
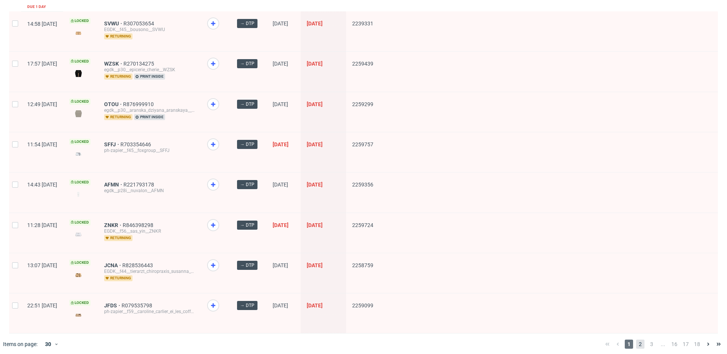
click at [636, 331] on span "2" at bounding box center [640, 343] width 8 height 9
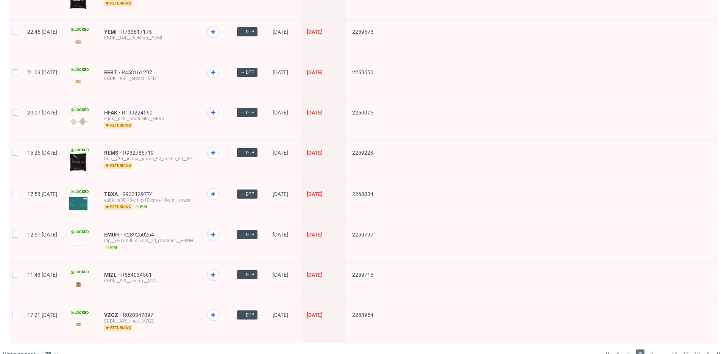
scroll to position [983, 0]
click at [647, 331] on span "3" at bounding box center [651, 353] width 8 height 9
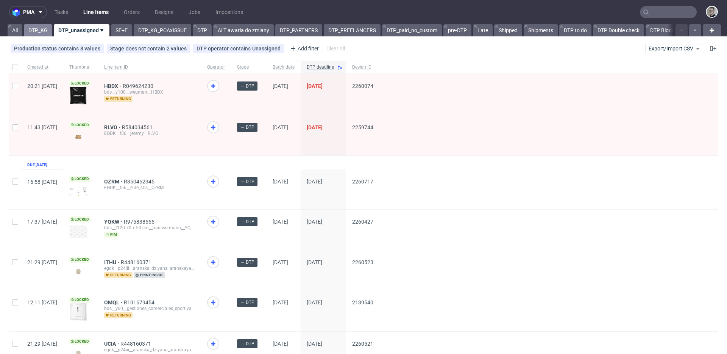
click at [43, 33] on link "DTP_KG" at bounding box center [38, 30] width 28 height 12
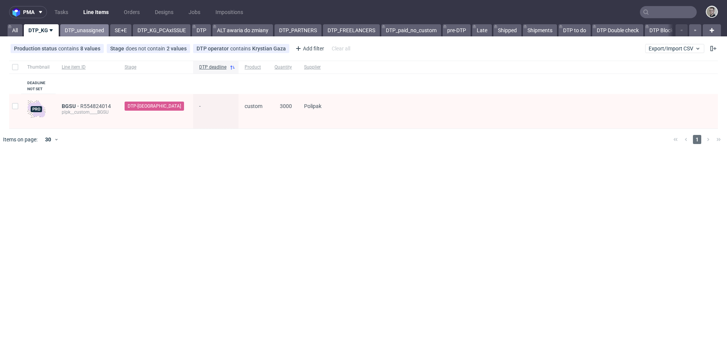
click at [76, 36] on link "DTP_unassigned" at bounding box center [84, 30] width 48 height 12
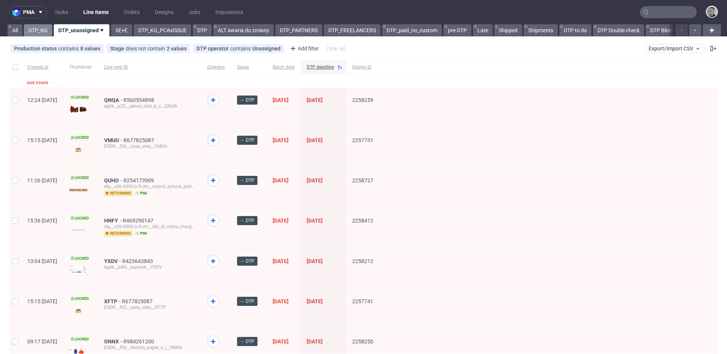
click at [41, 34] on link "DTP_KG" at bounding box center [38, 30] width 28 height 12
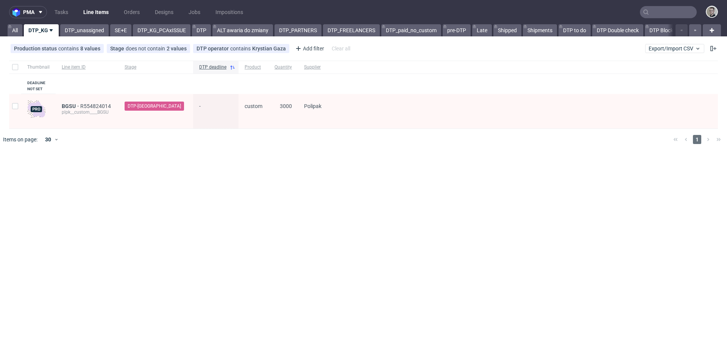
click at [145, 82] on div "Thumbnail Line item ID Stage DTP deadline Product Quantity Supplier Deadline no…" at bounding box center [363, 95] width 709 height 68
click at [85, 30] on link "DTP_unassigned" at bounding box center [84, 30] width 48 height 12
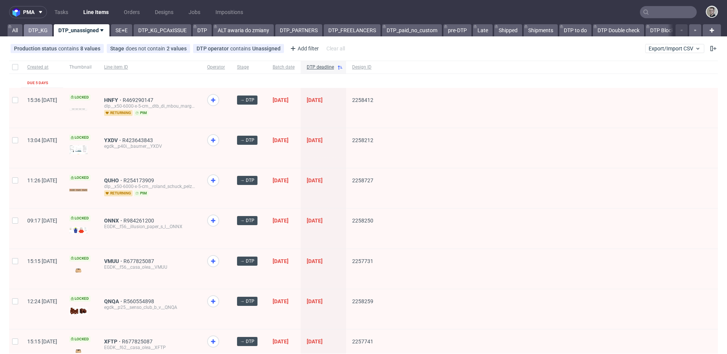
click at [44, 35] on link "DTP_KG" at bounding box center [38, 30] width 28 height 12
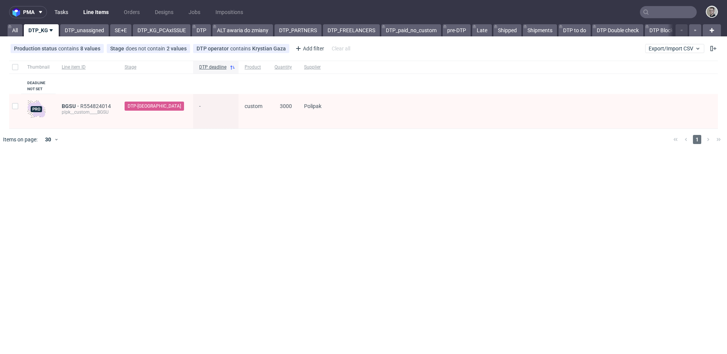
click at [61, 14] on link "Tasks" at bounding box center [61, 12] width 23 height 12
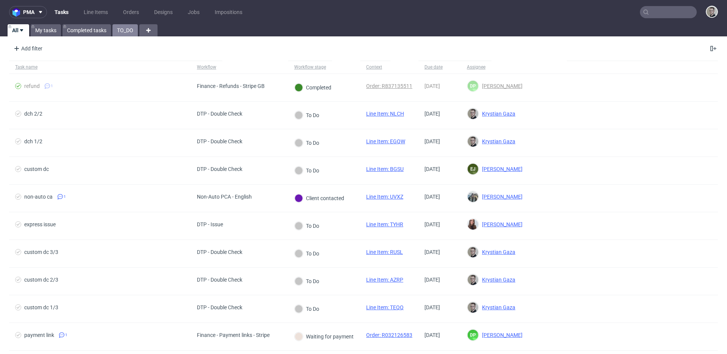
click at [125, 31] on link "TO_DO" at bounding box center [124, 30] width 25 height 12
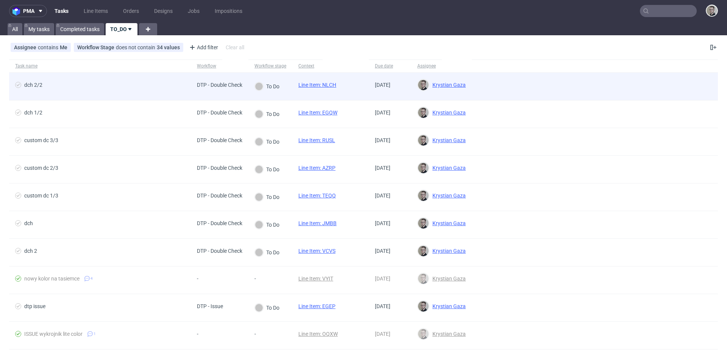
scroll to position [2, 0]
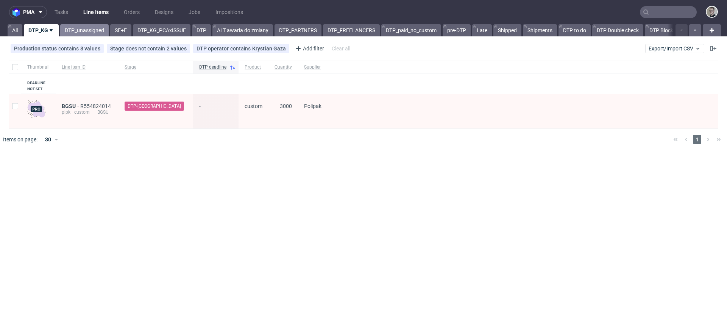
click at [75, 34] on link "DTP_unassigned" at bounding box center [84, 30] width 48 height 12
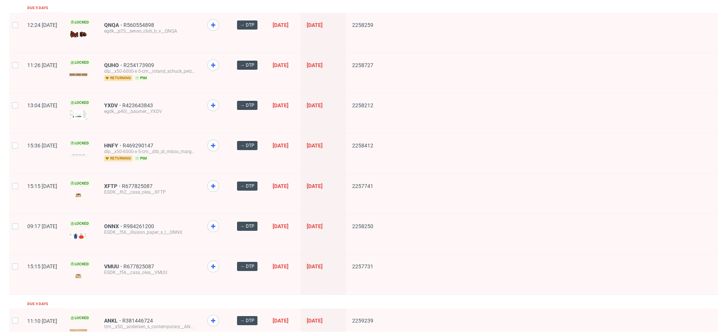
scroll to position [70, 0]
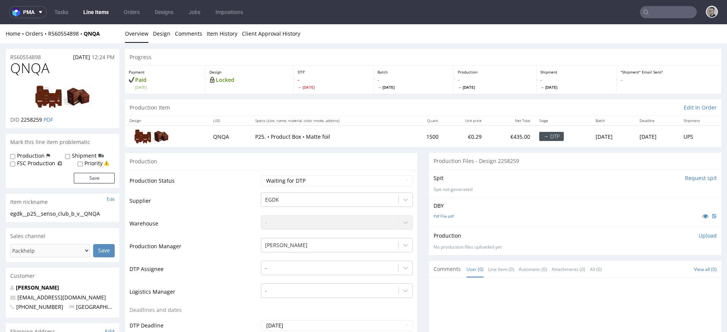
click at [685, 176] on input "Request spit" at bounding box center [701, 178] width 32 height 8
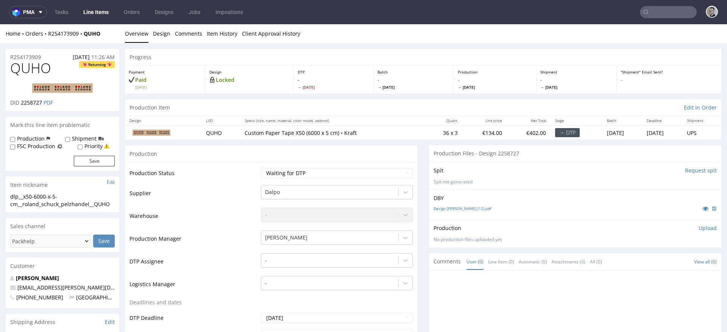
click at [685, 171] on input "Request spit" at bounding box center [701, 171] width 32 height 8
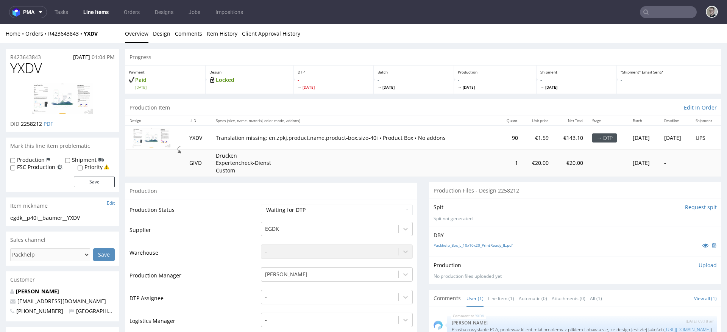
click at [690, 207] on input "Request spit" at bounding box center [701, 207] width 32 height 8
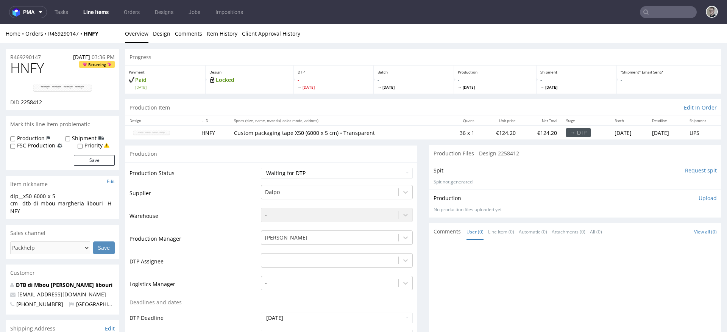
click at [685, 170] on input "Request spit" at bounding box center [701, 171] width 32 height 8
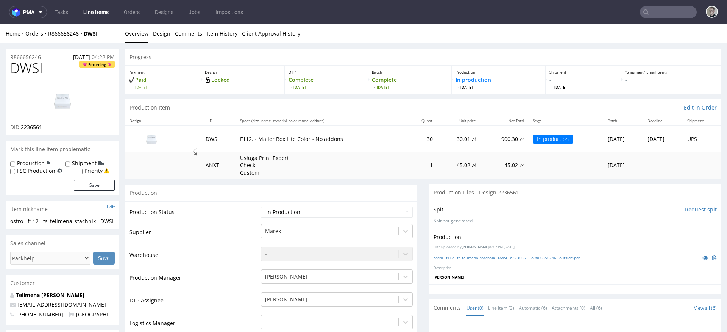
click at [691, 207] on input "Request spit" at bounding box center [701, 210] width 32 height 8
click at [602, 219] on p "Generating spit..." at bounding box center [574, 221] width 283 height 6
click at [645, 211] on div "Spit Spit requested" at bounding box center [574, 210] width 283 height 8
click at [669, 216] on div "Spit Spit requested Generating spit..." at bounding box center [575, 215] width 292 height 28
click at [432, 188] on div "Production Files - Design 2236561" at bounding box center [575, 192] width 292 height 17
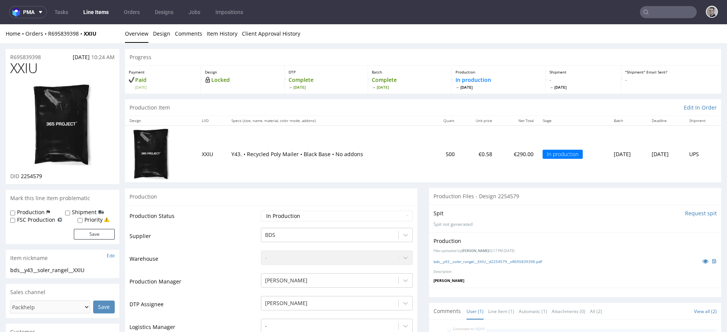
click at [686, 212] on input "Request spit" at bounding box center [701, 213] width 32 height 8
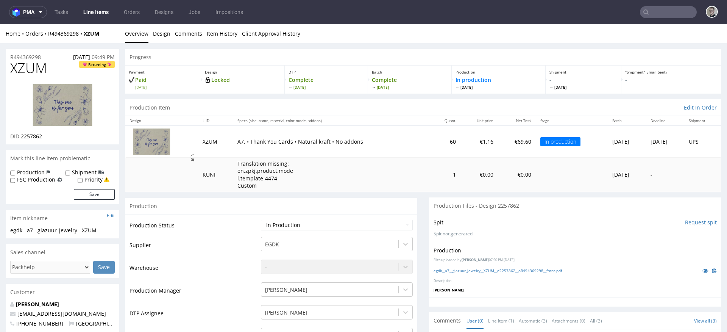
click at [686, 221] on input "Request spit" at bounding box center [701, 222] width 32 height 8
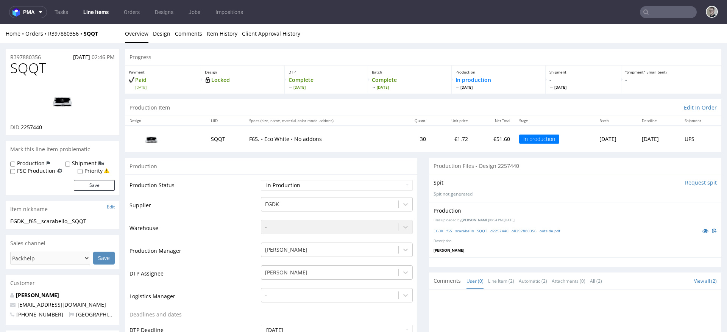
click at [685, 182] on input "Request spit" at bounding box center [701, 183] width 32 height 8
click at [686, 183] on input "Request spit" at bounding box center [701, 183] width 32 height 8
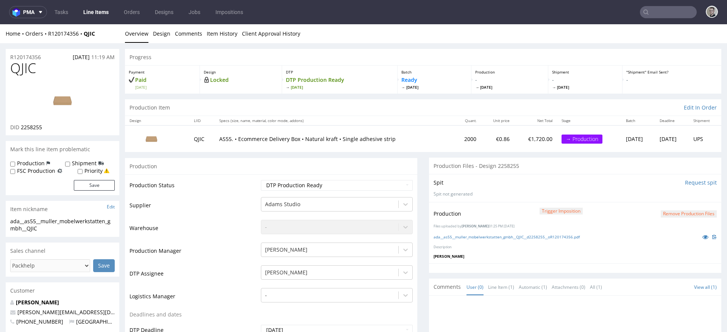
click at [687, 183] on input "Request spit" at bounding box center [701, 183] width 32 height 8
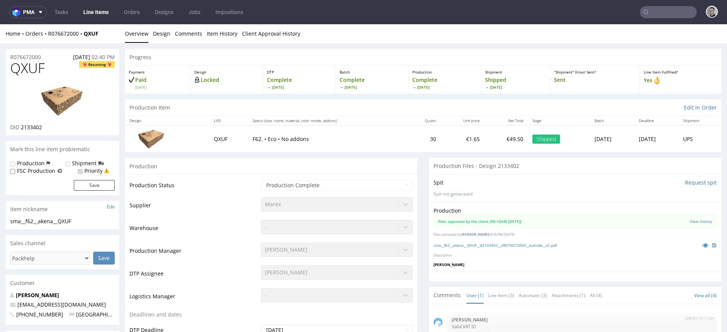
click at [689, 182] on input "Request spit" at bounding box center [701, 183] width 32 height 8
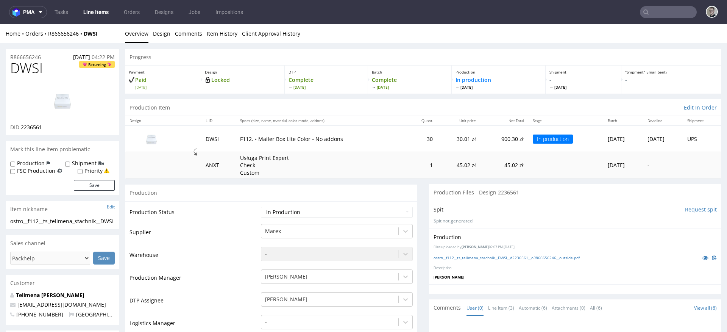
click at [689, 210] on input "Request spit" at bounding box center [701, 210] width 32 height 8
click at [690, 210] on input "Request spit" at bounding box center [701, 210] width 32 height 8
click at [685, 206] on input "Request spit" at bounding box center [701, 210] width 32 height 8
click at [643, 197] on div "Production Files - Design 2236561" at bounding box center [575, 192] width 292 height 17
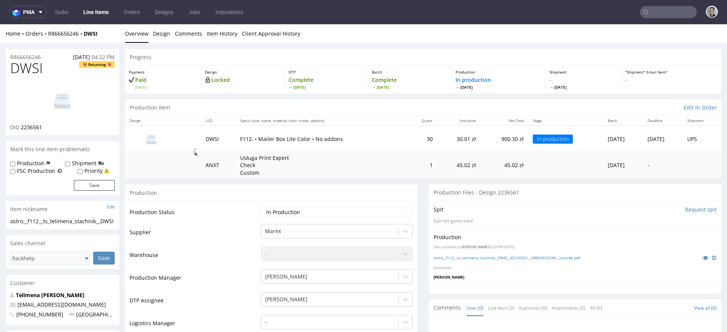
click at [692, 210] on input "Request spit" at bounding box center [701, 210] width 32 height 8
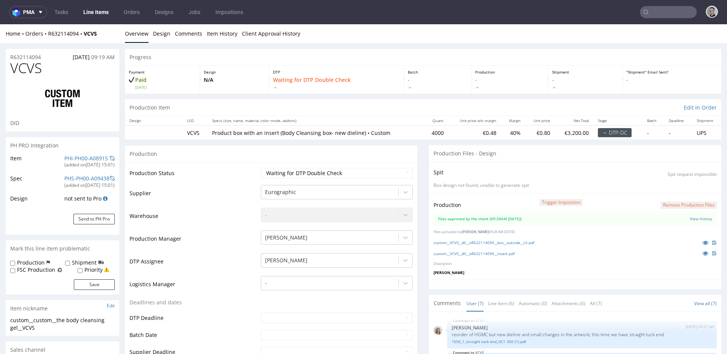
scroll to position [125, 0]
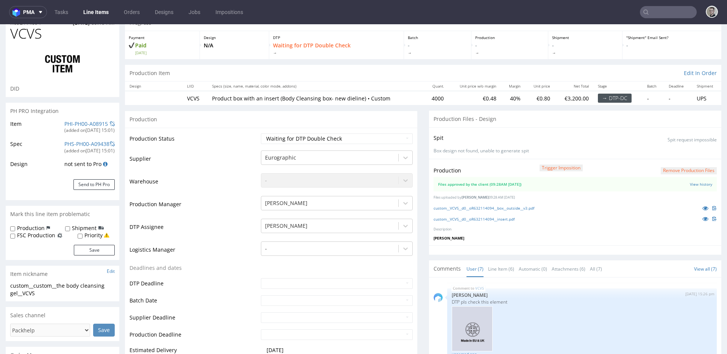
scroll to position [0, 0]
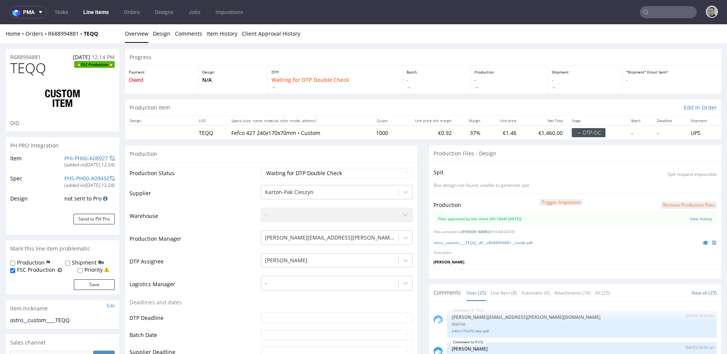
scroll to position [672, 0]
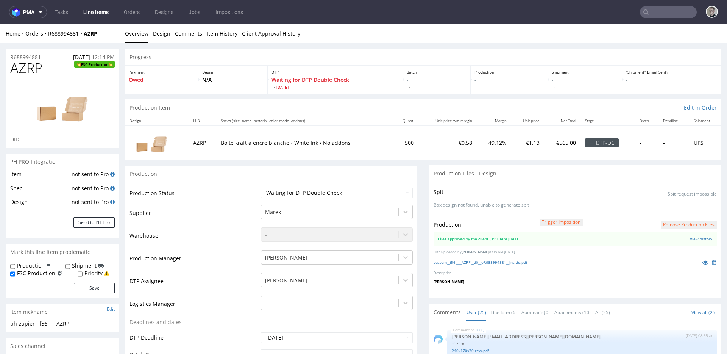
scroll to position [672, 0]
click at [578, 175] on div "Production Files - Design" at bounding box center [575, 173] width 292 height 17
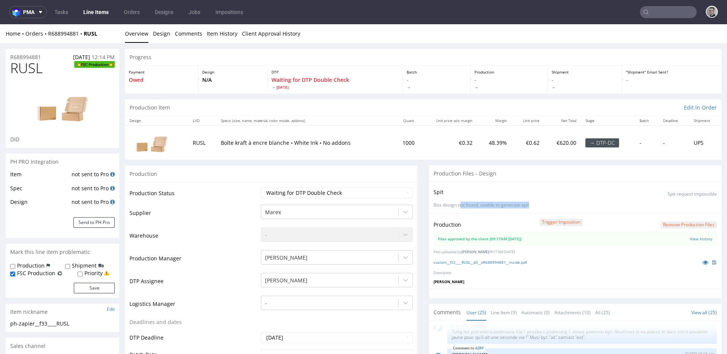
drag, startPoint x: 492, startPoint y: 206, endPoint x: 427, endPoint y: 201, distance: 65.3
click at [430, 201] on div "Spit Spit request impossible Box design not found, unable to generate spit" at bounding box center [575, 196] width 292 height 31
click at [461, 192] on div "Spit Spit request impossible" at bounding box center [574, 191] width 283 height 11
click at [334, 103] on div "Production Item Edit In Order" at bounding box center [423, 107] width 596 height 17
click at [340, 110] on div "Production Item Edit In Order" at bounding box center [423, 107] width 596 height 17
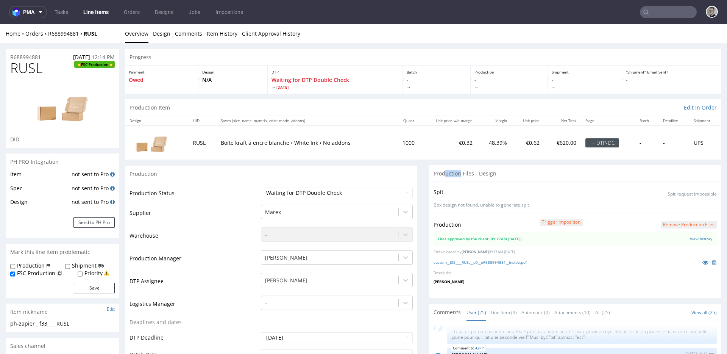
drag, startPoint x: 439, startPoint y: 173, endPoint x: 618, endPoint y: 192, distance: 180.0
click at [586, 198] on section "Production Files - Design Spit Spit request impossible Box design not found, un…" at bounding box center [575, 231] width 292 height 133
click at [597, 183] on div "Spit Spit request impossible Box design not found, unable to generate spit" at bounding box center [575, 196] width 292 height 31
drag, startPoint x: 565, startPoint y: 175, endPoint x: 318, endPoint y: 159, distance: 248.1
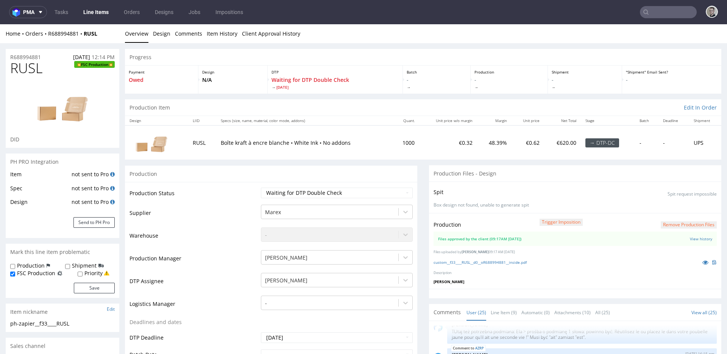
click at [460, 195] on div "Spit Spit request impossible" at bounding box center [574, 191] width 283 height 11
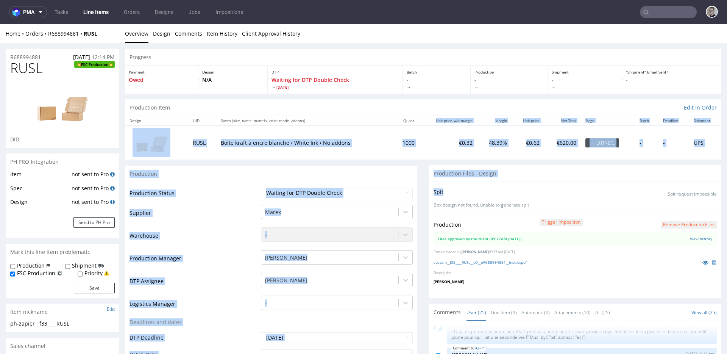
drag, startPoint x: 461, startPoint y: 195, endPoint x: 388, endPoint y: 111, distance: 110.9
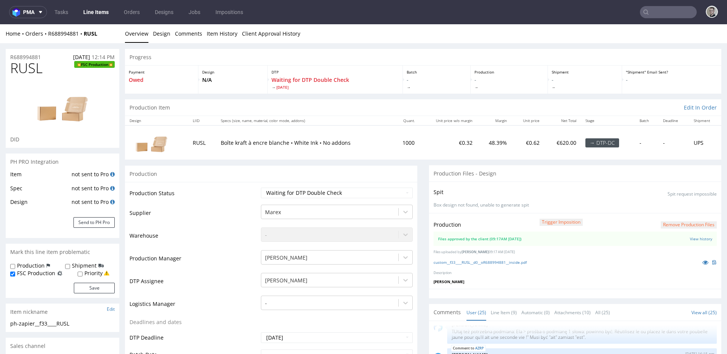
click at [526, 203] on p "Box design not found, unable to generate spit" at bounding box center [574, 205] width 283 height 6
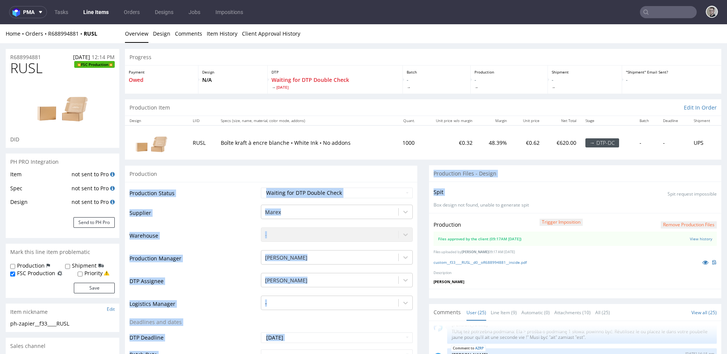
drag, startPoint x: 443, startPoint y: 219, endPoint x: 412, endPoint y: 277, distance: 66.0
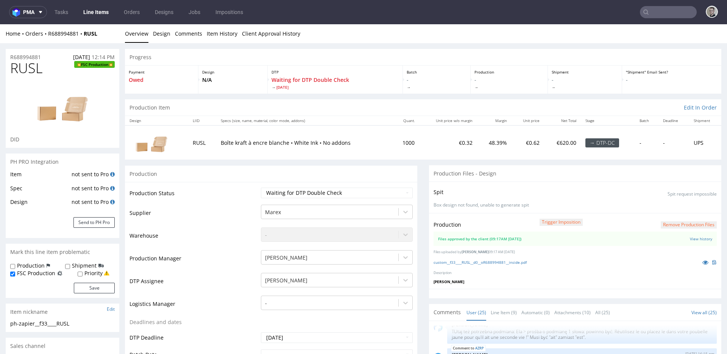
click at [587, 249] on p "Files uploaded by Elżbieta Jelińska 09:17 AM September 16th, 2025" at bounding box center [574, 251] width 283 height 5
click at [310, 175] on div "Production" at bounding box center [271, 173] width 292 height 17
click at [226, 170] on div "Production" at bounding box center [271, 173] width 292 height 17
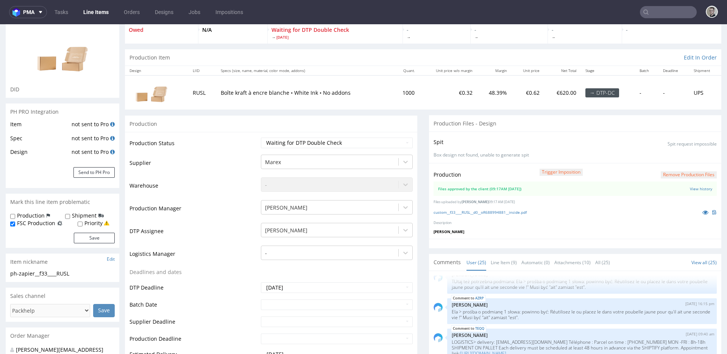
scroll to position [71, 0]
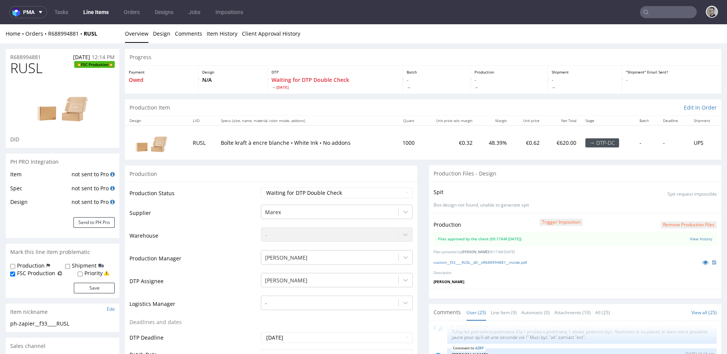
click at [417, 106] on div "Production Item Edit In Order" at bounding box center [423, 107] width 596 height 17
click at [168, 56] on div "Progress" at bounding box center [423, 57] width 596 height 17
drag, startPoint x: 493, startPoint y: 203, endPoint x: 596, endPoint y: 189, distance: 103.9
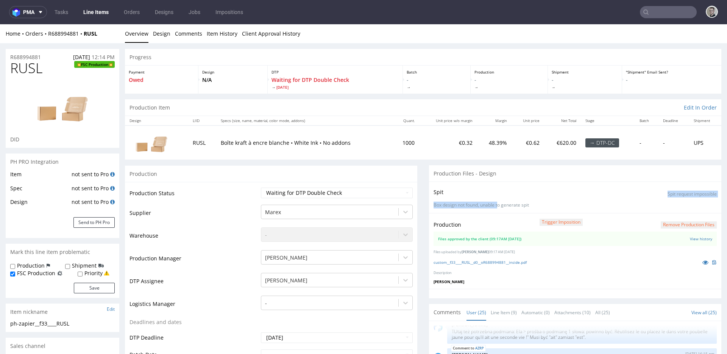
click at [555, 193] on div "Spit Spit request impossible Box design not found, unable to generate spit" at bounding box center [575, 196] width 292 height 31
click at [598, 187] on div "Spit Spit request impossible" at bounding box center [574, 191] width 283 height 11
click at [277, 170] on div "Production" at bounding box center [271, 173] width 292 height 17
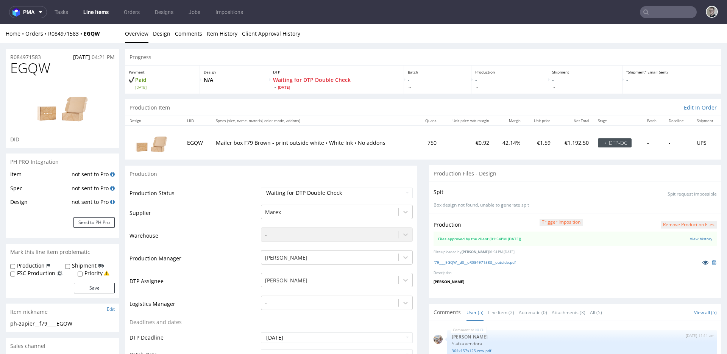
click at [702, 264] on icon at bounding box center [705, 261] width 6 height 5
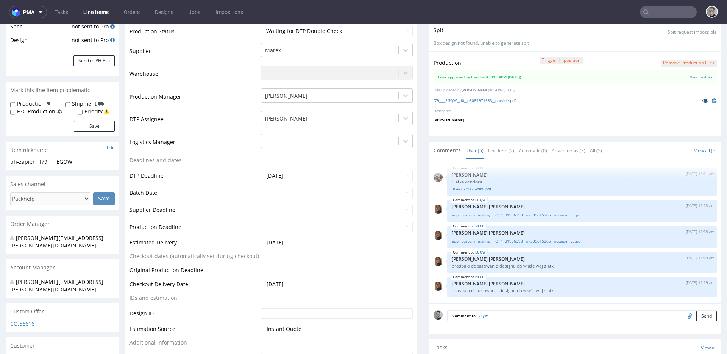
scroll to position [254, 0]
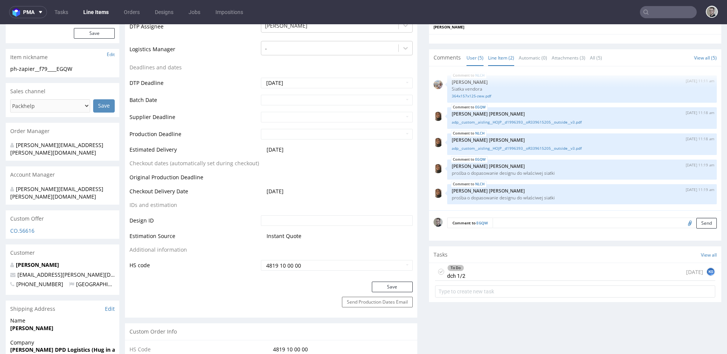
click at [493, 58] on link "Line Item (2)" at bounding box center [501, 58] width 26 height 16
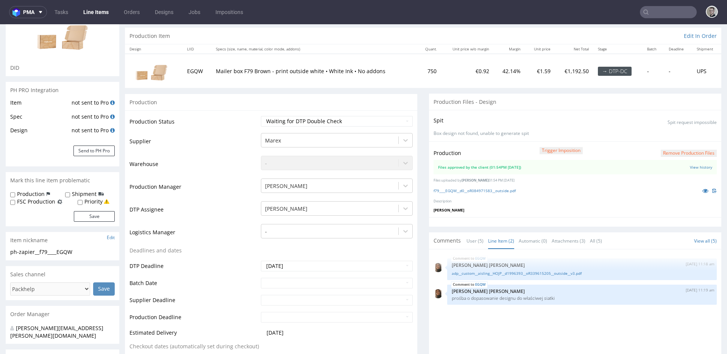
scroll to position [0, 0]
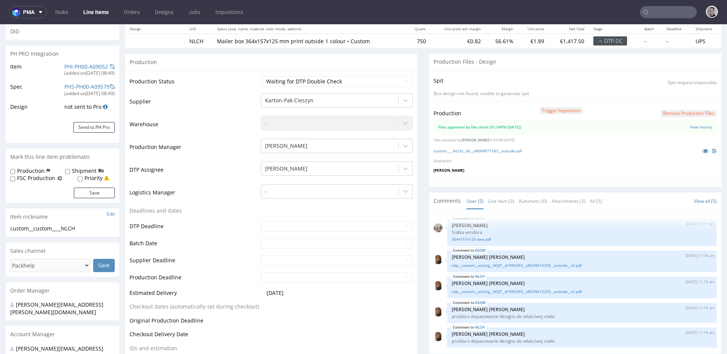
scroll to position [127, 0]
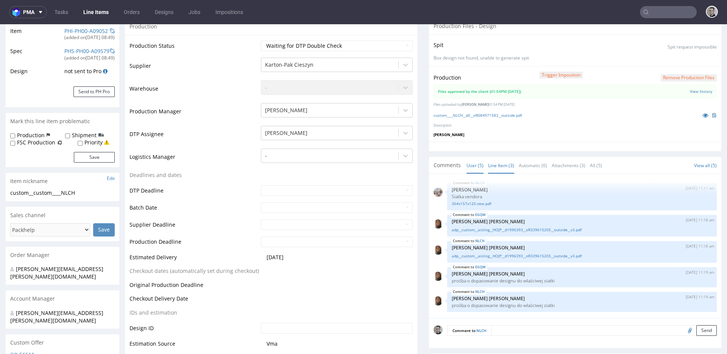
click at [493, 162] on link "Line Item (3)" at bounding box center [501, 165] width 26 height 16
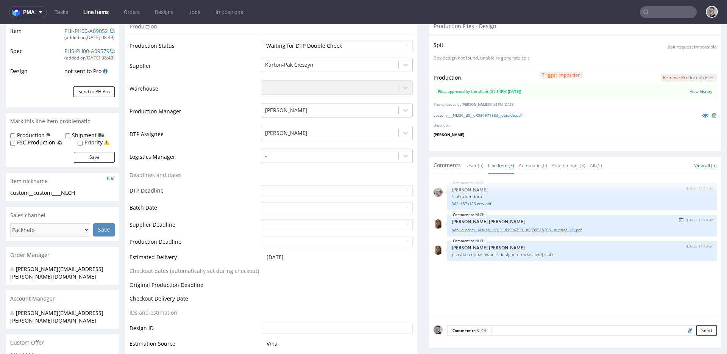
click at [583, 231] on link "adp__custom__aisling__HOJP__d1996393__oR339615205__outside__v3.pdf" at bounding box center [582, 230] width 260 height 6
click at [702, 114] on icon at bounding box center [705, 114] width 6 height 5
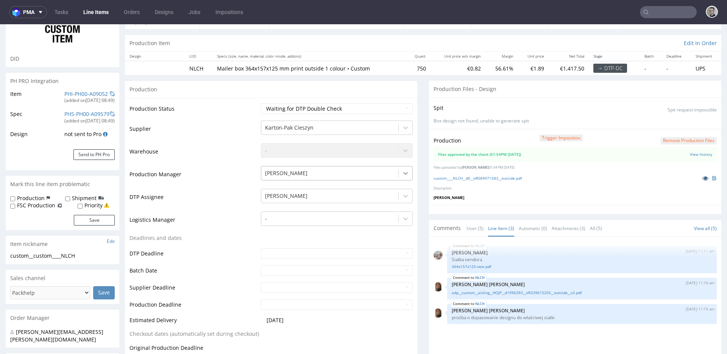
scroll to position [0, 0]
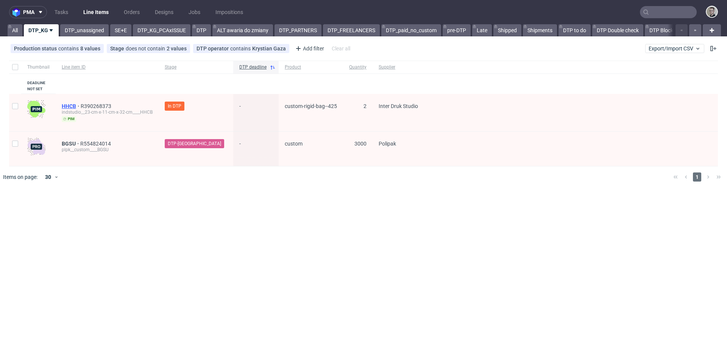
click at [71, 108] on span "HHCB" at bounding box center [71, 106] width 19 height 6
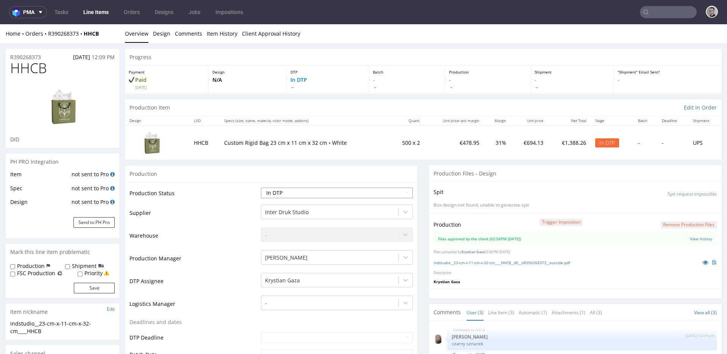
click at [312, 195] on select "Waiting for Artwork Waiting for Diecut Waiting for Mockup Waiting for DTP Waiti…" at bounding box center [337, 192] width 152 height 11
select select "dtp_waiting_for_double_check"
click at [261, 187] on select "Waiting for Artwork Waiting for Diecut Waiting for Mockup Waiting for DTP Waiti…" at bounding box center [337, 192] width 152 height 11
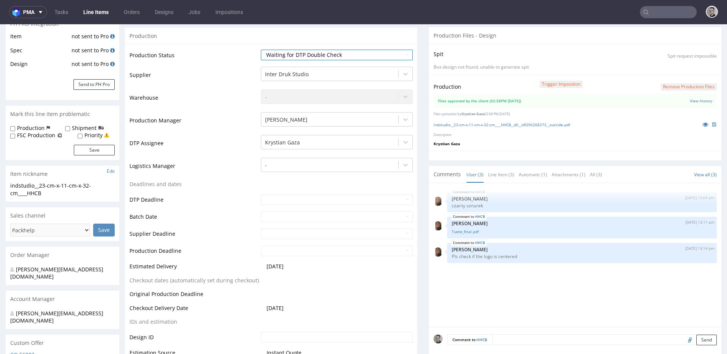
scroll to position [241, 0]
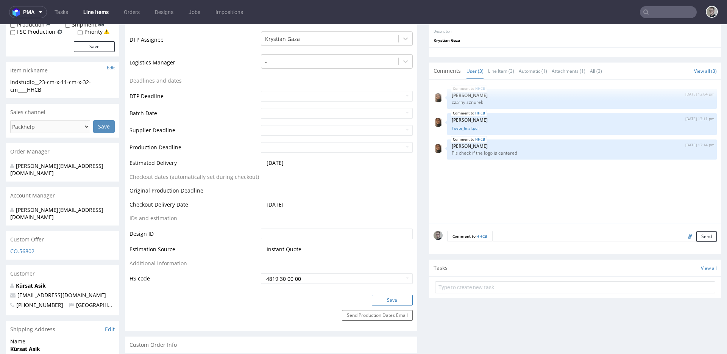
click at [393, 298] on button "Save" at bounding box center [392, 300] width 41 height 11
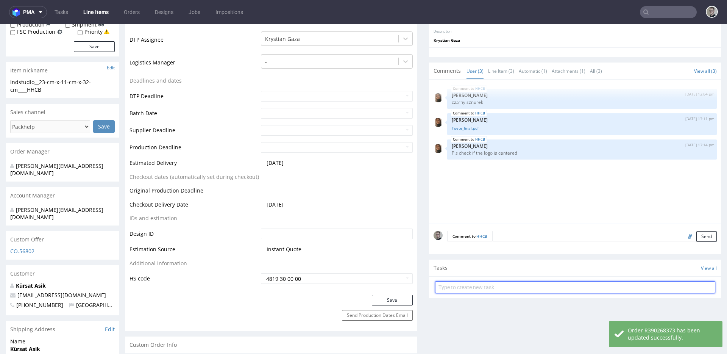
drag, startPoint x: 469, startPoint y: 283, endPoint x: 434, endPoint y: 276, distance: 35.6
click at [469, 283] on input "text" at bounding box center [575, 287] width 280 height 12
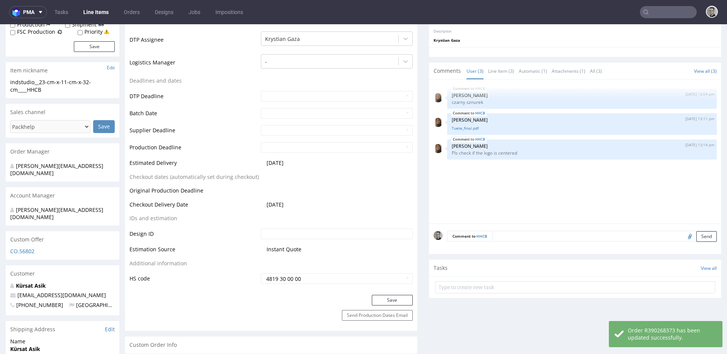
click at [381, 257] on td "Instant Quote" at bounding box center [336, 252] width 154 height 14
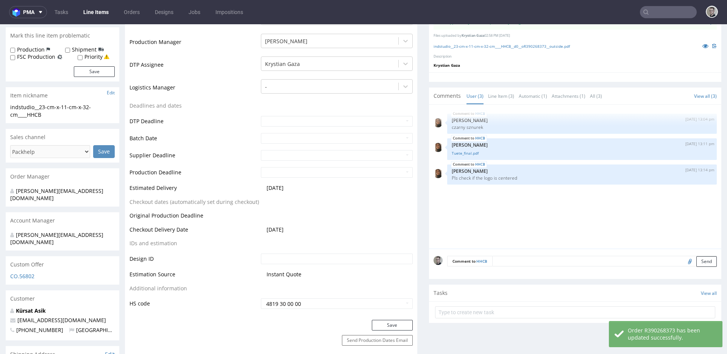
scroll to position [258, 0]
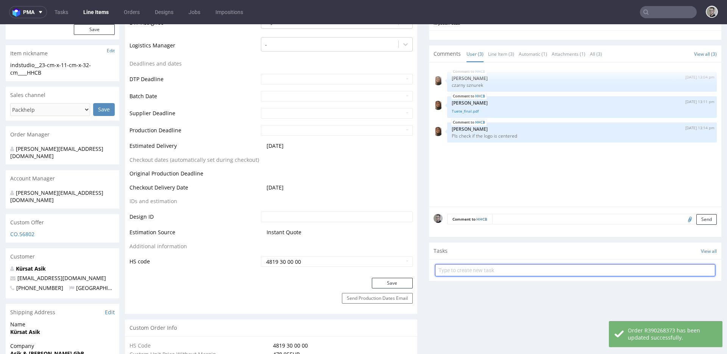
click at [469, 273] on input "text" at bounding box center [575, 270] width 280 height 12
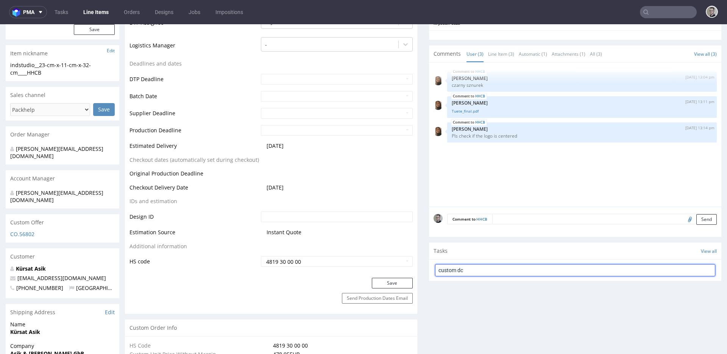
type input "custom dc"
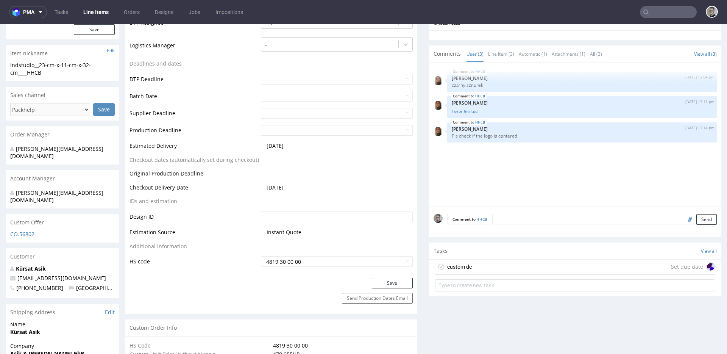
click at [476, 269] on div "custom dc Set due date" at bounding box center [575, 266] width 280 height 15
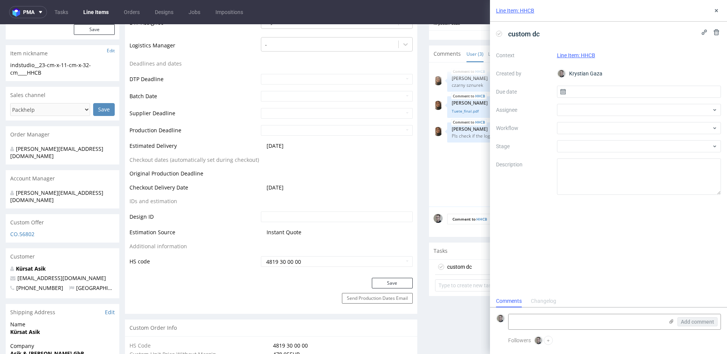
scroll to position [6, 0]
click at [580, 94] on input "text" at bounding box center [639, 92] width 164 height 12
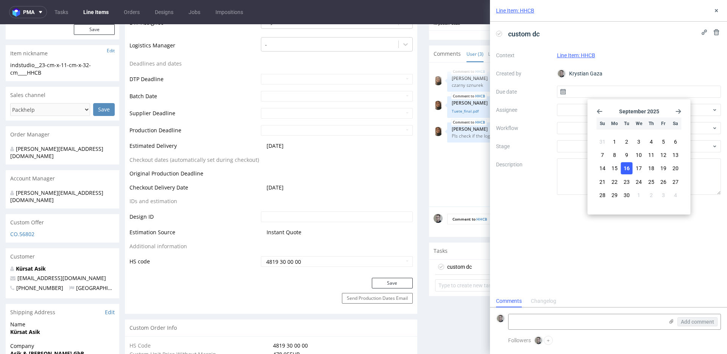
click at [627, 165] on span "16" at bounding box center [627, 168] width 6 height 8
type input "[DATE]"
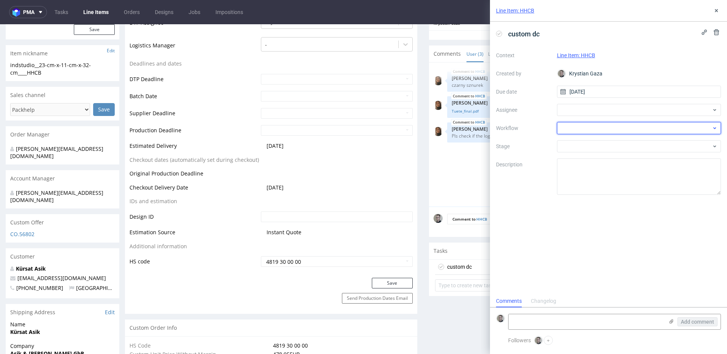
click at [600, 128] on div at bounding box center [639, 128] width 164 height 12
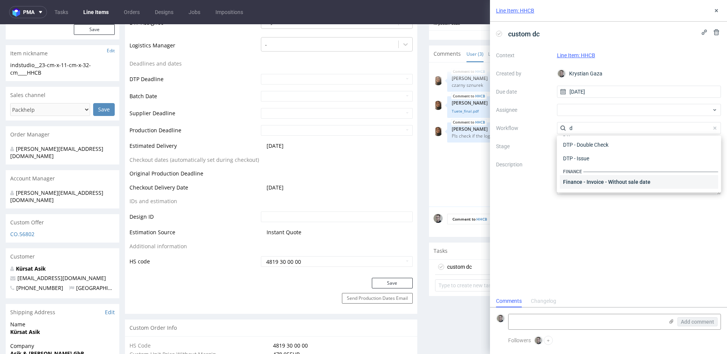
scroll to position [0, 0]
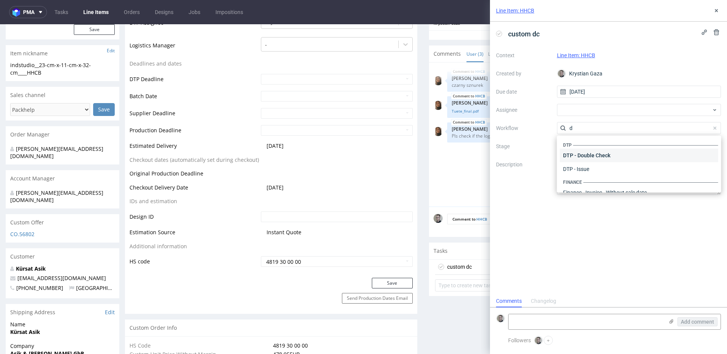
type input "d"
click at [609, 155] on div "DTP - Double Check" at bounding box center [639, 155] width 158 height 14
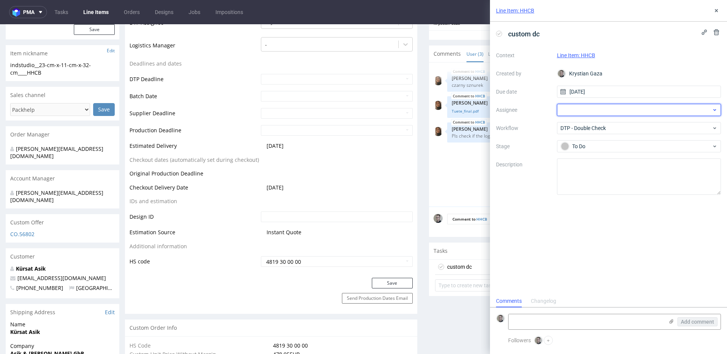
click at [588, 111] on div at bounding box center [639, 110] width 164 height 12
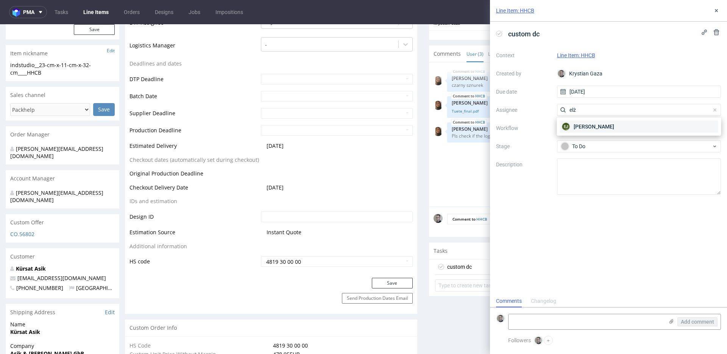
type input "elż"
click at [619, 123] on div "[PERSON_NAME]" at bounding box center [639, 126] width 158 height 12
click at [716, 12] on icon at bounding box center [716, 11] width 6 height 6
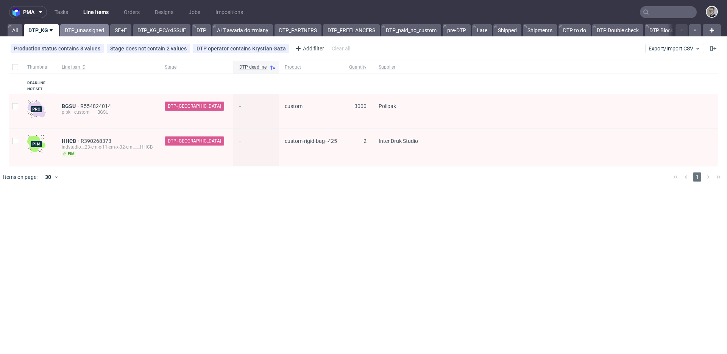
click at [93, 28] on link "DTP_unassigned" at bounding box center [84, 30] width 48 height 12
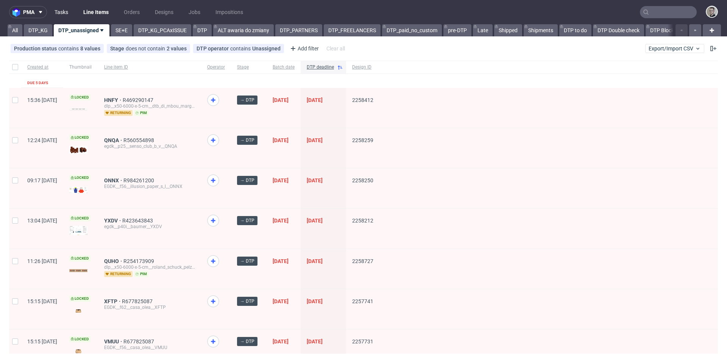
click at [59, 16] on link "Tasks" at bounding box center [61, 12] width 23 height 12
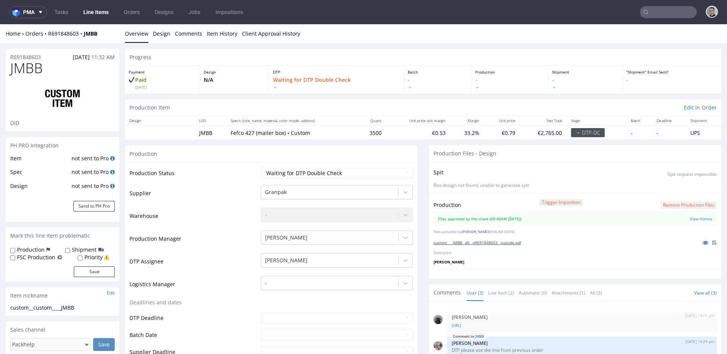
click at [506, 243] on link "custom____JMBB__d0__oR691848603__outside.pdf" at bounding box center [476, 242] width 87 height 5
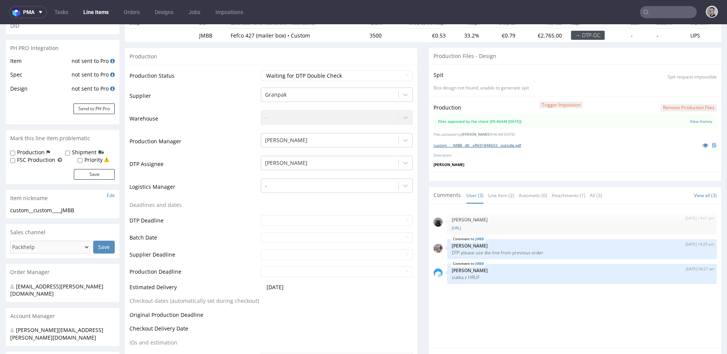
scroll to position [65, 0]
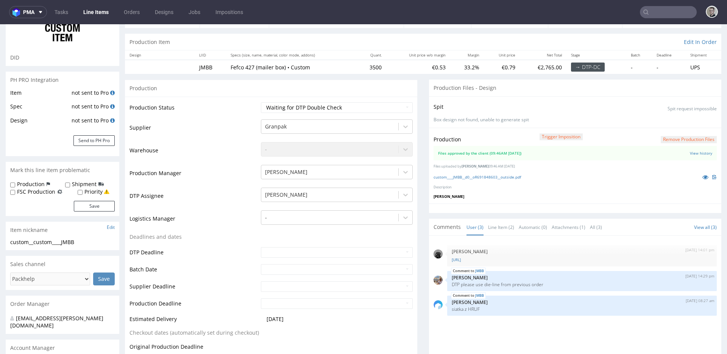
click at [347, 113] on td "Waiting for Artwork Waiting for Diecut Waiting for Mockup Waiting for DTP Waiti…" at bounding box center [336, 109] width 154 height 17
click at [330, 106] on select "Waiting for Artwork Waiting for Diecut Waiting for Mockup Waiting for DTP Waiti…" at bounding box center [337, 107] width 152 height 11
select select "dtp_production_ready"
click at [261, 102] on select "Waiting for Artwork Waiting for Diecut Waiting for Mockup Waiting for DTP Waiti…" at bounding box center [337, 107] width 152 height 11
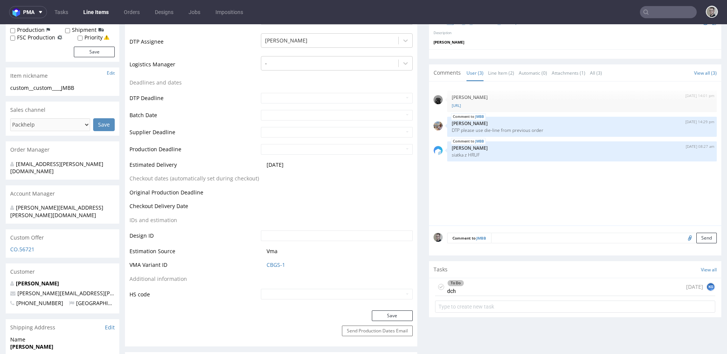
scroll to position [416, 0]
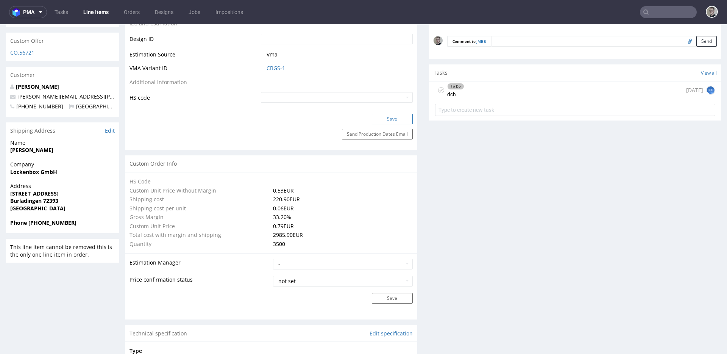
click at [399, 121] on button "Save" at bounding box center [392, 119] width 41 height 11
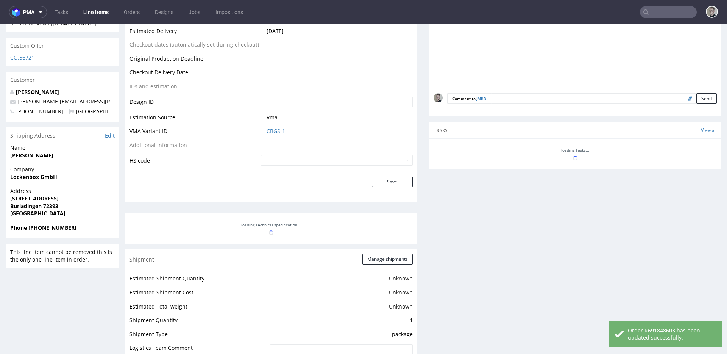
scroll to position [411, 0]
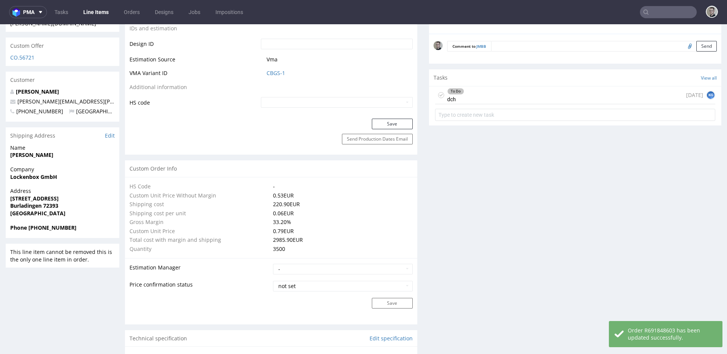
click at [438, 93] on icon at bounding box center [441, 95] width 6 height 6
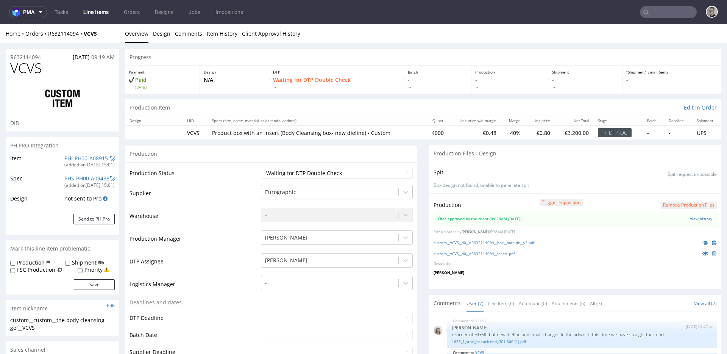
scroll to position [81, 0]
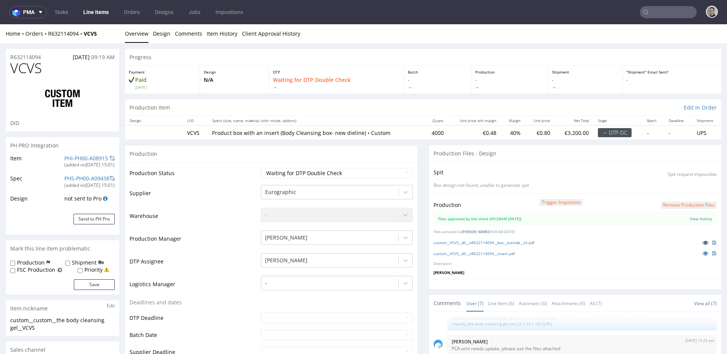
click at [702, 242] on icon at bounding box center [705, 242] width 6 height 5
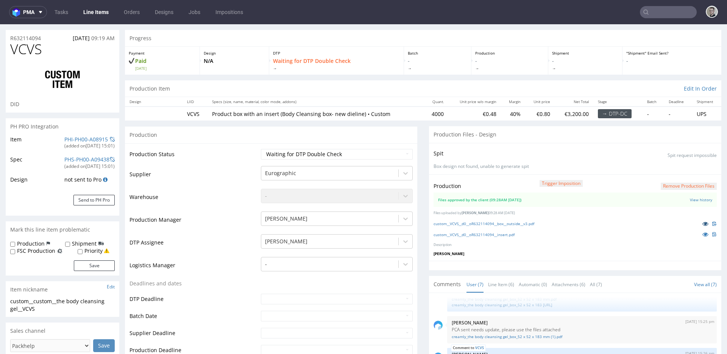
scroll to position [63, 0]
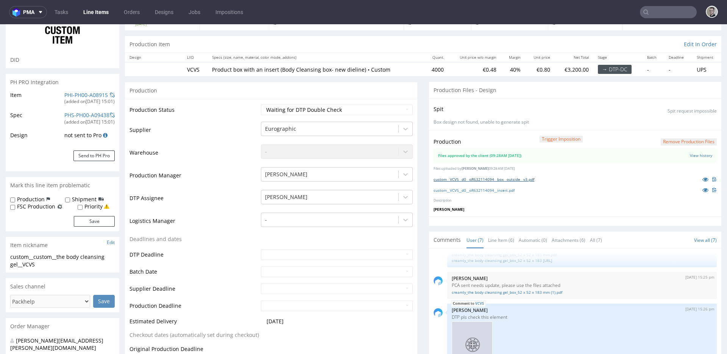
click at [504, 181] on link "custom__VCVS__d0__oR632114094__box__outside__v3.pdf" at bounding box center [483, 178] width 101 height 5
click at [507, 190] on link "custom__VCVS__d0__oR632114094__insert.pdf" at bounding box center [473, 189] width 81 height 5
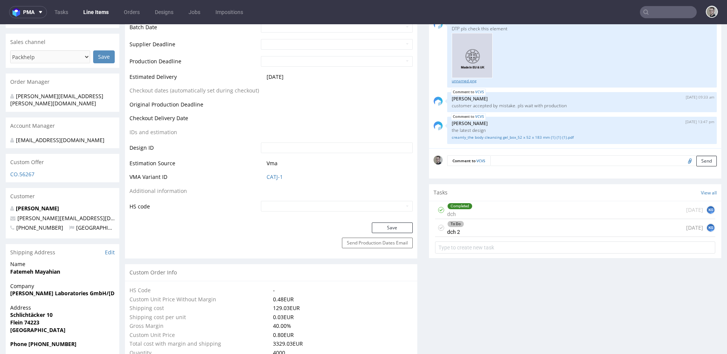
scroll to position [315, 0]
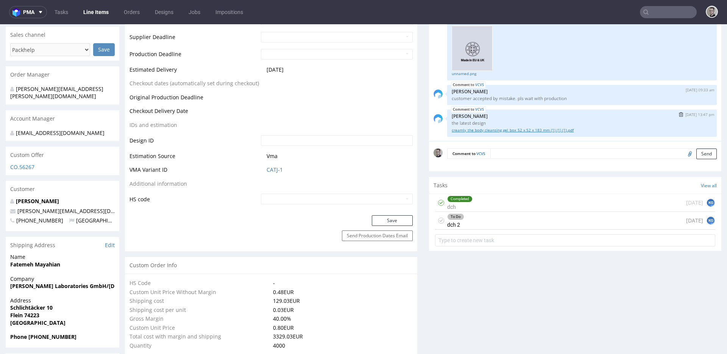
click at [507, 127] on link "creamly_the body cleansing gel_box_52 x 52 x 183 mm (1) (1) (1).pdf" at bounding box center [582, 130] width 260 height 6
click at [438, 221] on icon at bounding box center [441, 220] width 6 height 6
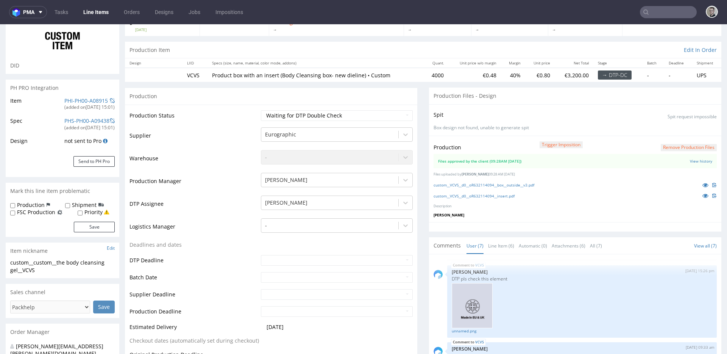
scroll to position [3, 0]
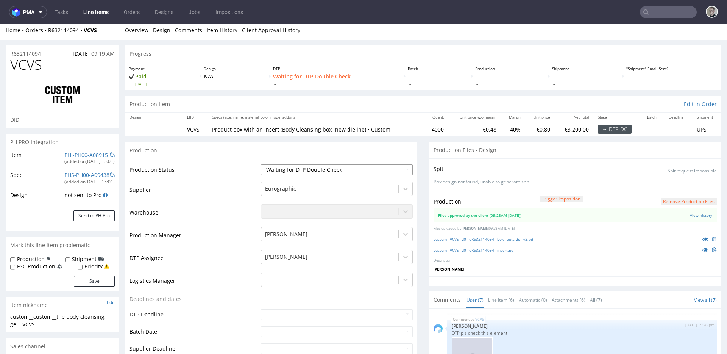
click at [329, 166] on select "Waiting for Artwork Waiting for Diecut Waiting for Mockup Waiting for DTP Waiti…" at bounding box center [337, 169] width 152 height 11
select select "dtp_production_ready"
click at [261, 164] on select "Waiting for Artwork Waiting for Diecut Waiting for Mockup Waiting for DTP Waiti…" at bounding box center [337, 169] width 152 height 11
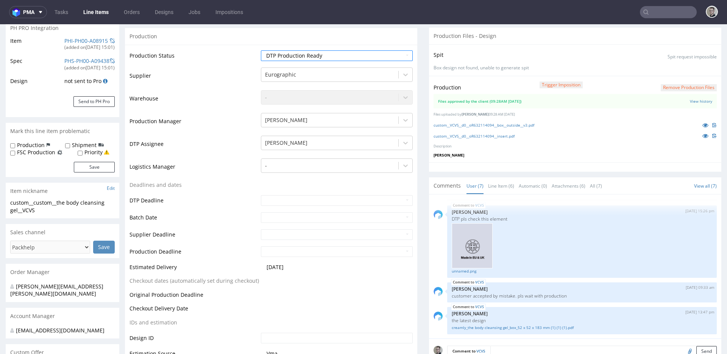
scroll to position [222, 0]
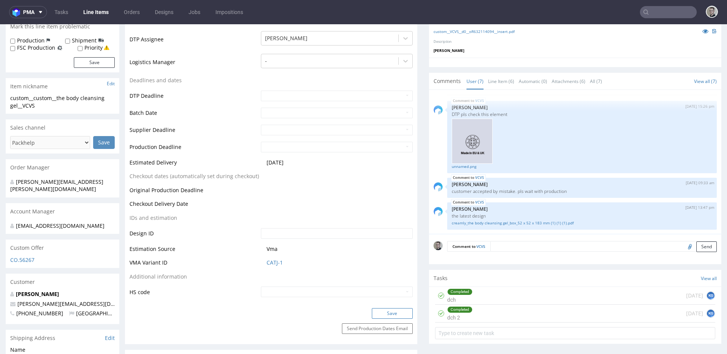
click at [399, 311] on button "Save" at bounding box center [392, 313] width 41 height 11
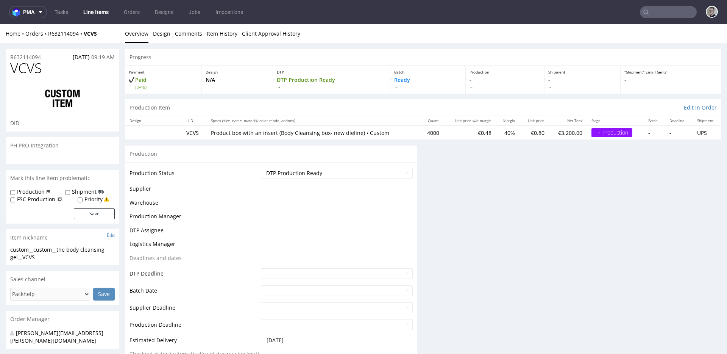
scroll to position [0, 0]
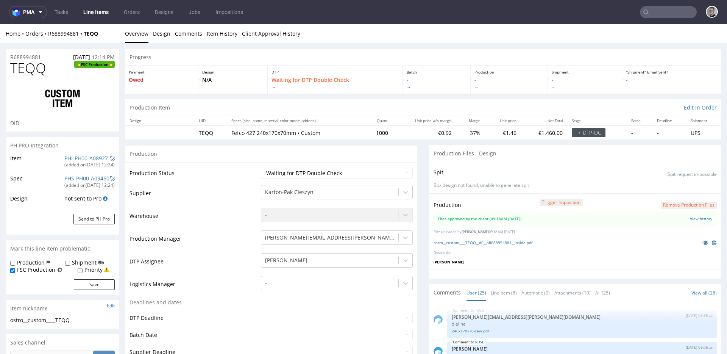
scroll to position [672, 0]
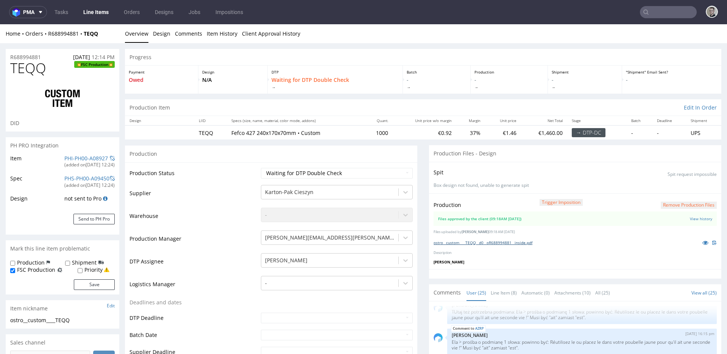
click at [500, 243] on link "ostro__custom____TEQQ__d0__oR688994881__inside.pdf" at bounding box center [482, 242] width 99 height 5
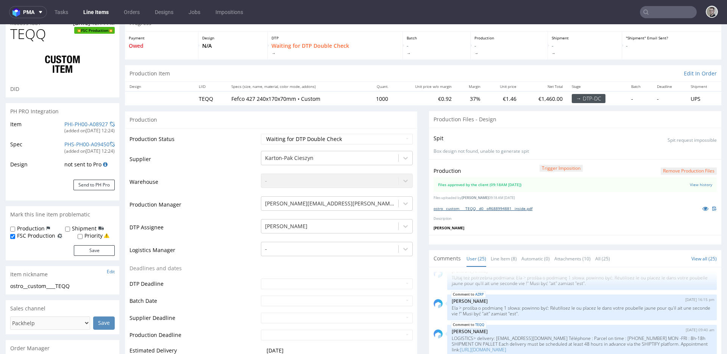
scroll to position [125, 0]
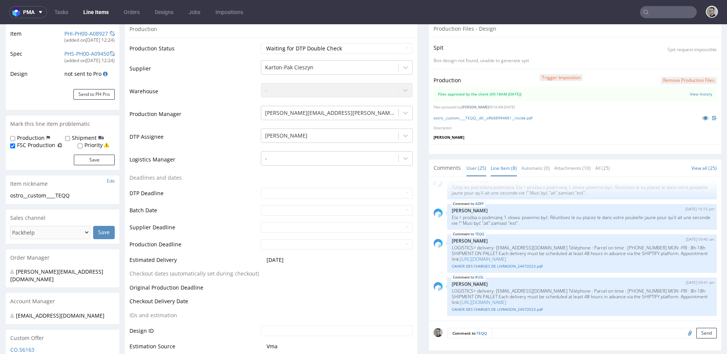
click at [500, 164] on link "Line Item (8)" at bounding box center [504, 168] width 26 height 16
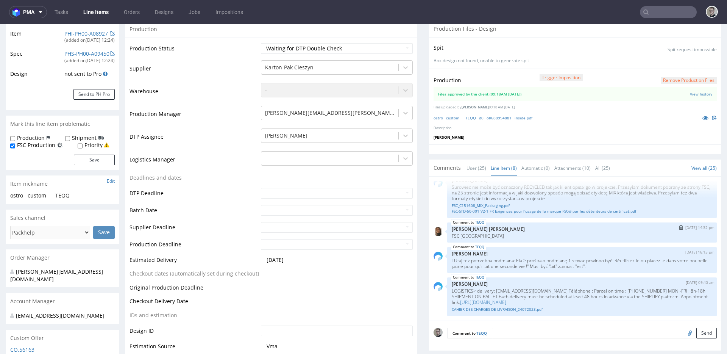
scroll to position [142, 0]
click at [502, 310] on link "CAHIER DES CHARGES DE LIVRAISON_24072023.pdf" at bounding box center [582, 309] width 260 height 6
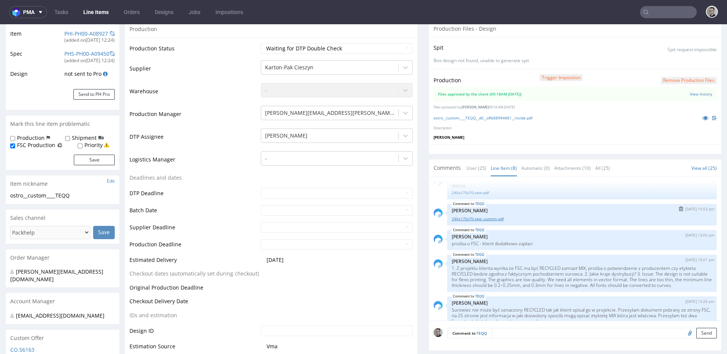
scroll to position [0, 0]
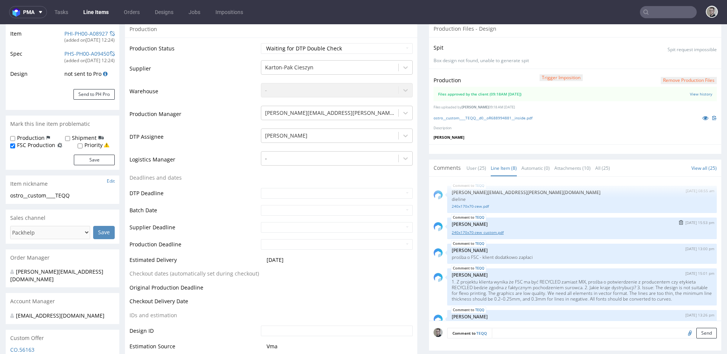
click at [470, 233] on link "240x170x70-zew_custom.pdf" at bounding box center [582, 232] width 260 height 6
click at [469, 205] on link "240x170x70-zew.pdf" at bounding box center [582, 206] width 260 height 6
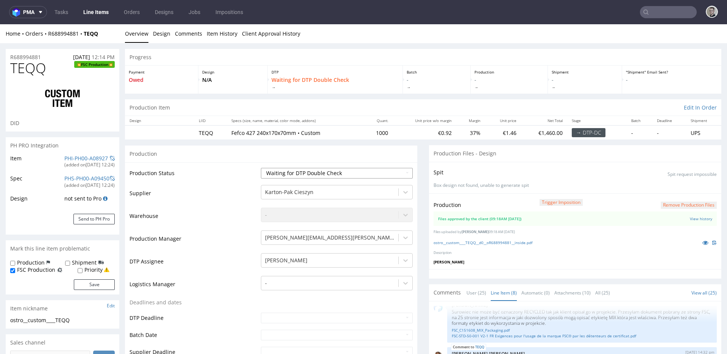
click at [344, 173] on select "Waiting for Artwork Waiting for Diecut Waiting for Mockup Waiting for DTP Waiti…" at bounding box center [337, 173] width 152 height 11
select select "dtp_production_ready"
click at [261, 168] on select "Waiting for Artwork Waiting for Diecut Waiting for Mockup Waiting for DTP Waiti…" at bounding box center [337, 173] width 152 height 11
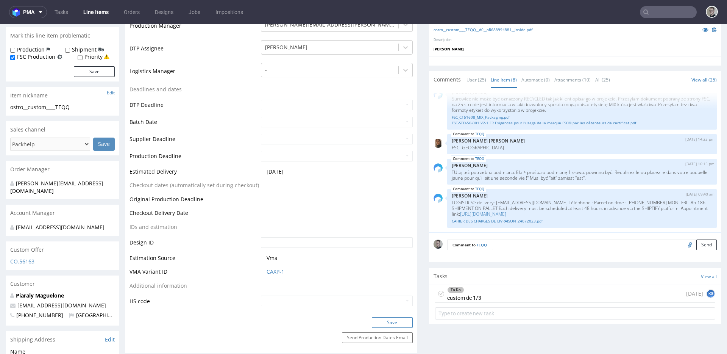
scroll to position [351, 0]
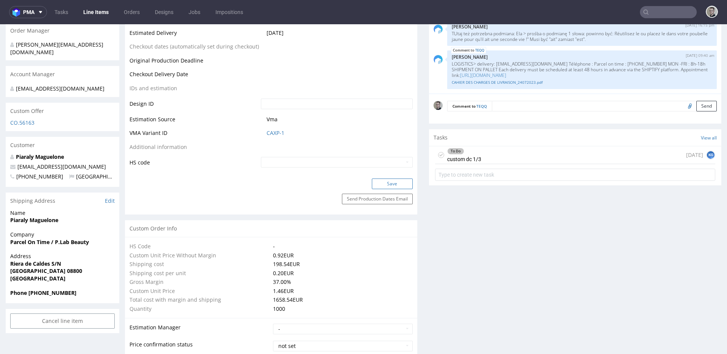
click at [400, 187] on button "Save" at bounding box center [392, 183] width 41 height 11
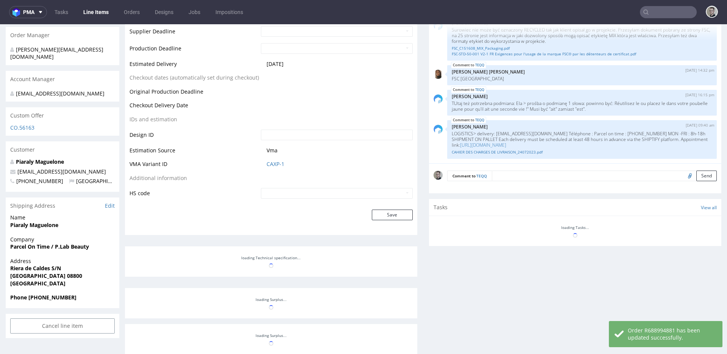
scroll to position [346, 0]
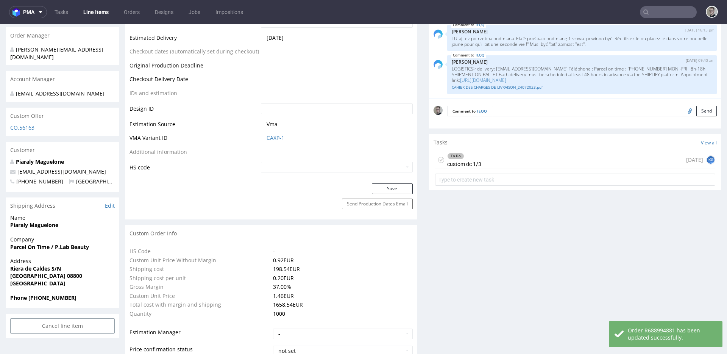
click at [438, 159] on icon at bounding box center [441, 160] width 6 height 6
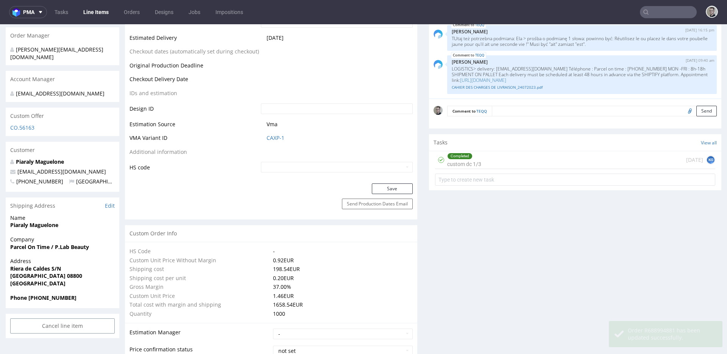
click at [481, 153] on div "Completed custom dc 1/3 today KG" at bounding box center [575, 160] width 280 height 18
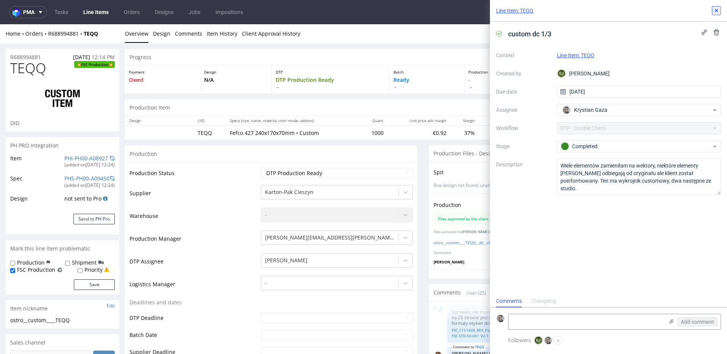
click at [716, 9] on use at bounding box center [716, 10] width 3 height 3
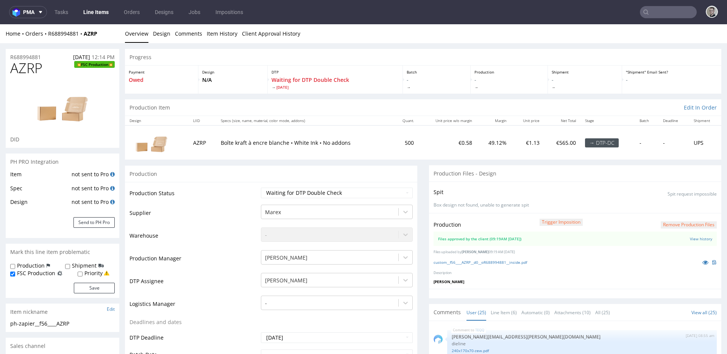
scroll to position [672, 0]
click at [493, 315] on link "Line Item (6)" at bounding box center [504, 312] width 26 height 16
click at [506, 261] on link "custom__f56____AZRP__d0__oR688994881__inside.pdf" at bounding box center [480, 261] width 94 height 5
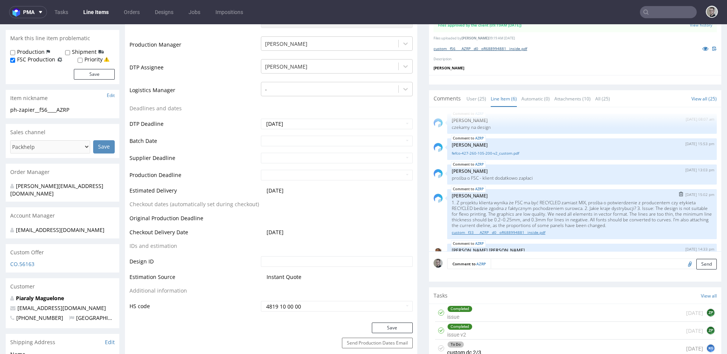
scroll to position [0, 0]
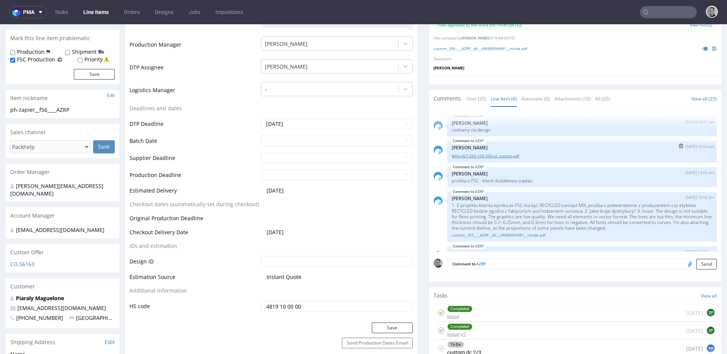
click at [512, 154] on link "fefco-427-260-105-200-v2_custom.pdf" at bounding box center [582, 156] width 260 height 6
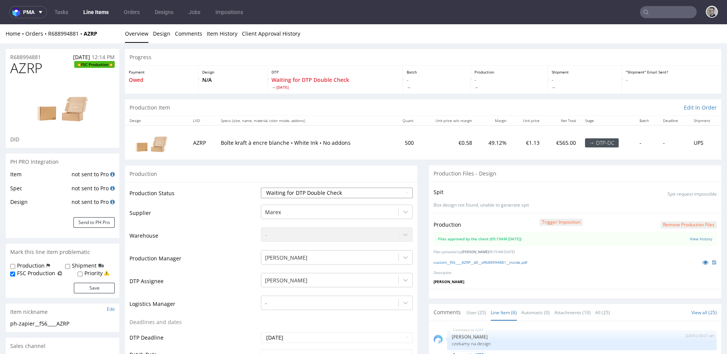
click at [316, 190] on select "Waiting for Artwork Waiting for Diecut Waiting for Mockup Waiting for DTP Waiti…" at bounding box center [337, 192] width 152 height 11
select select "dtp_production_ready"
click at [261, 187] on select "Waiting for Artwork Waiting for Diecut Waiting for Mockup Waiting for DTP Waiti…" at bounding box center [337, 192] width 152 height 11
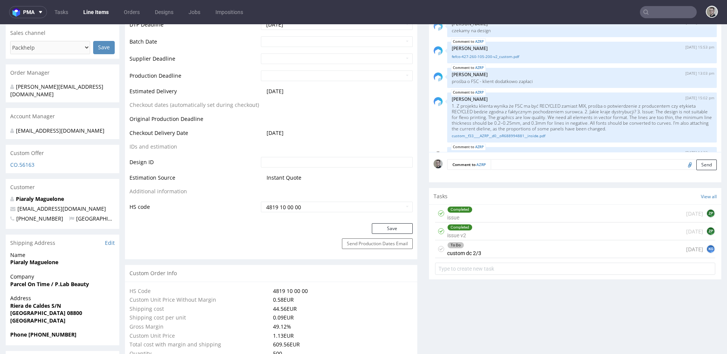
scroll to position [315, 0]
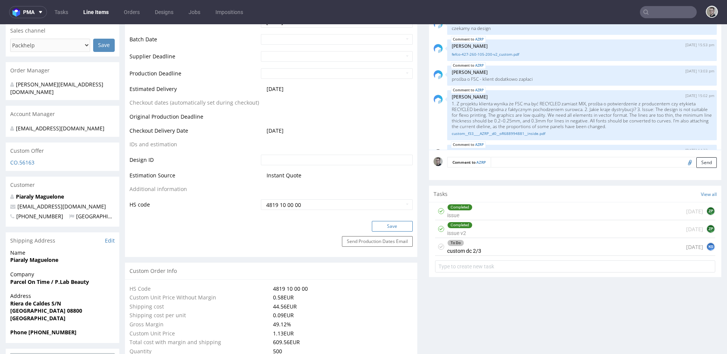
click at [400, 223] on button "Save" at bounding box center [392, 226] width 41 height 11
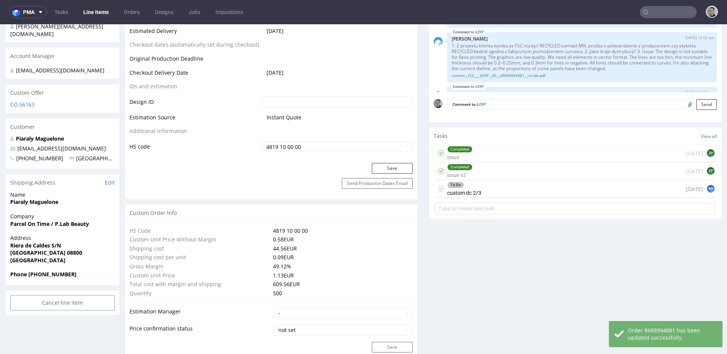
scroll to position [50, 0]
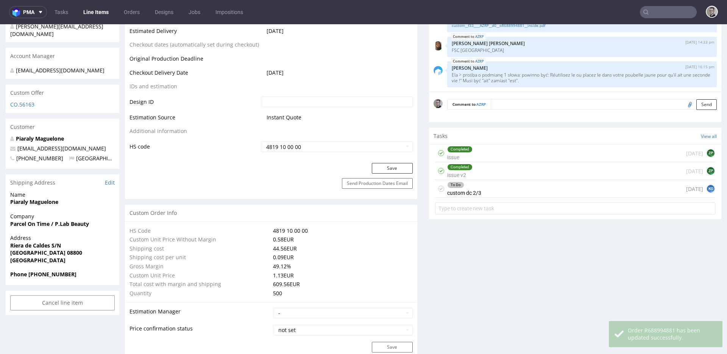
click at [438, 187] on icon at bounding box center [441, 189] width 6 height 6
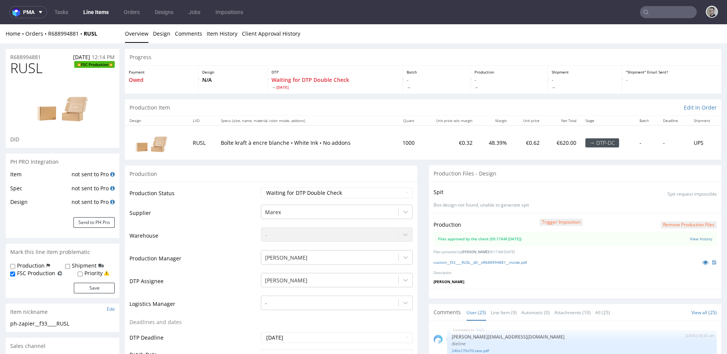
scroll to position [672, 0]
click at [496, 265] on div "custom__f33____RUSL__d0__oR688994881__inside.pdf" at bounding box center [574, 262] width 283 height 8
click at [501, 261] on link "custom__f33____RUSL__d0__oR688994881__inside.pdf" at bounding box center [479, 261] width 93 height 5
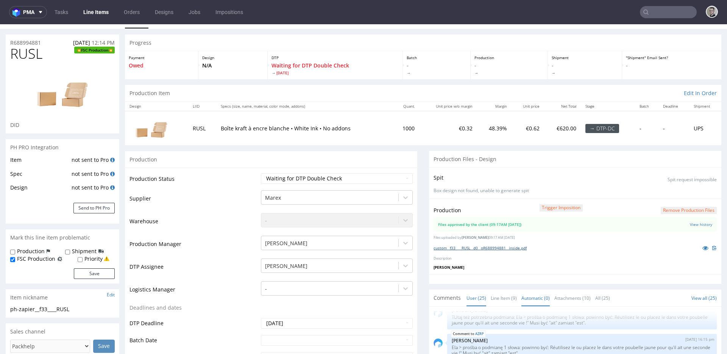
scroll to position [115, 0]
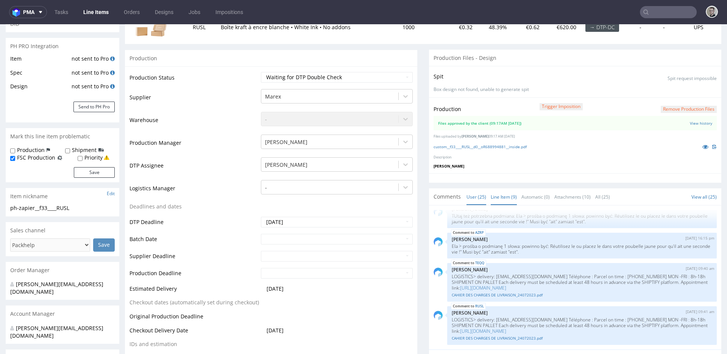
click at [503, 197] on link "Line Item (9)" at bounding box center [504, 197] width 26 height 16
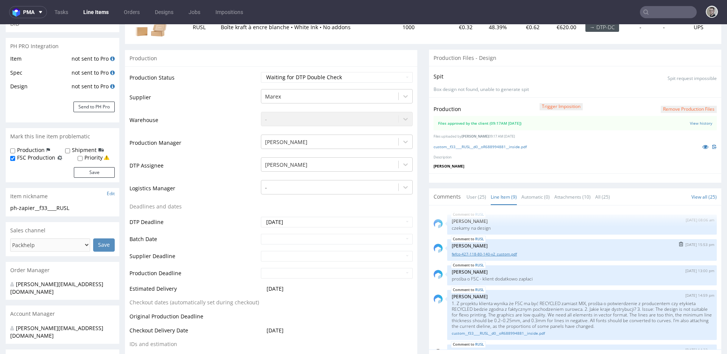
click at [498, 254] on link "fefco-427-118-80-140-v2_custom.pdf" at bounding box center [582, 254] width 260 height 6
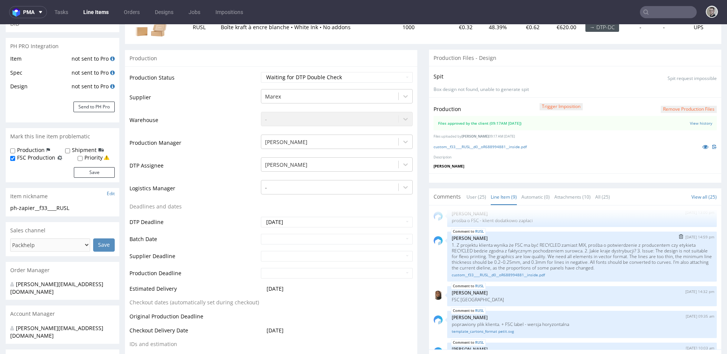
scroll to position [126, 0]
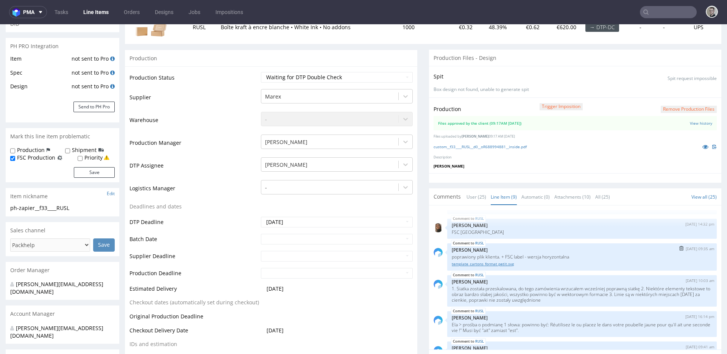
click at [509, 264] on link "template_cartons_format petit.svg" at bounding box center [582, 264] width 260 height 6
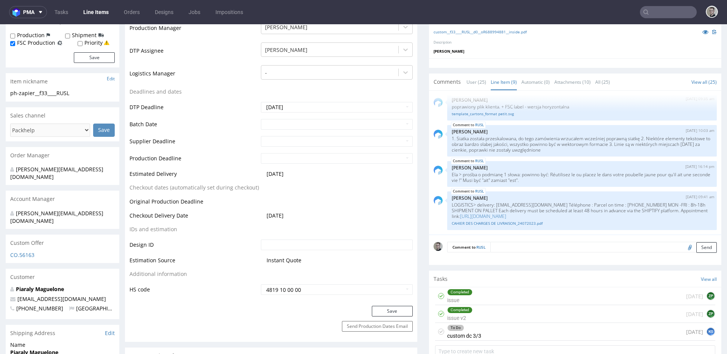
scroll to position [239, 0]
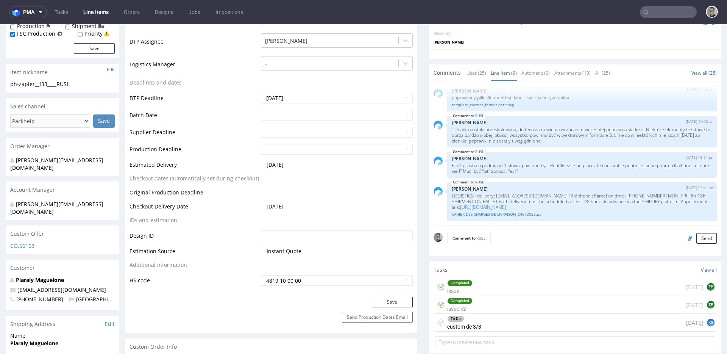
click at [494, 319] on div "To Do custom dc 3/3 [DATE] KG" at bounding box center [575, 322] width 280 height 18
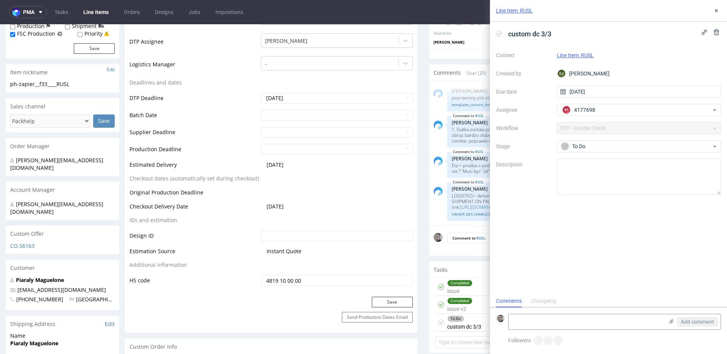
scroll to position [6, 0]
click at [718, 5] on div "Line Item: RUSL" at bounding box center [608, 11] width 237 height 22
click at [715, 8] on icon at bounding box center [716, 11] width 6 height 6
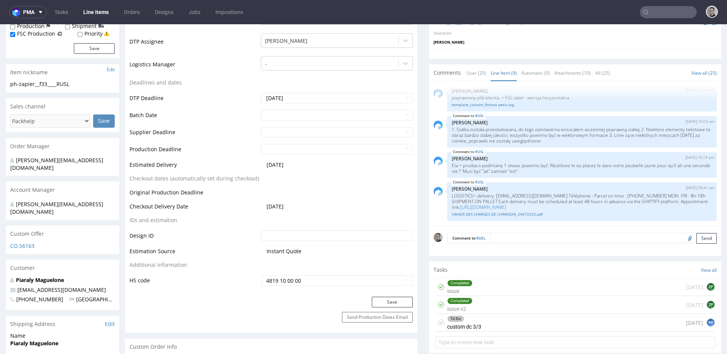
drag, startPoint x: 526, startPoint y: 304, endPoint x: 526, endPoint y: 329, distance: 25.0
click at [526, 304] on div "Completed issue v2 [DATE] ZP" at bounding box center [575, 305] width 280 height 18
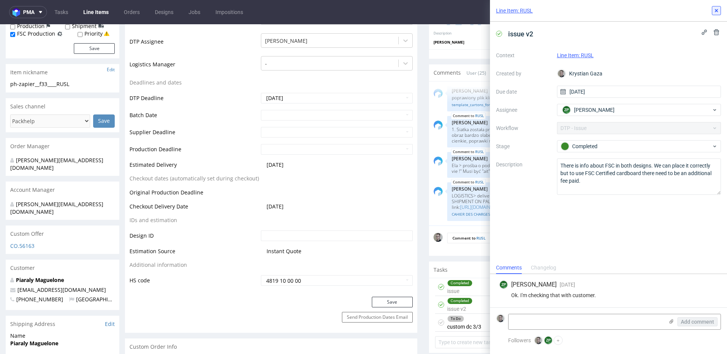
click at [712, 12] on button at bounding box center [716, 10] width 9 height 9
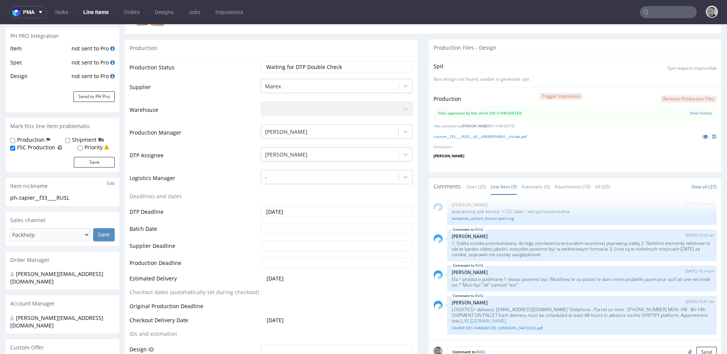
scroll to position [80, 0]
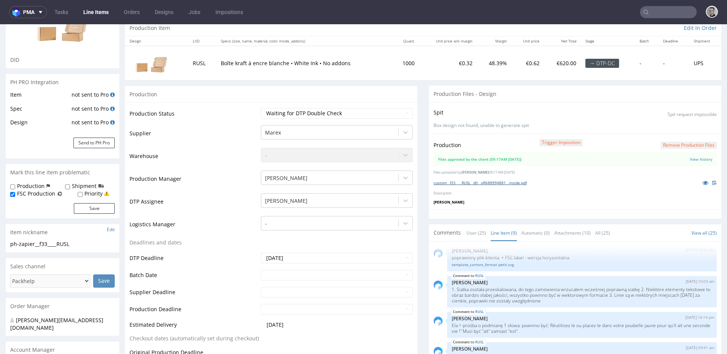
click at [504, 181] on link "custom__f33____RUSL__d0__oR688994881__inside.pdf" at bounding box center [479, 182] width 93 height 5
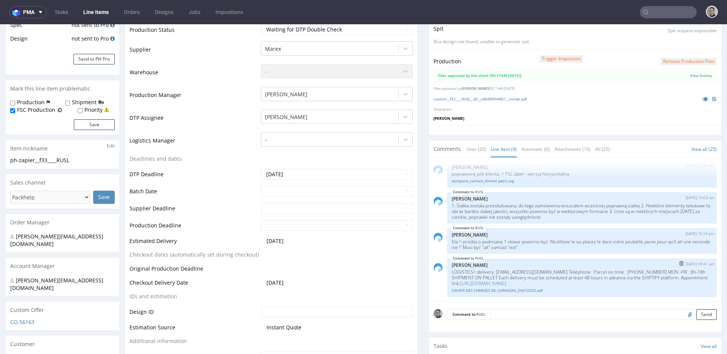
scroll to position [165, 0]
click at [494, 179] on link "template_cartons_format petit.svg" at bounding box center [582, 179] width 260 height 6
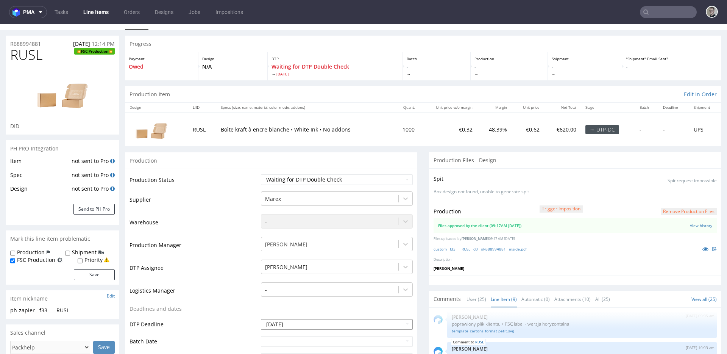
scroll to position [0, 0]
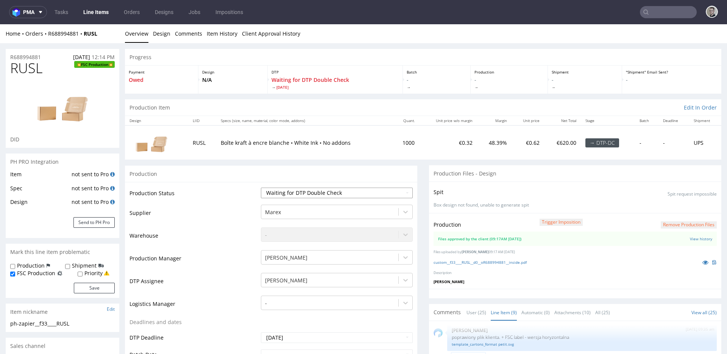
click at [360, 192] on select "Waiting for Artwork Waiting for Diecut Waiting for Mockup Waiting for DTP Waiti…" at bounding box center [337, 192] width 152 height 11
select select "dtp_production_ready"
click at [261, 187] on select "Waiting for Artwork Waiting for Diecut Waiting for Mockup Waiting for DTP Waiti…" at bounding box center [337, 192] width 152 height 11
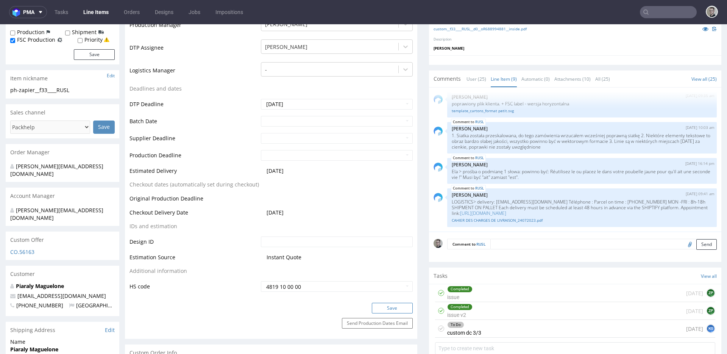
scroll to position [292, 0]
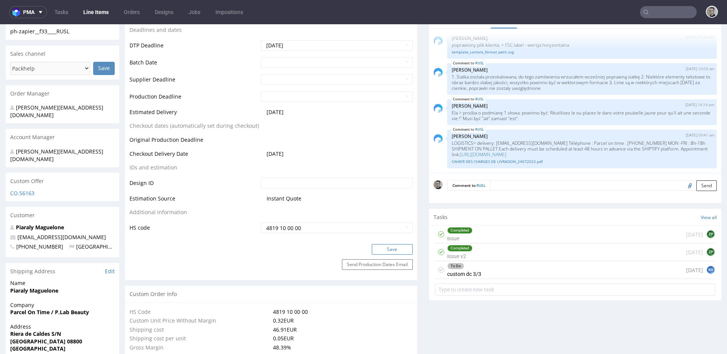
click at [390, 246] on button "Save" at bounding box center [392, 249] width 41 height 11
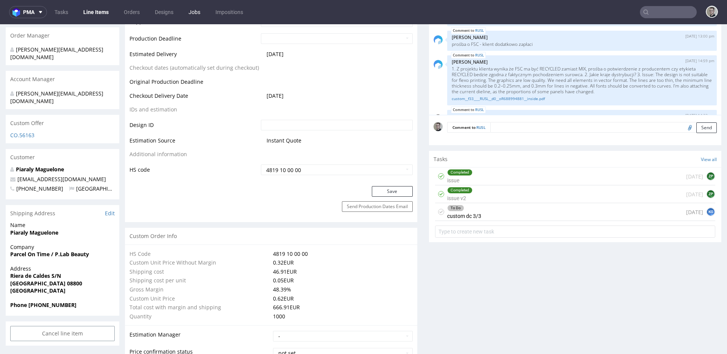
scroll to position [161, 0]
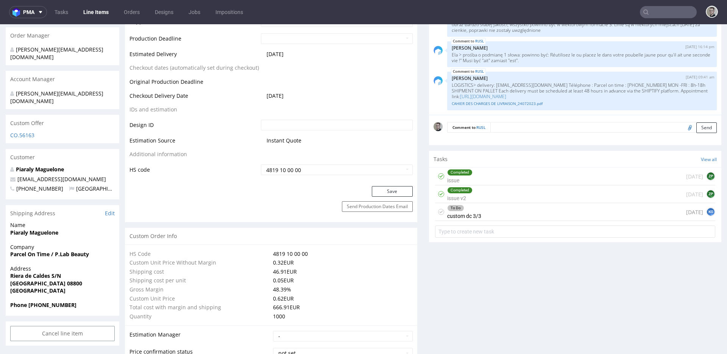
click at [440, 211] on use at bounding box center [441, 211] width 3 height 3
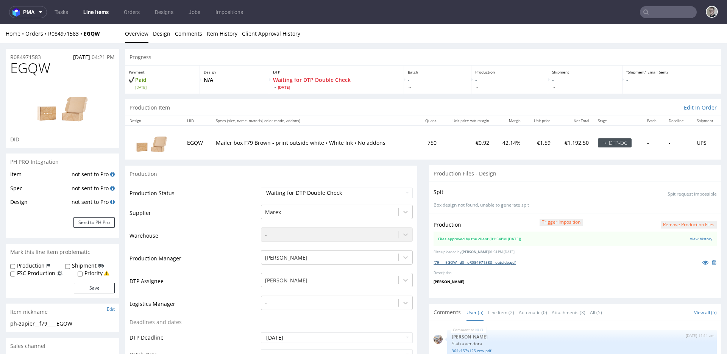
click at [493, 263] on link "f79____EGQW__d0__oR084971583__outside.pdf" at bounding box center [474, 261] width 82 height 5
click at [494, 312] on link "Line Item (2)" at bounding box center [501, 312] width 26 height 16
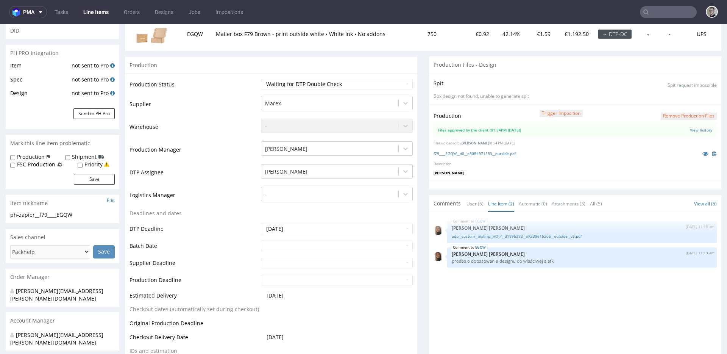
scroll to position [230, 0]
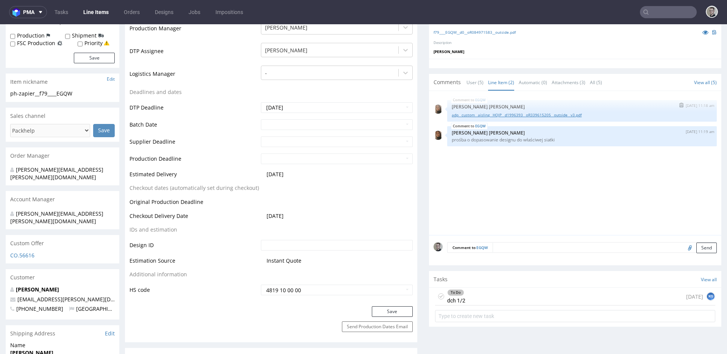
click at [519, 113] on link "adp__custom__aisling__HOJP__d1996393__oR339615205__outside__v3.pdf" at bounding box center [582, 115] width 260 height 6
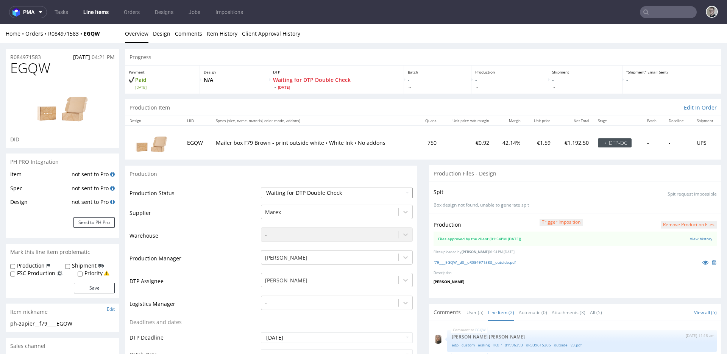
click at [309, 192] on select "Waiting for Artwork Waiting for Diecut Waiting for Mockup Waiting for DTP Waiti…" at bounding box center [337, 192] width 152 height 11
select select "dtp_production_ready"
click at [261, 187] on select "Waiting for Artwork Waiting for Diecut Waiting for Mockup Waiting for DTP Waiti…" at bounding box center [337, 192] width 152 height 11
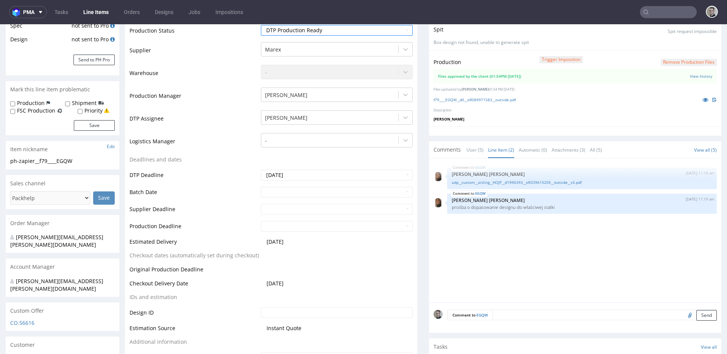
scroll to position [248, 0]
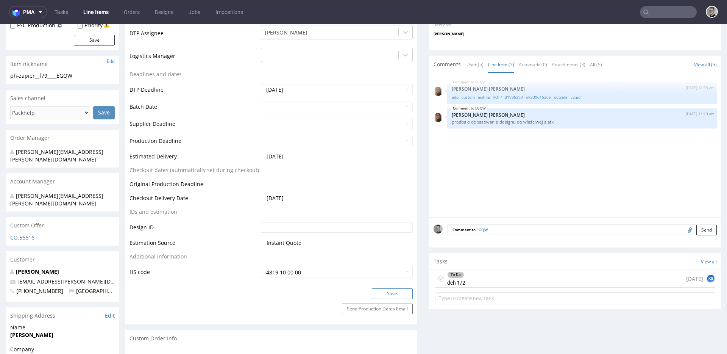
click at [402, 291] on button "Save" at bounding box center [392, 293] width 41 height 11
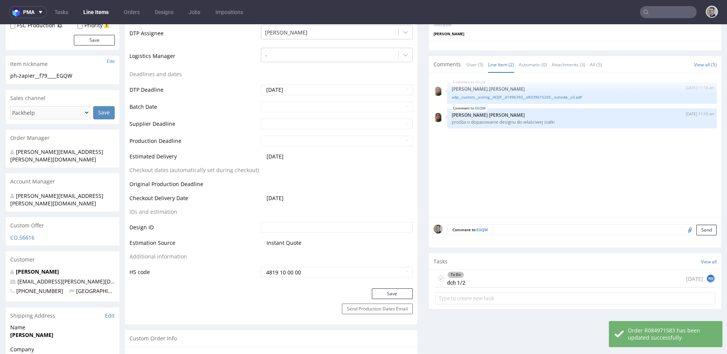
click at [491, 284] on div "To Do dch 1/2 [DATE] KG" at bounding box center [575, 279] width 280 height 18
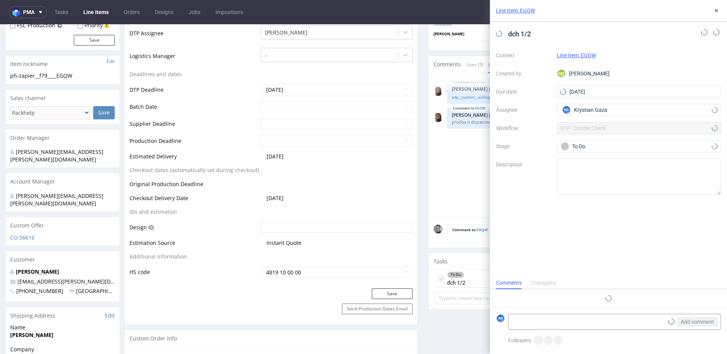
scroll to position [6, 0]
click at [718, 8] on icon at bounding box center [716, 11] width 6 height 6
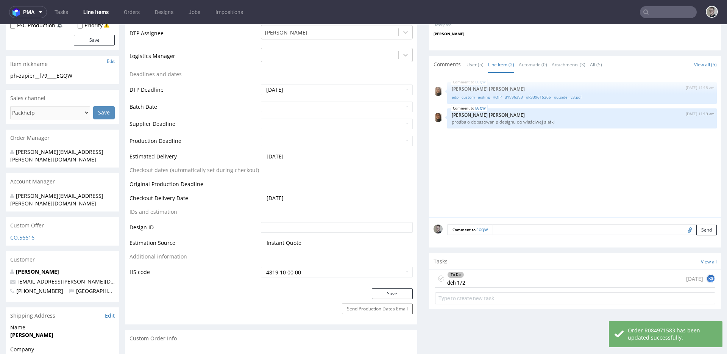
click at [435, 272] on div "To Do dch 1/2" at bounding box center [450, 278] width 30 height 17
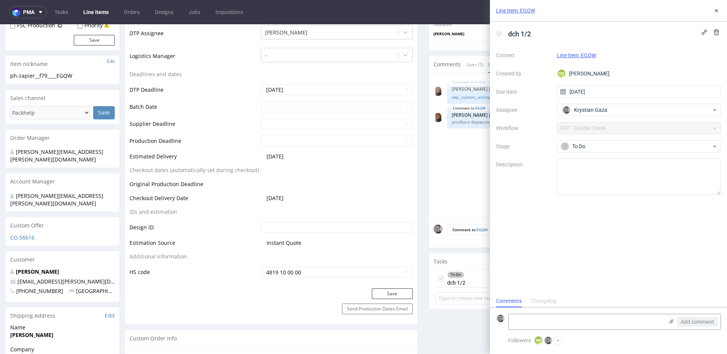
scroll to position [6, 0]
click at [438, 279] on icon at bounding box center [441, 278] width 6 height 6
click at [714, 9] on icon at bounding box center [716, 11] width 6 height 6
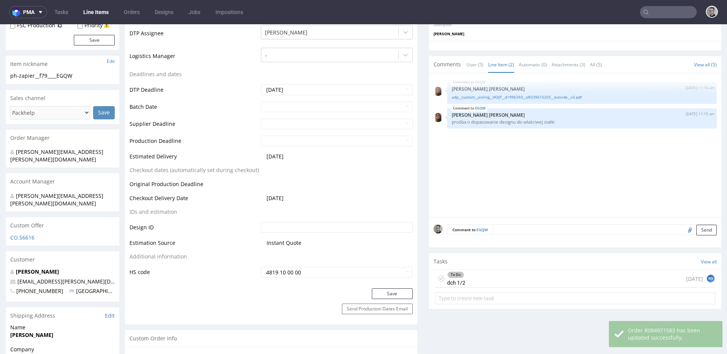
click at [438, 276] on icon at bounding box center [441, 278] width 6 height 6
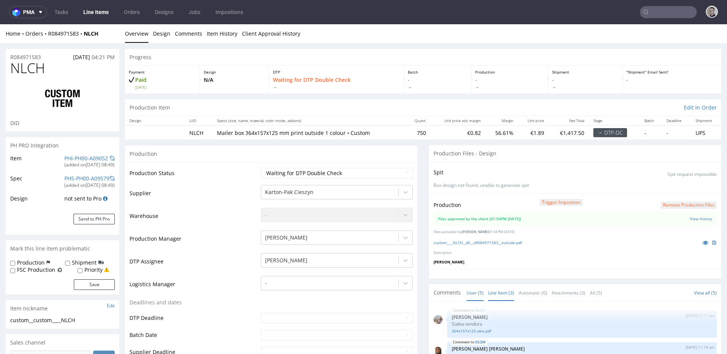
click at [500, 292] on link "Line Item (3)" at bounding box center [501, 292] width 26 height 16
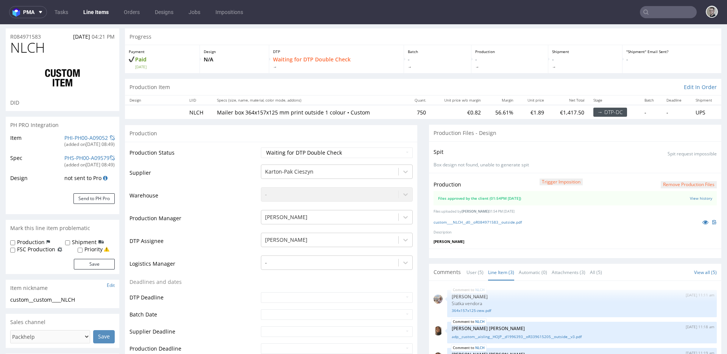
scroll to position [61, 0]
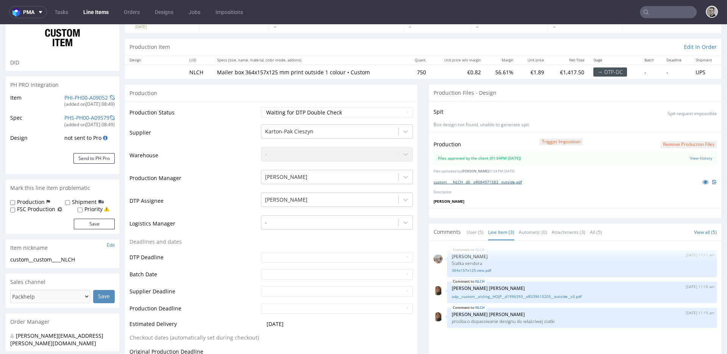
click at [484, 182] on link "custom____NLCH__d0__oR084971583__outside.pdf" at bounding box center [477, 181] width 88 height 5
click at [478, 270] on link "364x157x125-zew.pdf" at bounding box center [582, 270] width 260 height 6
click at [492, 297] on link "adp__custom__aisling__HOJP__d1996393__oR339615205__outside__v3.pdf" at bounding box center [582, 296] width 260 height 6
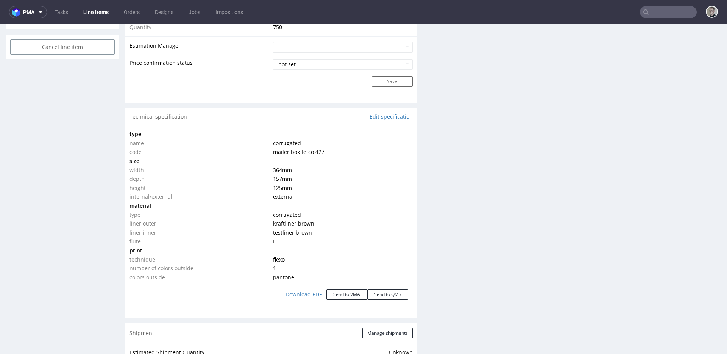
scroll to position [0, 0]
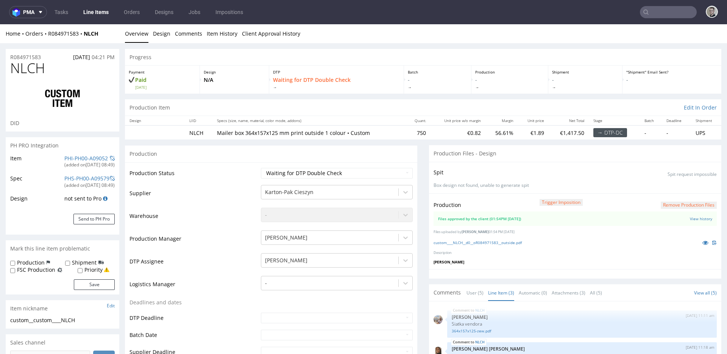
click at [343, 165] on div "Production Status Waiting for Artwork Waiting for Diecut Waiting for Mockup Wai…" at bounding box center [271, 346] width 292 height 368
click at [343, 171] on select "Waiting for Artwork Waiting for Diecut Waiting for Mockup Waiting for DTP Waiti…" at bounding box center [337, 173] width 152 height 11
select select "dtp_production_ready"
click at [261, 168] on select "Waiting for Artwork Waiting for Diecut Waiting for Mockup Waiting for DTP Waiti…" at bounding box center [337, 173] width 152 height 11
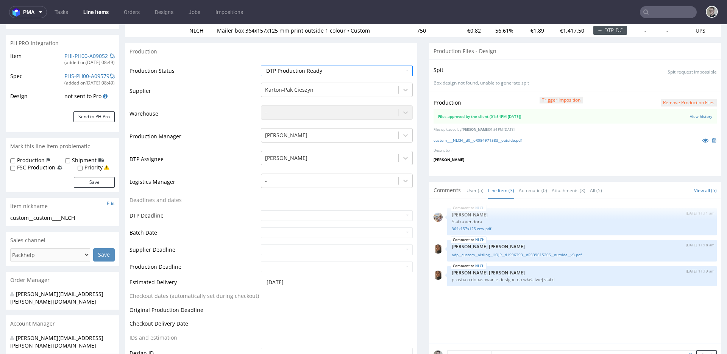
scroll to position [237, 0]
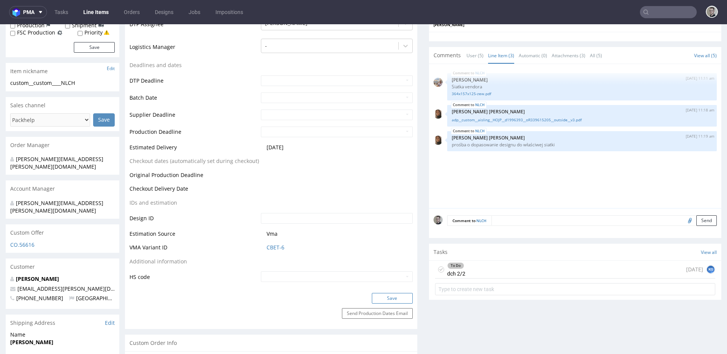
click at [401, 299] on button "Save" at bounding box center [392, 298] width 41 height 11
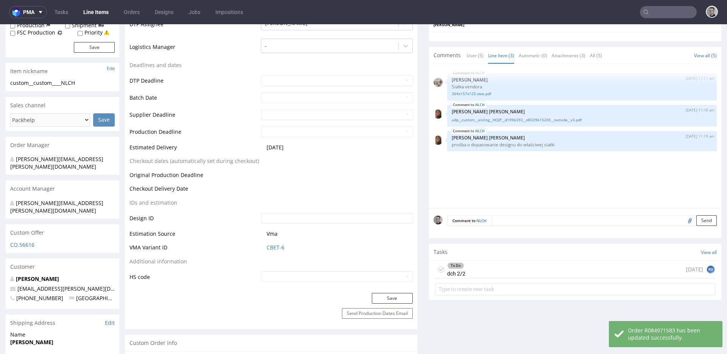
click at [438, 266] on icon at bounding box center [441, 269] width 6 height 6
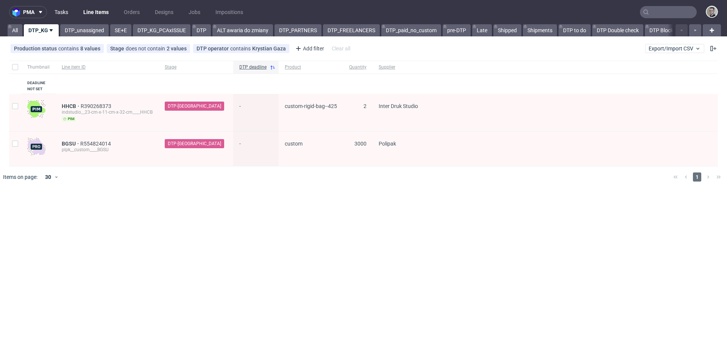
click at [63, 13] on link "Tasks" at bounding box center [61, 12] width 23 height 12
